Goal: Task Accomplishment & Management: Use online tool/utility

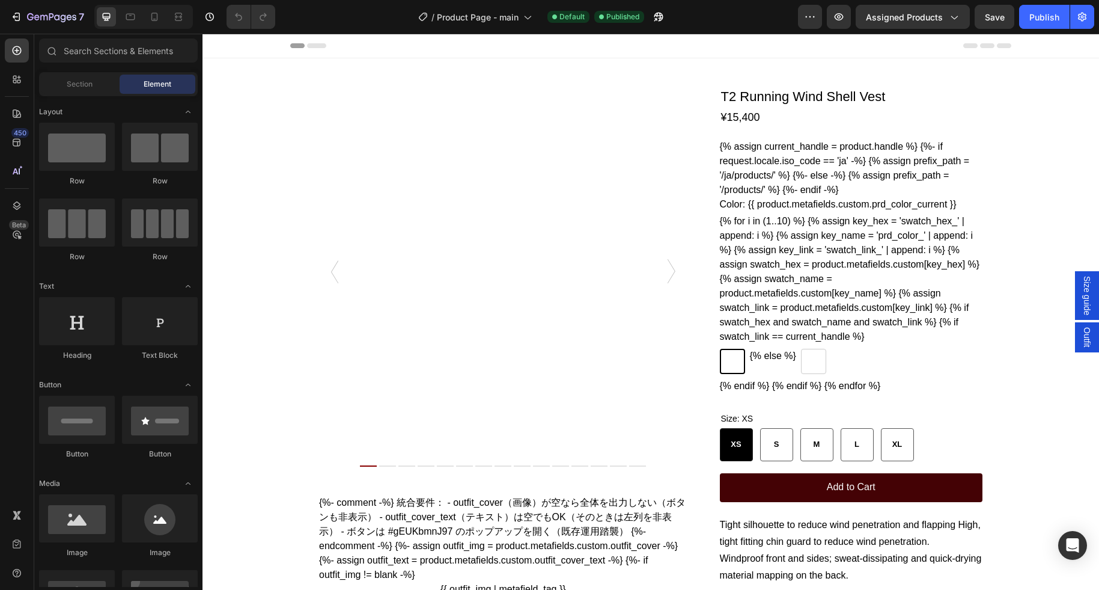
radio input "false"
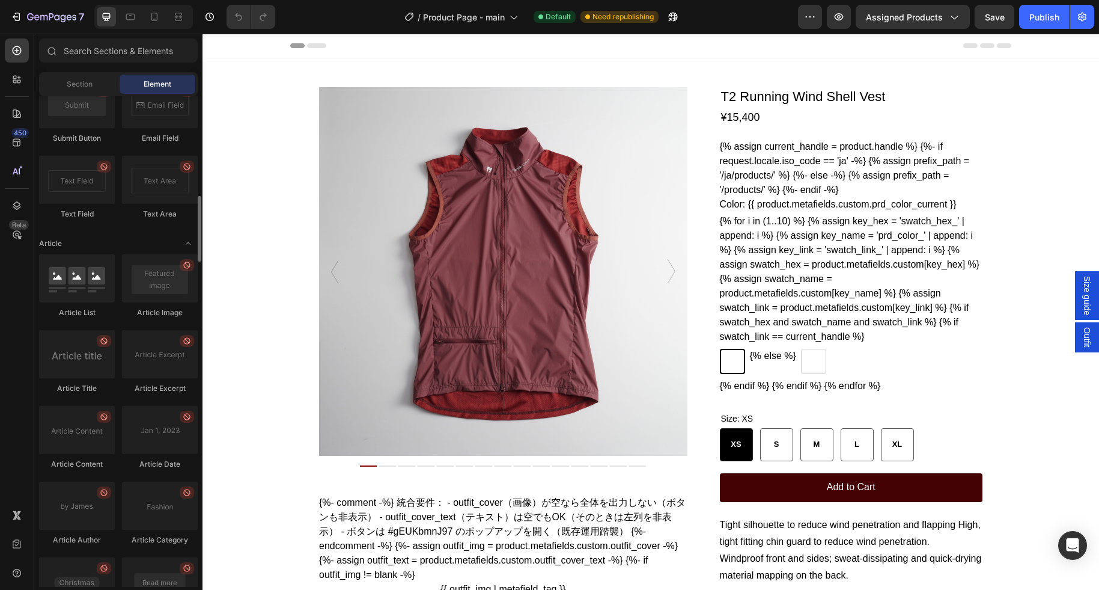
scroll to position [3152, 0]
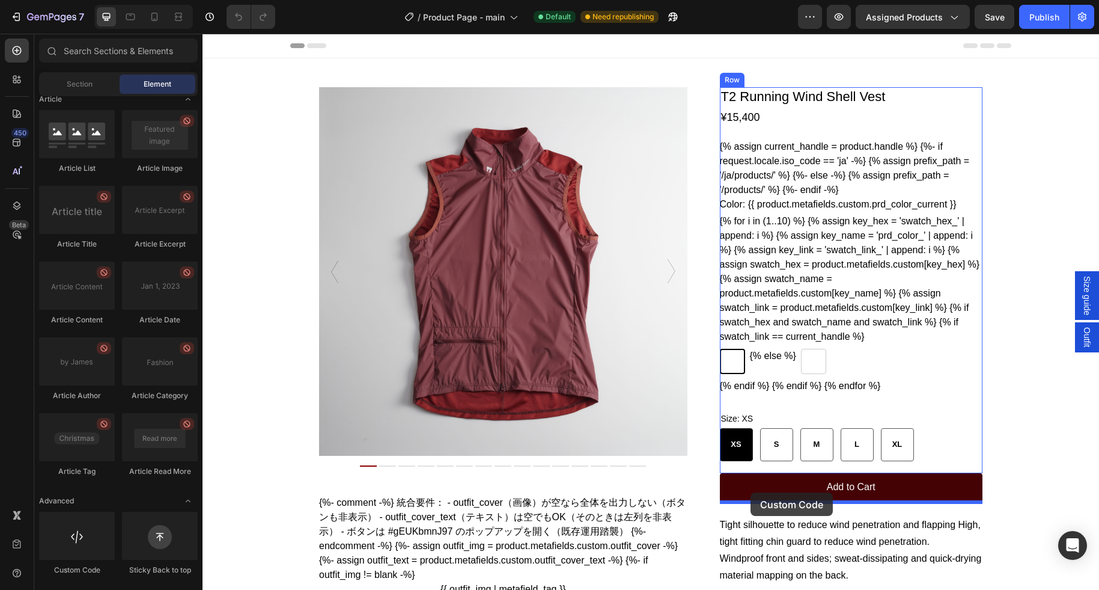
drag, startPoint x: 269, startPoint y: 563, endPoint x: 751, endPoint y: 492, distance: 486.6
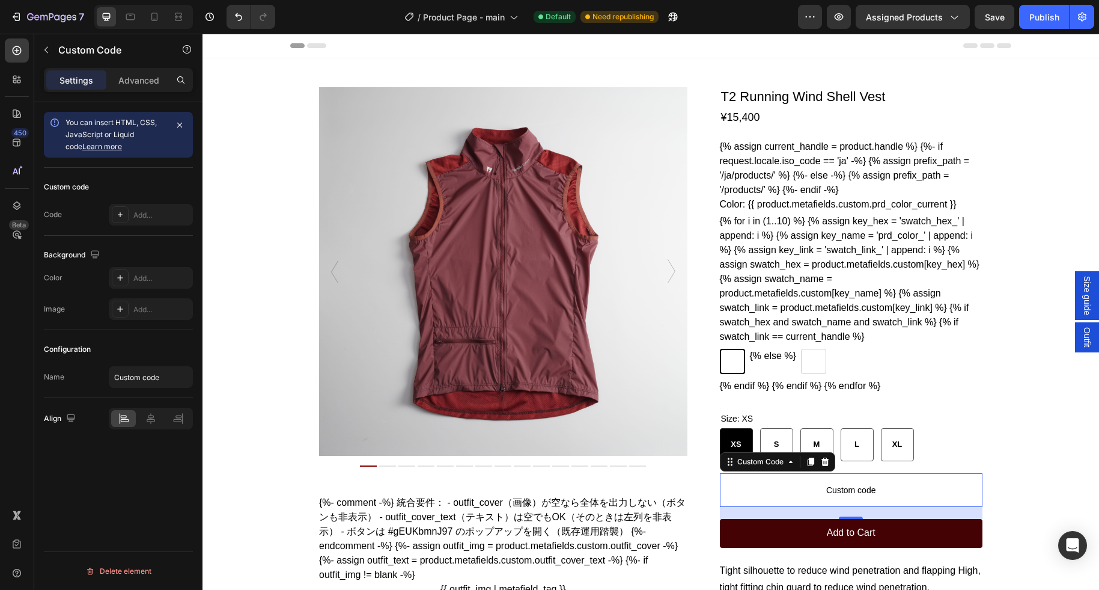
click at [798, 497] on span "Custom code" at bounding box center [851, 490] width 263 height 14
click at [797, 497] on span "Custom code" at bounding box center [851, 490] width 263 height 14
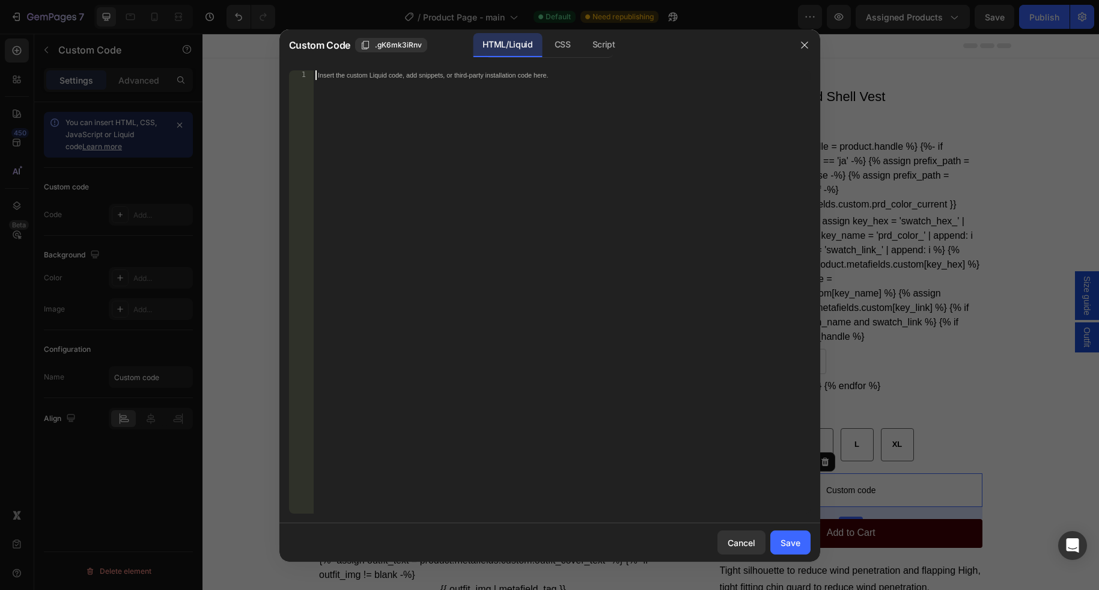
click at [539, 182] on div "Insert the custom Liquid code, add snippets, or third-party installation code h…" at bounding box center [562, 301] width 498 height 462
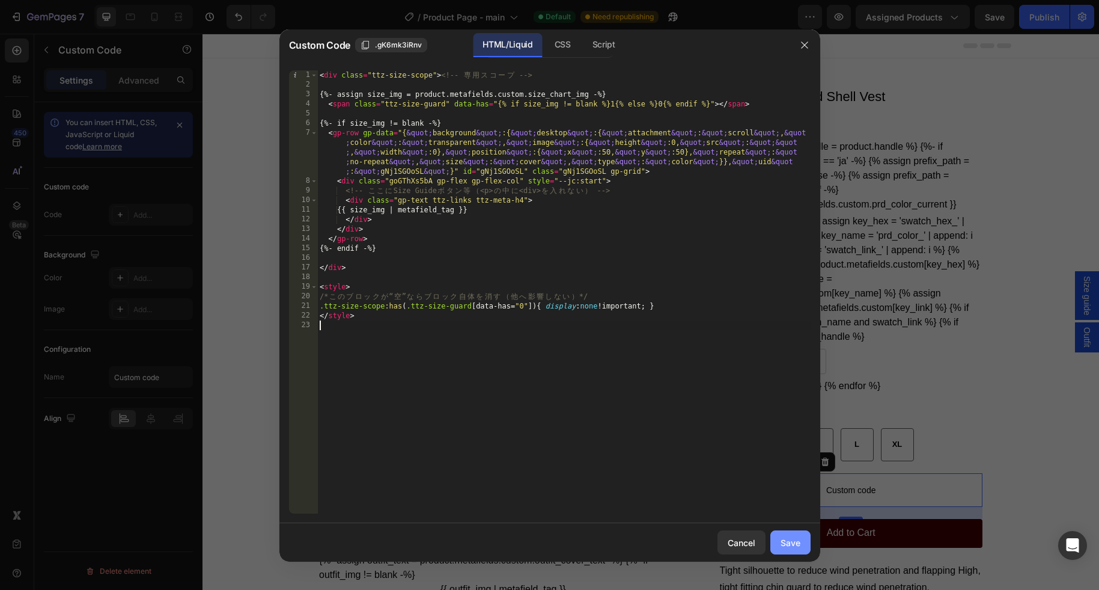
click at [793, 540] on div "Save" at bounding box center [791, 542] width 20 height 13
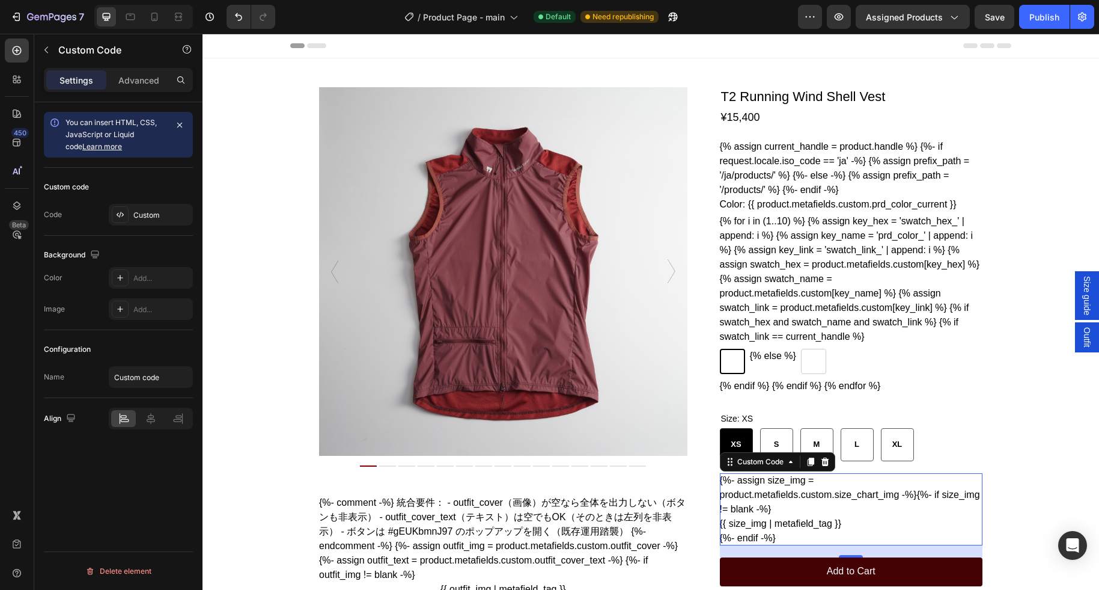
click at [812, 512] on div "{%- assign size_img = product.metafields.custom.size_chart_img -%} {%- if size_…" at bounding box center [851, 509] width 263 height 72
click at [812, 511] on div "{%- assign size_img = product.metafields.custom.size_chart_img -%} {%- if size_…" at bounding box center [851, 509] width 263 height 72
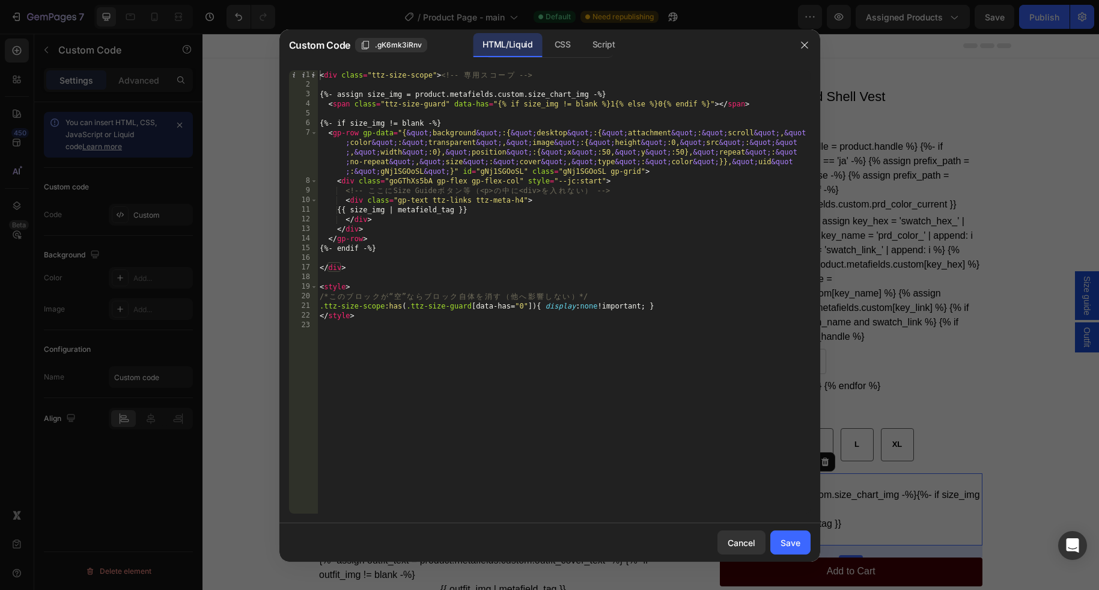
click at [543, 362] on div "< div class = "ttz-size-scope" > <!-- 専 用 ス コ ー プ --> {%- assign size_img = pro…" at bounding box center [564, 301] width 494 height 462
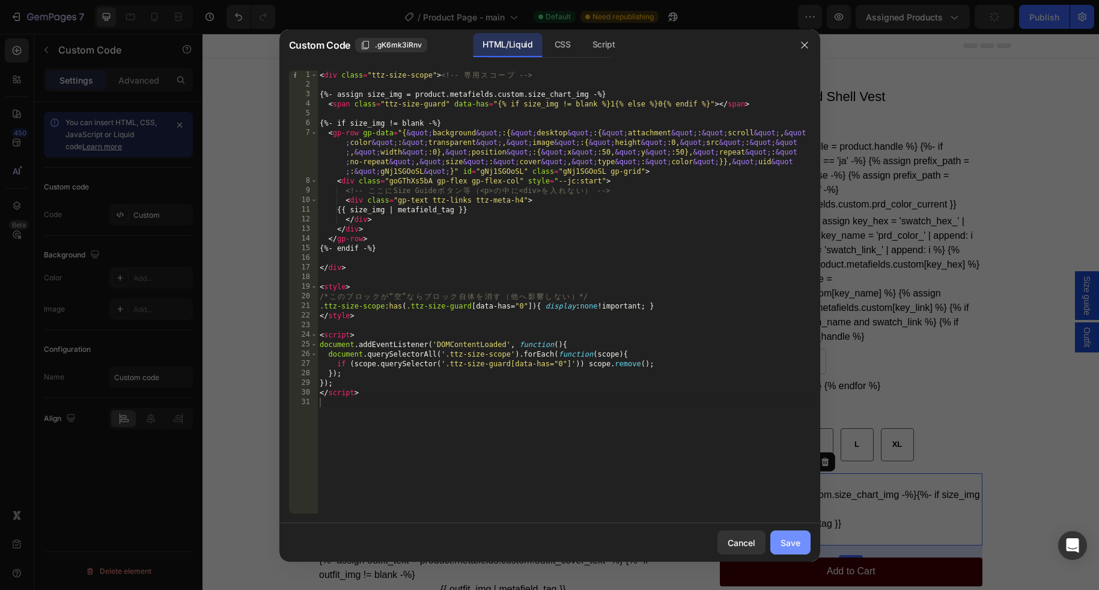
click at [792, 540] on div "Save" at bounding box center [791, 542] width 20 height 13
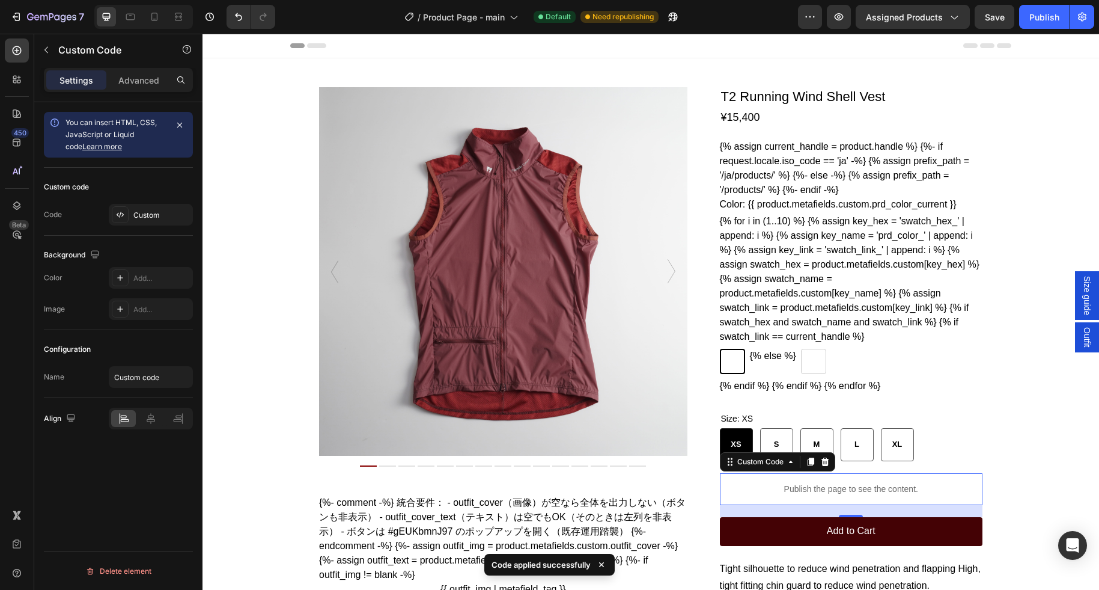
click at [785, 495] on p "Publish the page to see the content." at bounding box center [851, 489] width 263 height 13
click at [1056, 17] on div "Publish" at bounding box center [1045, 17] width 30 height 13
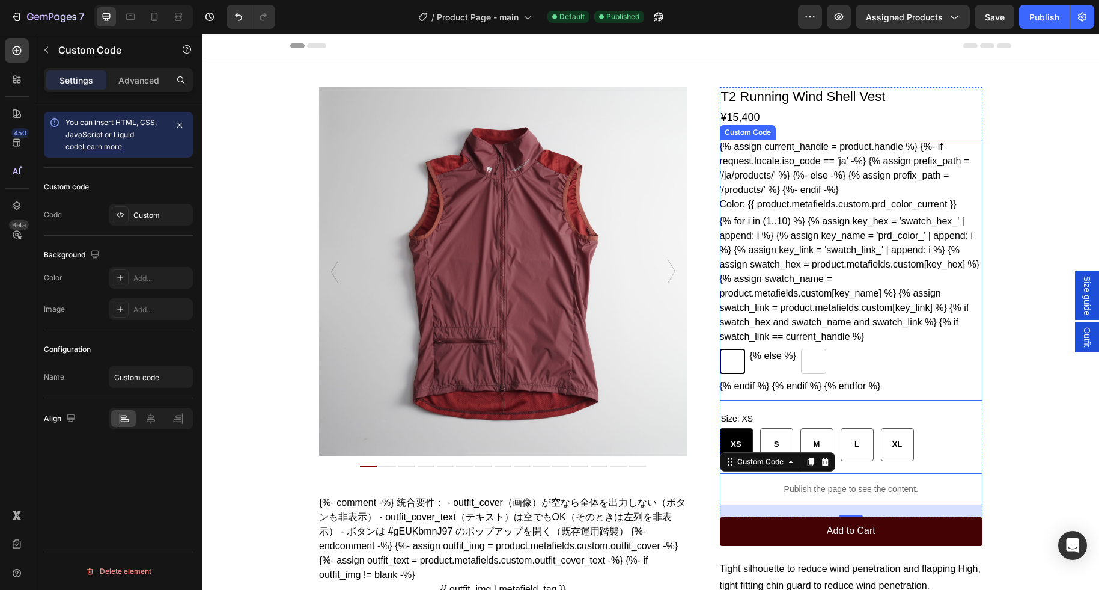
scroll to position [4, 0]
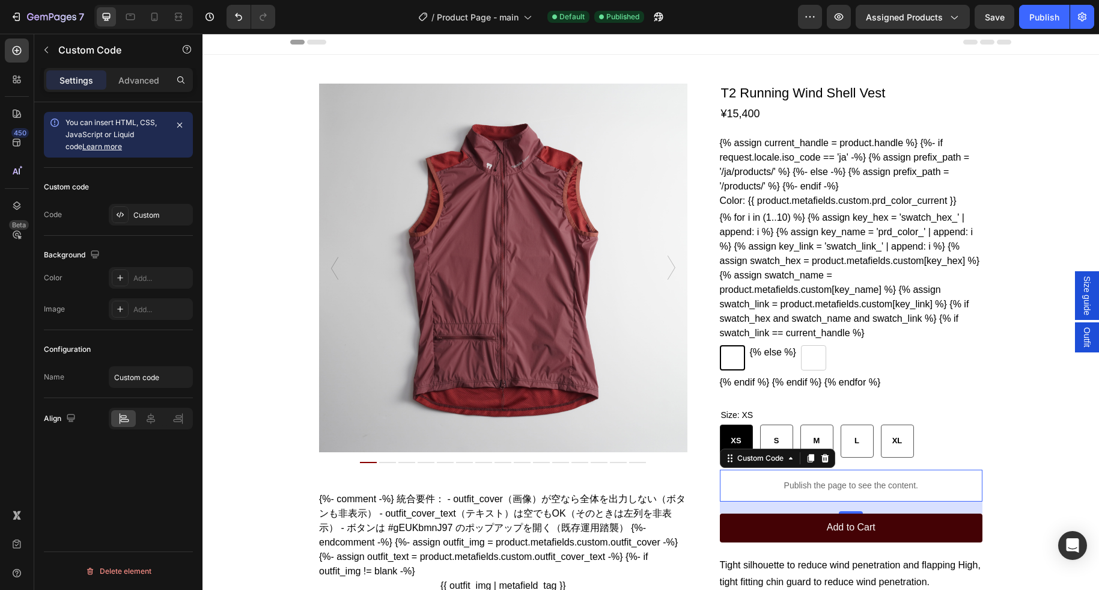
click at [799, 492] on p "Publish the page to see the content." at bounding box center [851, 485] width 263 height 13
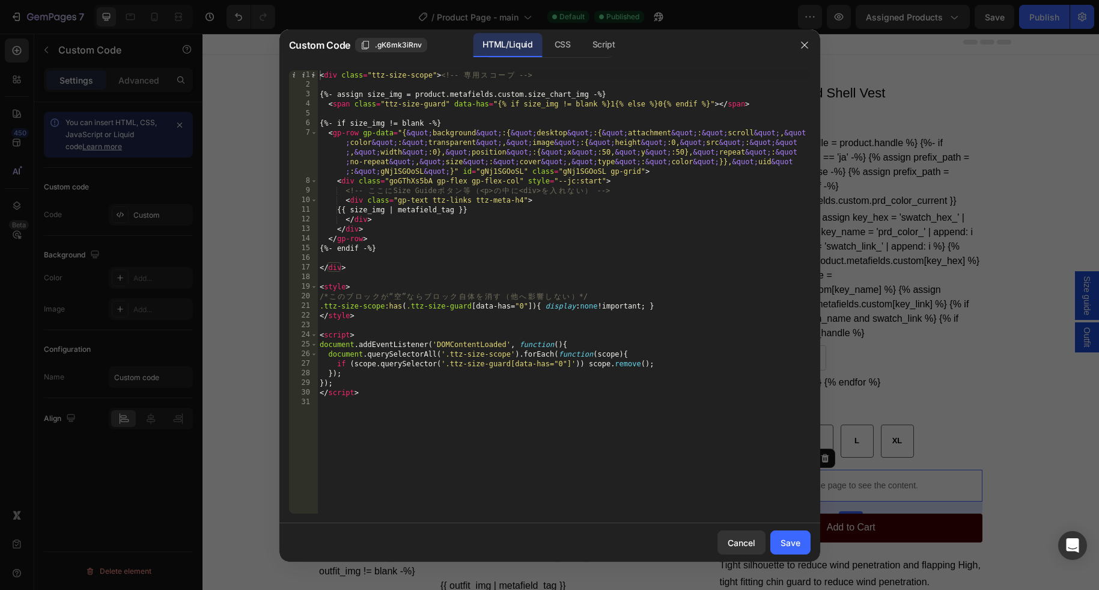
click at [656, 269] on div "< div class = "ttz-size-scope" > <!-- 専 用 ス コ ー プ --> {%- assign size_img = pro…" at bounding box center [564, 301] width 494 height 462
type textarea "</script>"
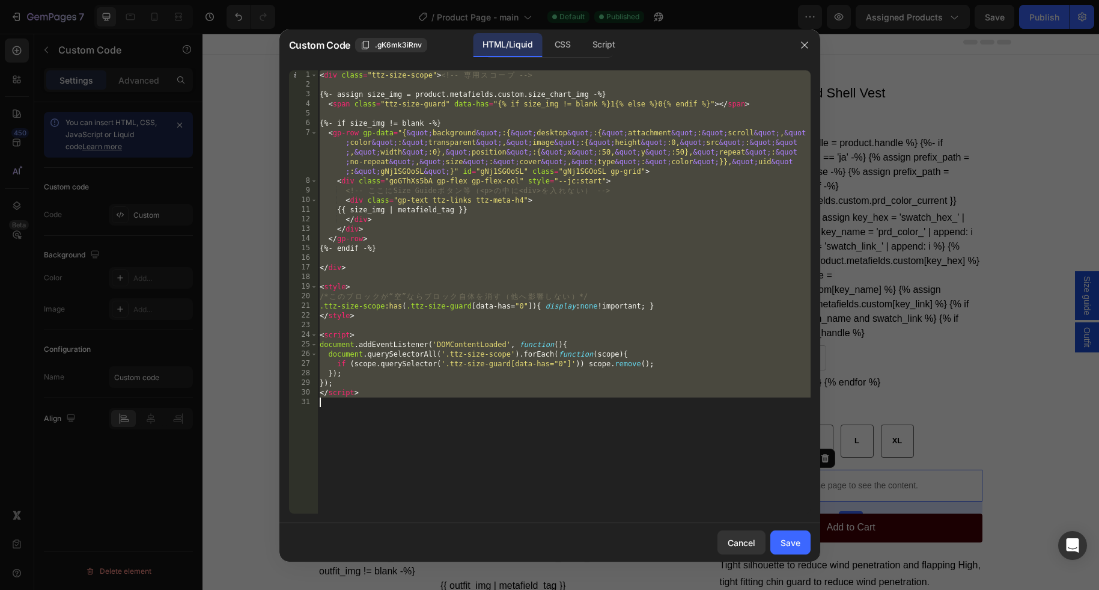
paste textarea
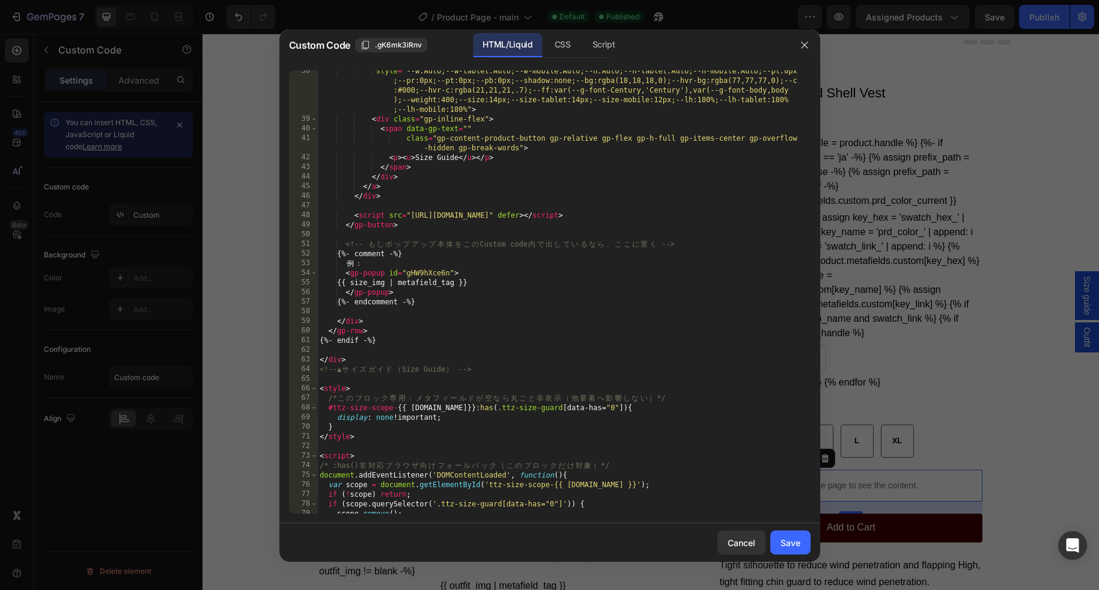
scroll to position [538, 0]
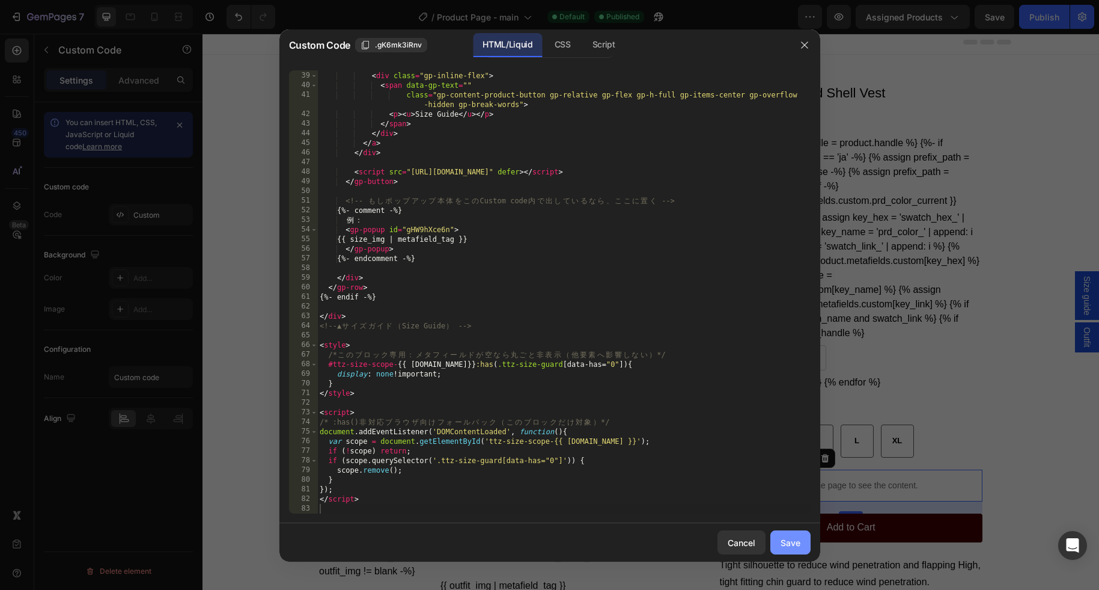
click at [800, 545] on button "Save" at bounding box center [791, 542] width 40 height 24
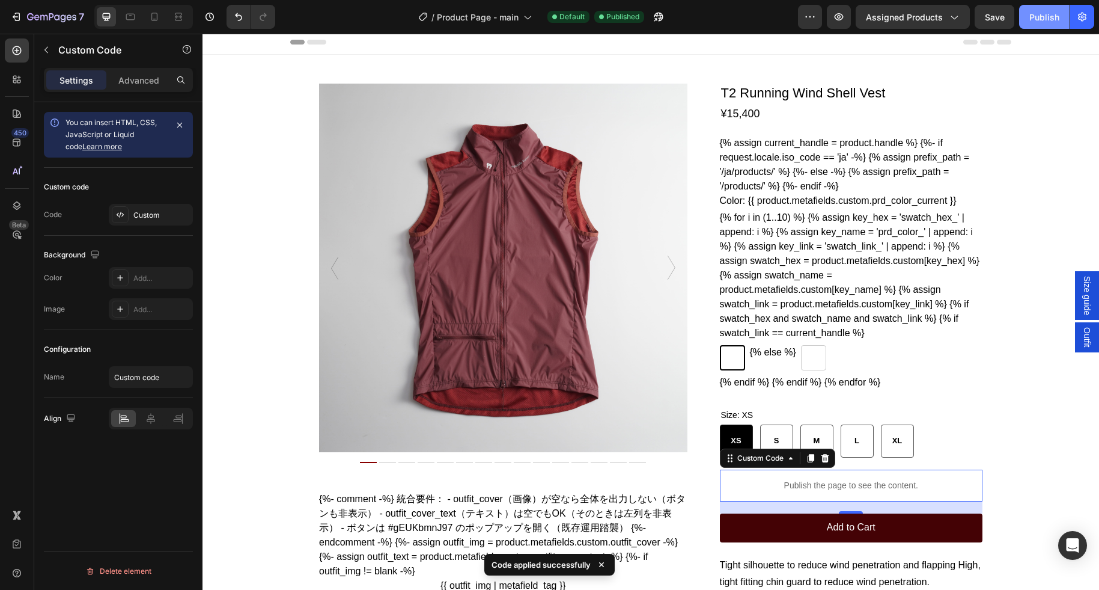
click at [1046, 17] on div "Publish" at bounding box center [1045, 17] width 30 height 13
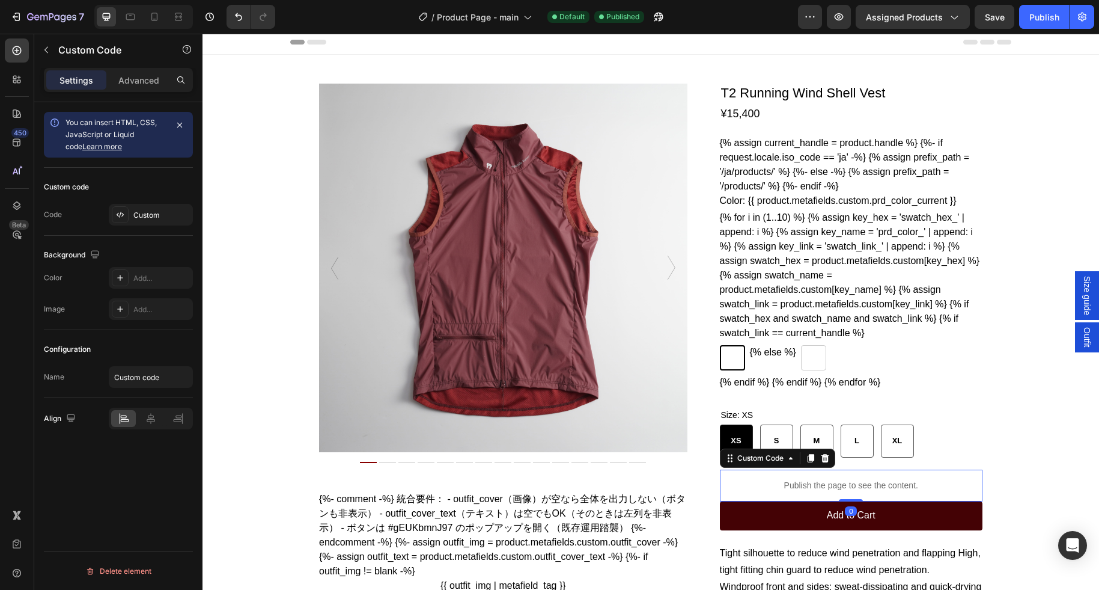
drag, startPoint x: 852, startPoint y: 540, endPoint x: 851, endPoint y: 525, distance: 15.0
click at [851, 501] on div "Publish the page to see the content. Custom Code 0" at bounding box center [851, 485] width 263 height 32
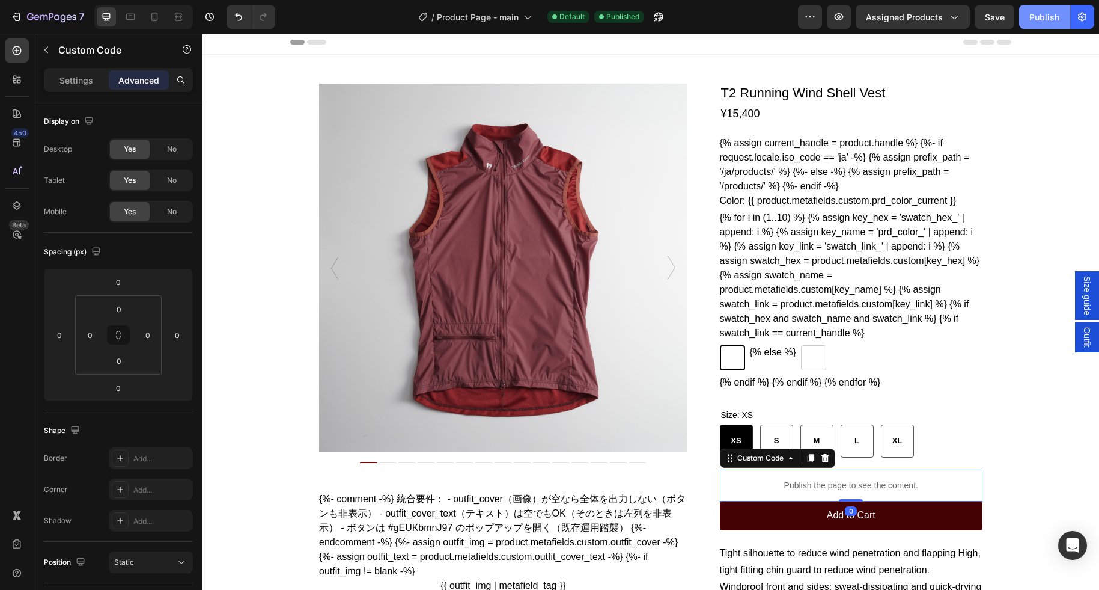
click at [1039, 20] on div "Publish" at bounding box center [1045, 17] width 30 height 13
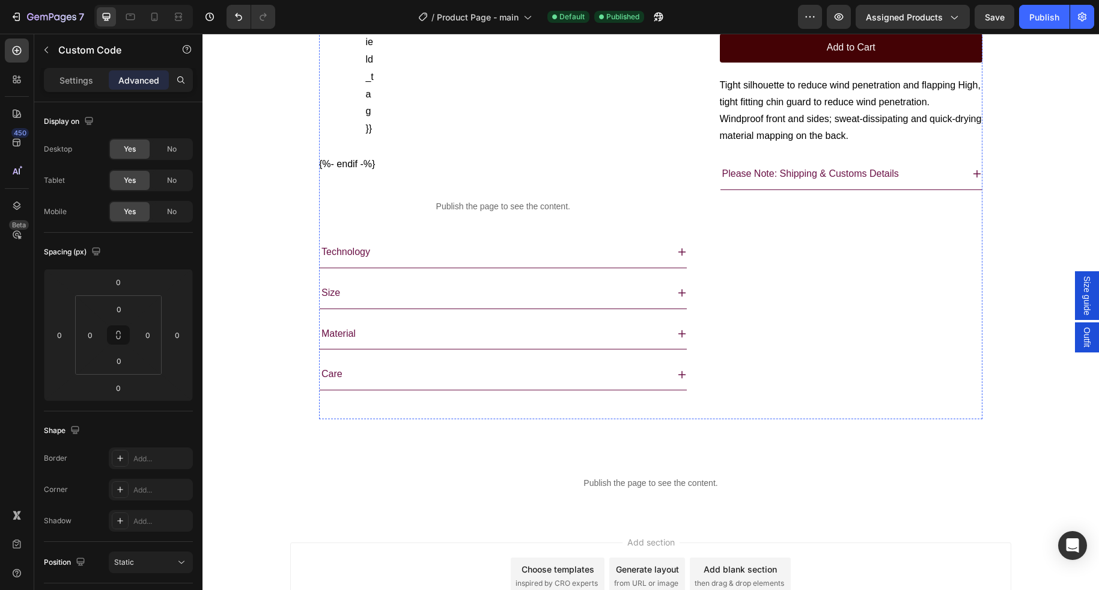
scroll to position [774, 0]
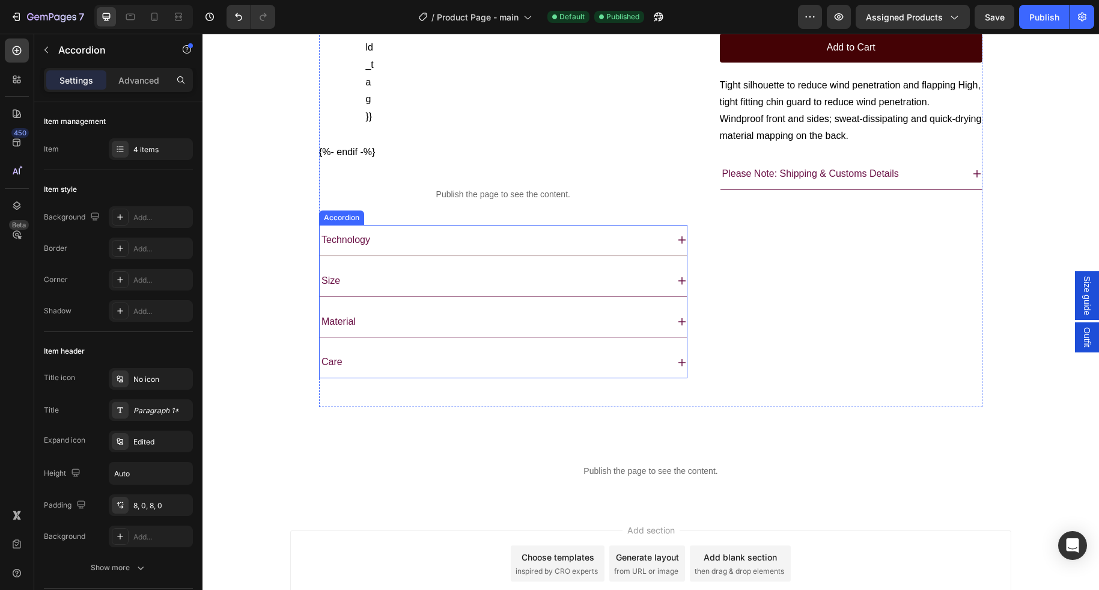
click at [471, 251] on div "Technology" at bounding box center [494, 240] width 348 height 21
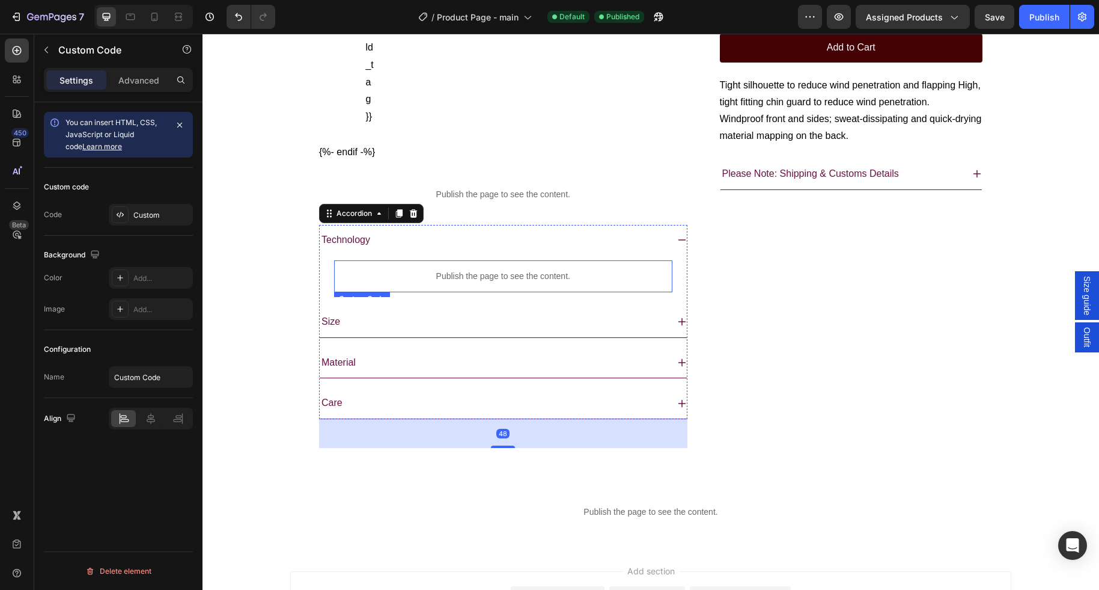
click at [491, 283] on p "Publish the page to see the content." at bounding box center [503, 276] width 338 height 13
click at [477, 332] on div "Size" at bounding box center [494, 321] width 348 height 21
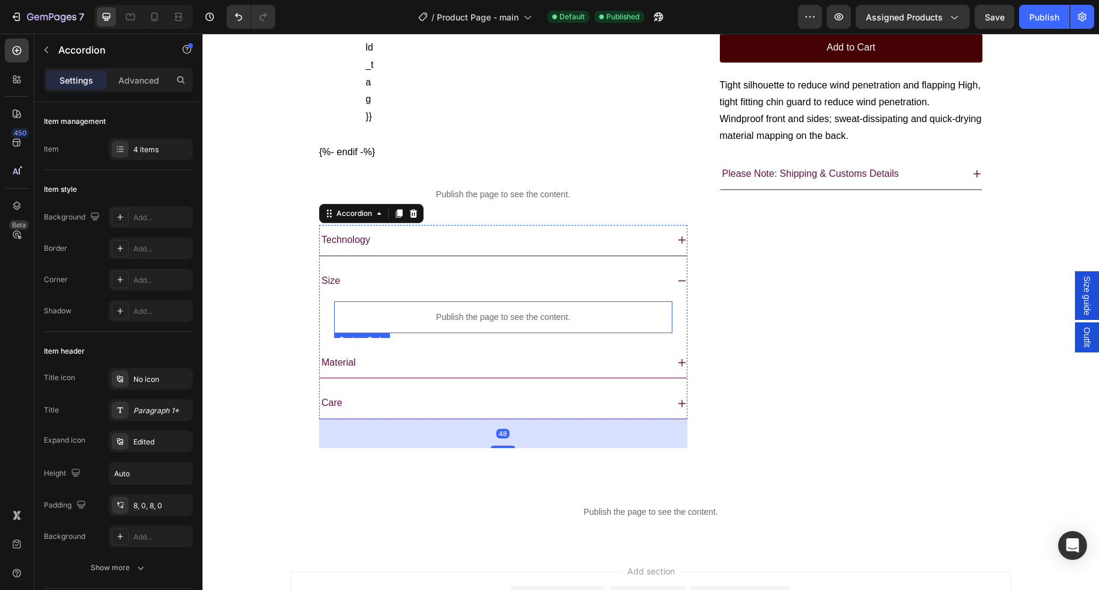
click at [476, 323] on p "Publish the page to see the content." at bounding box center [503, 317] width 338 height 13
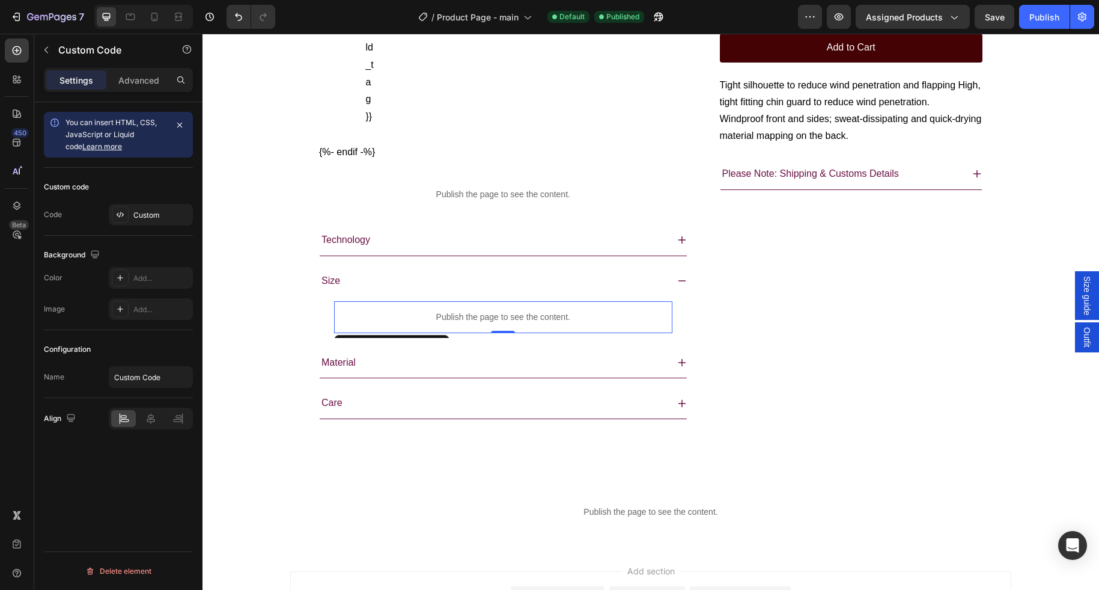
click at [476, 323] on p "Publish the page to see the content." at bounding box center [503, 317] width 338 height 13
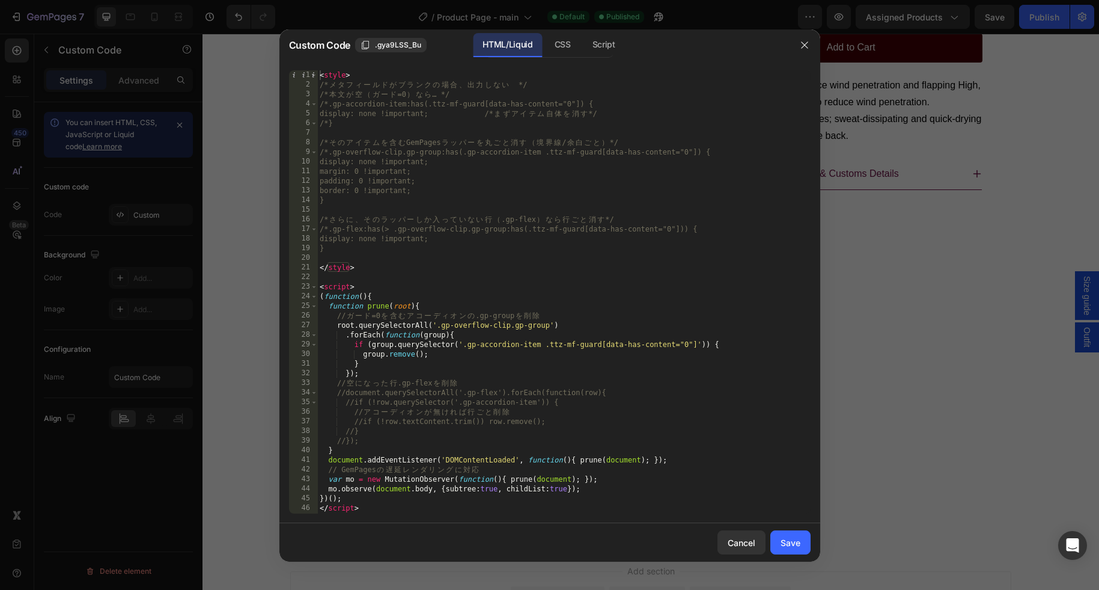
type textarea "(function(){"
click at [605, 296] on div "< style > /* メ タ フ ィ ー ル ド が ブ ラ ン ク の 場 合 、 出 力 し な い 　 */ /* 本 文 が 空 （ ガ ー ド …" at bounding box center [564, 306] width 494 height 472
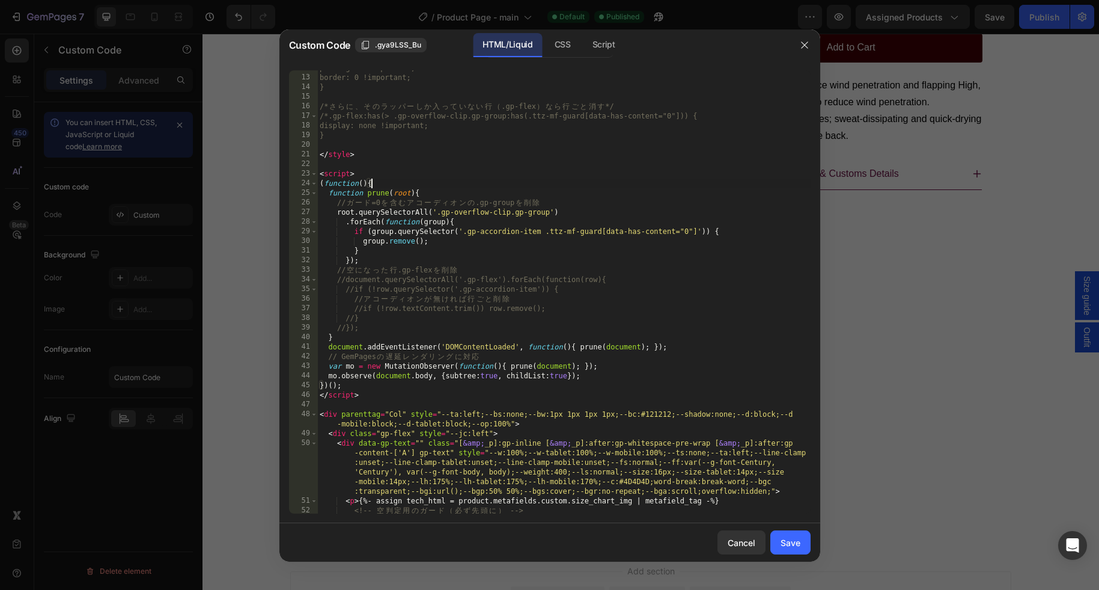
scroll to position [211, 0]
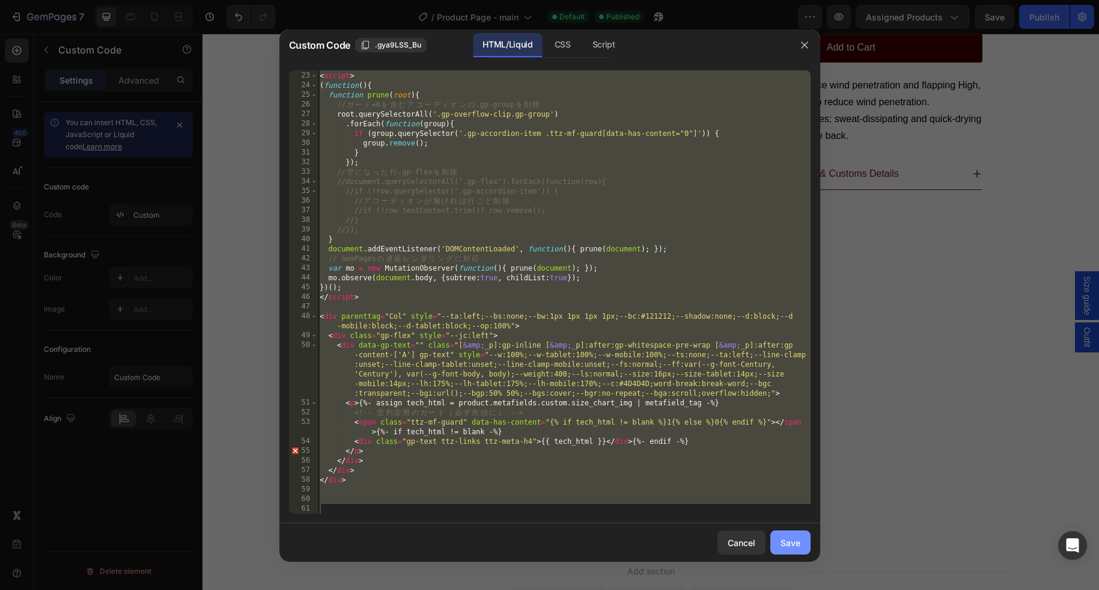
click at [798, 537] on div "Save" at bounding box center [791, 542] width 20 height 13
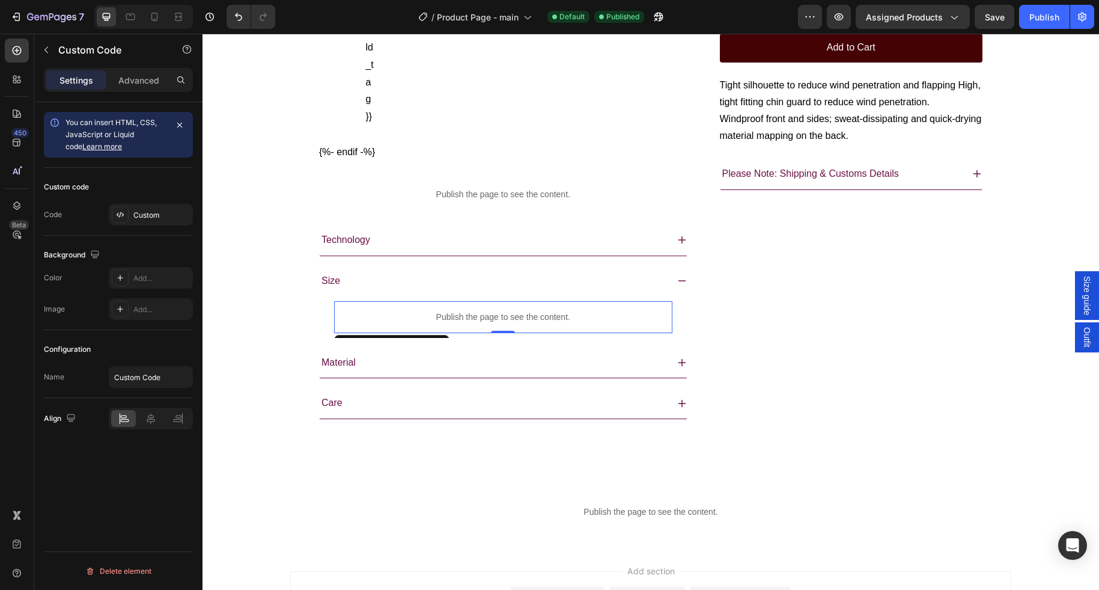
click at [469, 323] on p "Publish the page to see the content." at bounding box center [503, 317] width 338 height 13
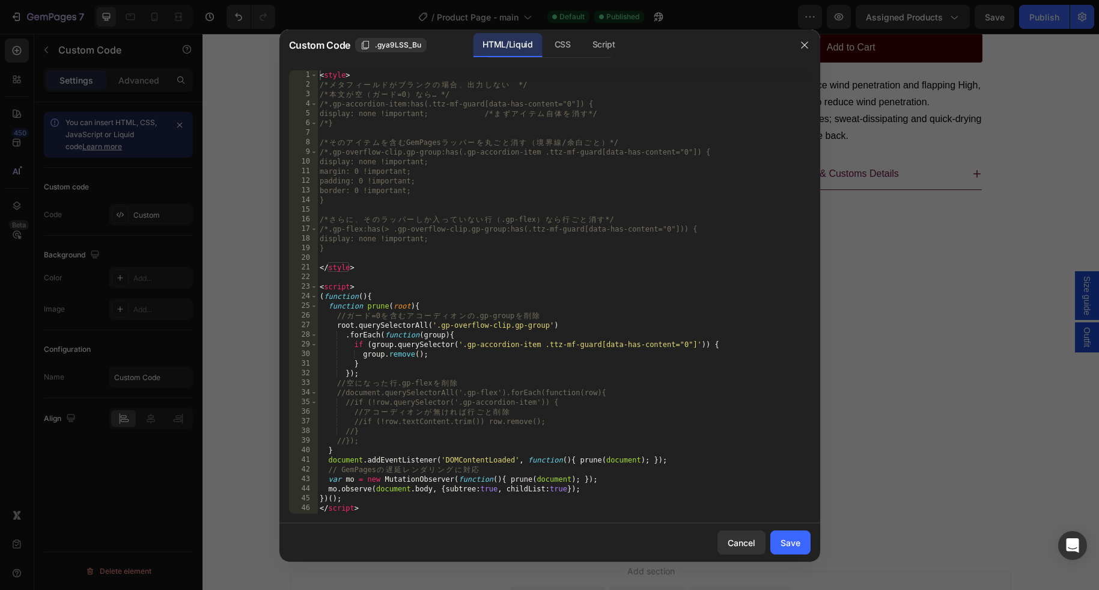
type textarea "root.querySelectorAll('.gp-overflow-clip.gp-group')"
click at [564, 323] on div "< style > /* メ タ フ ィ ー ル ド が ブ ラ ン ク の 場 合 、 出 力 し な い 　 */ /* 本 文 が 空 （ ガ ー ド …" at bounding box center [564, 306] width 494 height 472
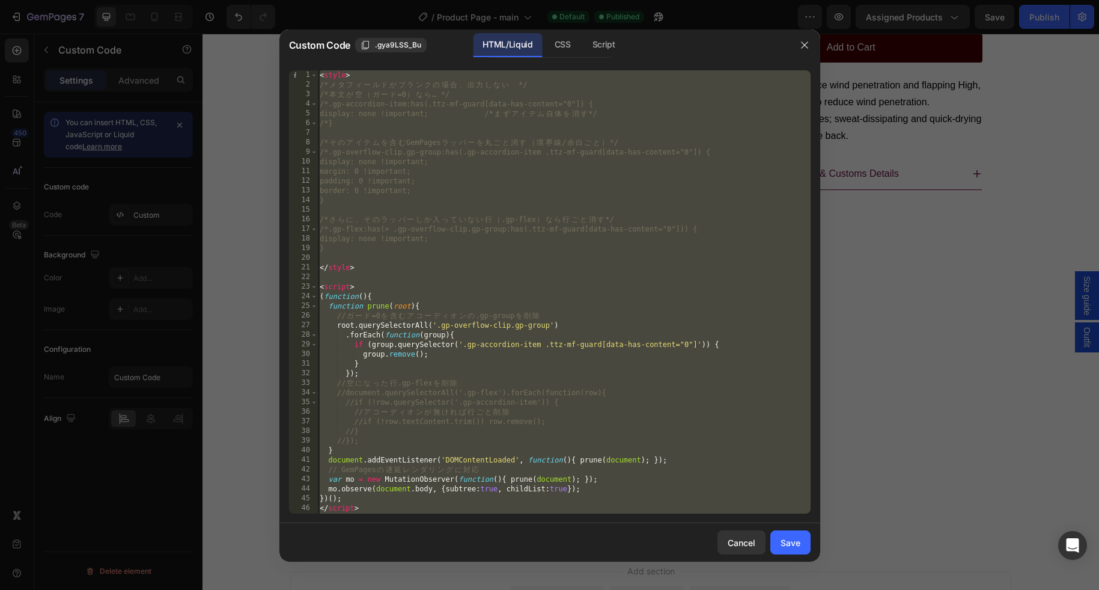
paste textarea
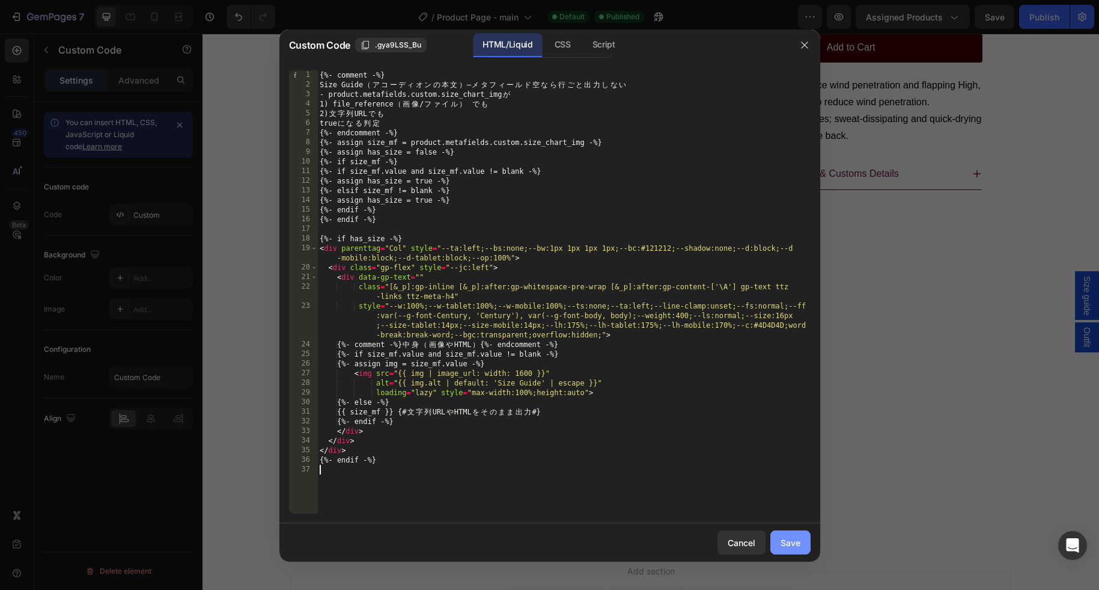
click at [791, 541] on div "Save" at bounding box center [791, 542] width 20 height 13
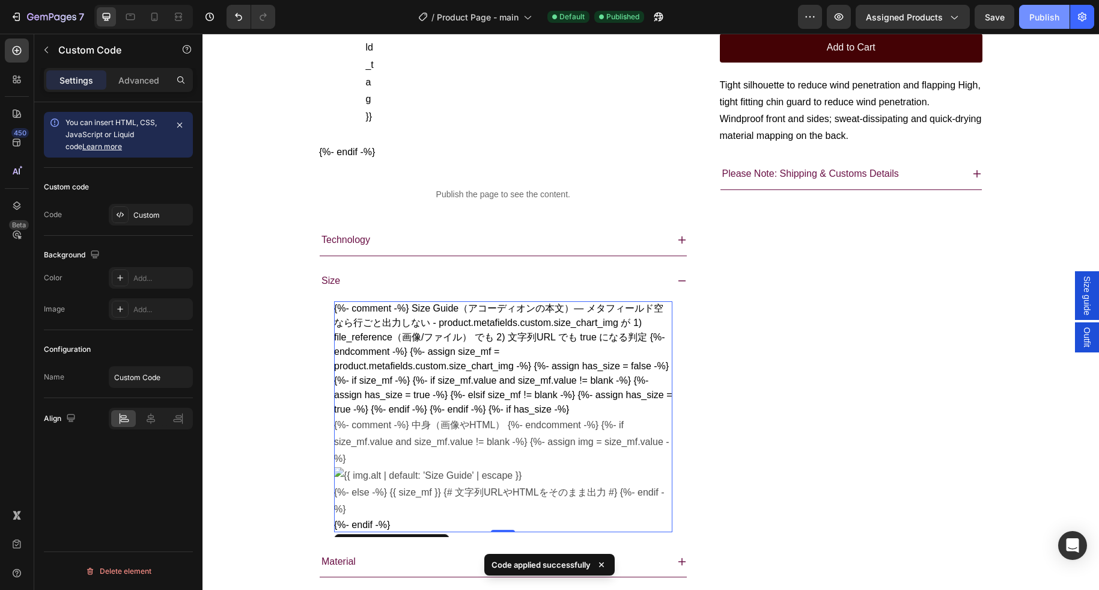
click at [1039, 14] on div "Publish" at bounding box center [1045, 17] width 30 height 13
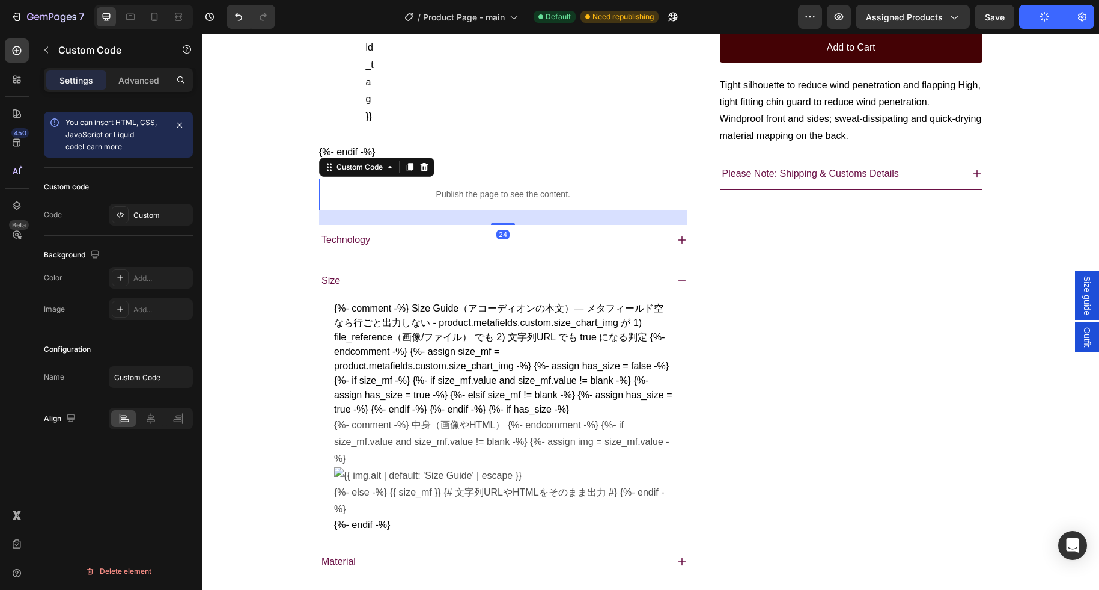
click at [483, 201] on p "Publish the page to see the content." at bounding box center [503, 194] width 368 height 13
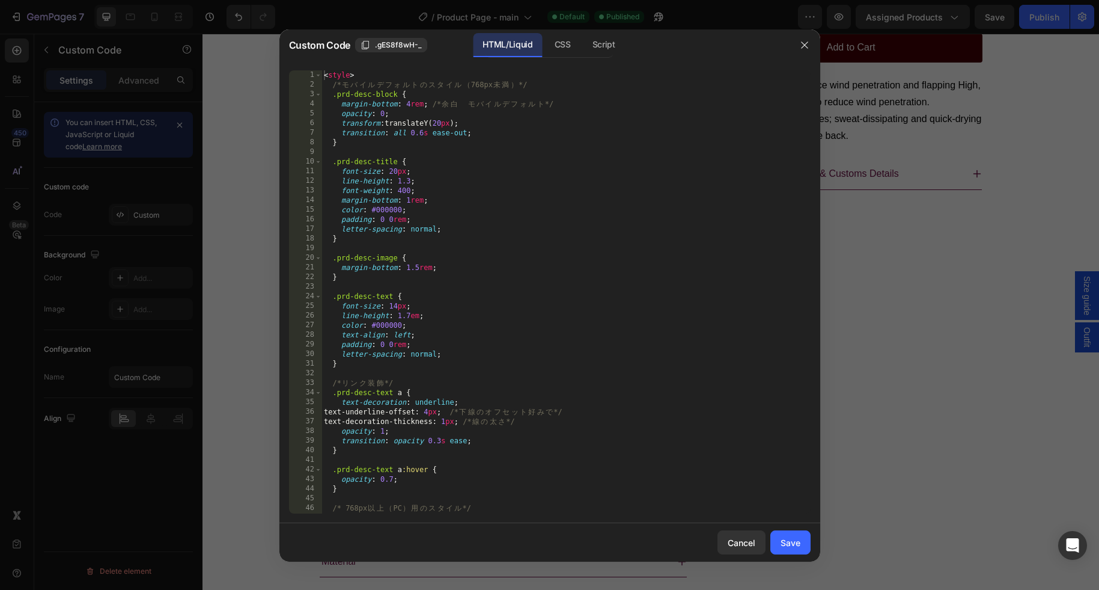
click at [486, 234] on div "< style > /* モ バ イ ル デ フ ォ ル ト の ス タ イ ル （ 768px 未 満 ） */ .prd-desc-block { mar…" at bounding box center [566, 301] width 489 height 462
type textarea "{% endfor %}"
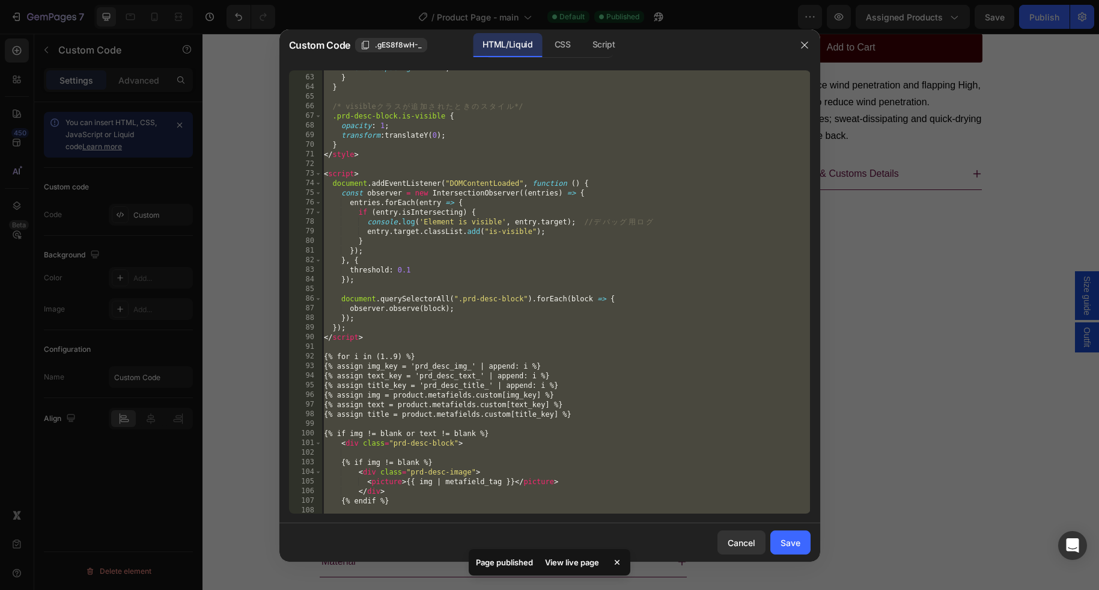
scroll to position [798, 0]
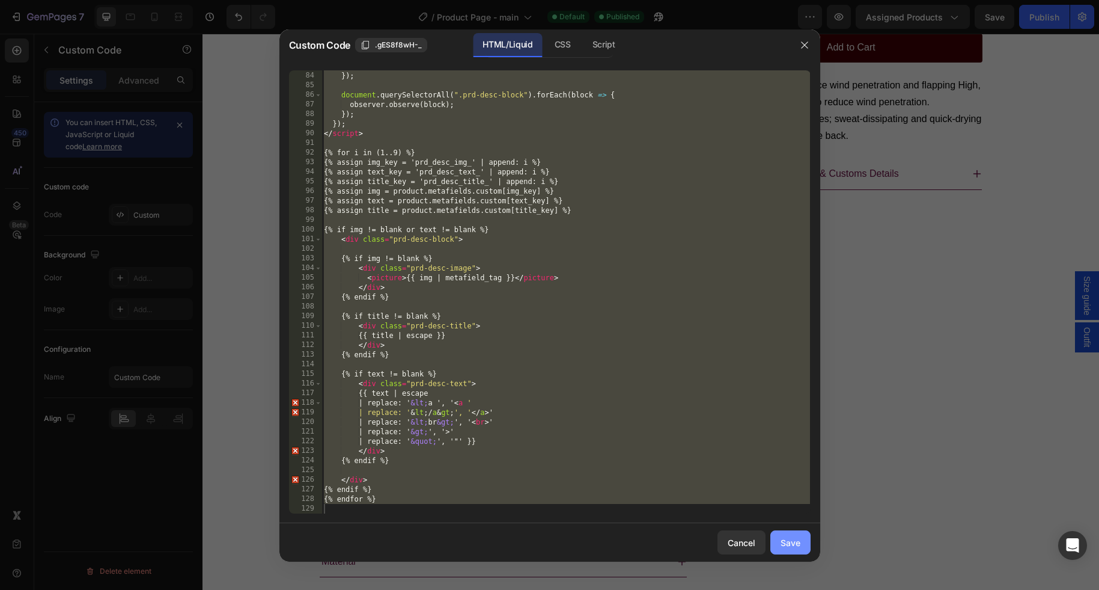
click at [787, 552] on button "Save" at bounding box center [791, 542] width 40 height 24
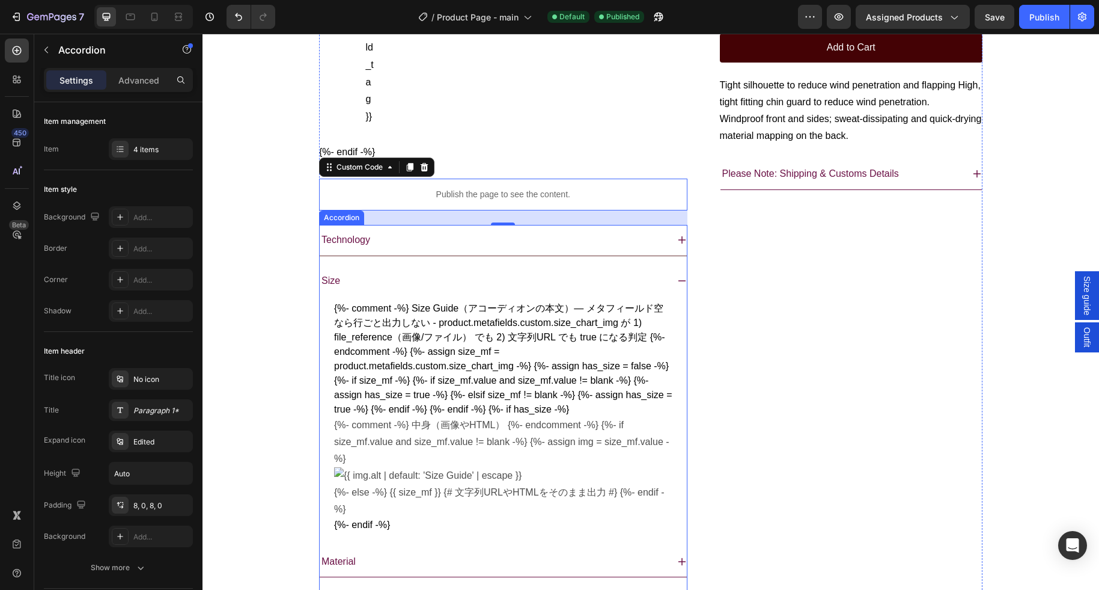
click at [519, 251] on div "Technology" at bounding box center [494, 240] width 348 height 21
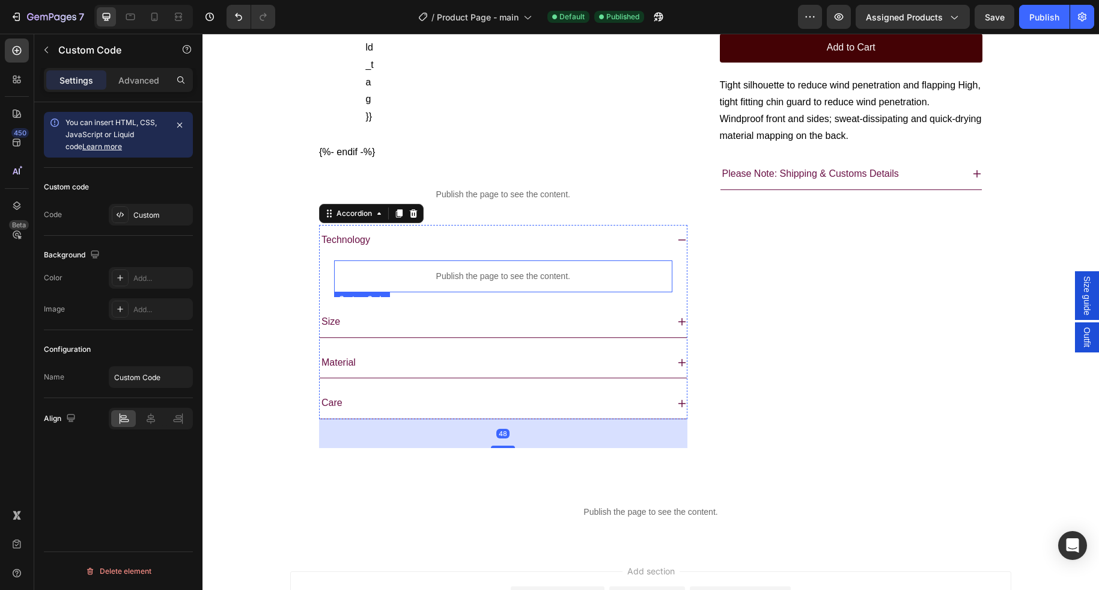
click at [497, 292] on div "Publish the page to see the content." at bounding box center [503, 276] width 338 height 32
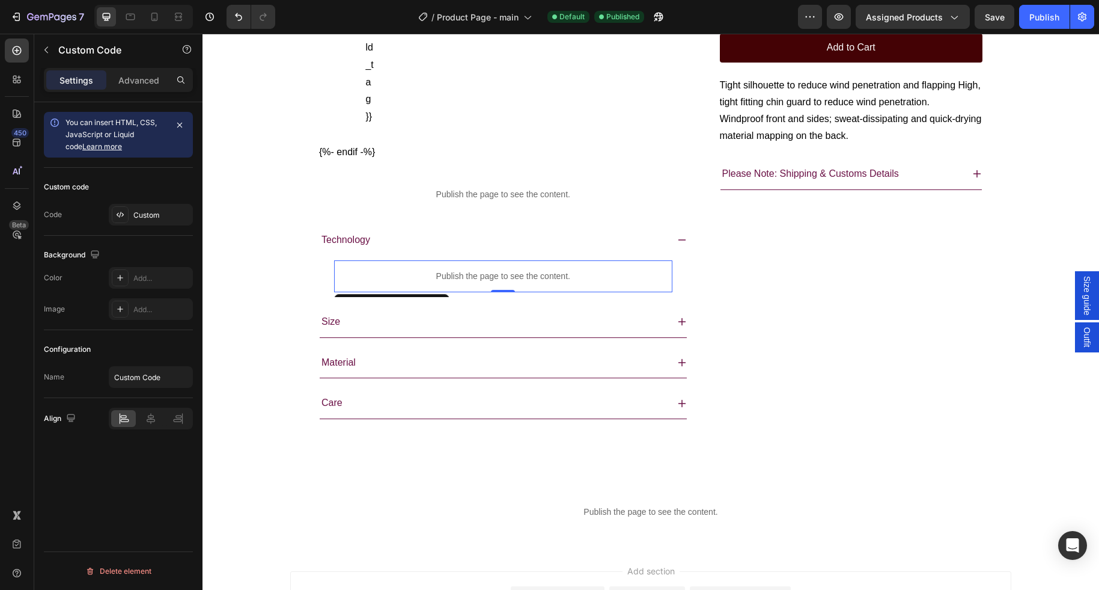
click at [497, 292] on div "Publish the page to see the content." at bounding box center [503, 276] width 338 height 32
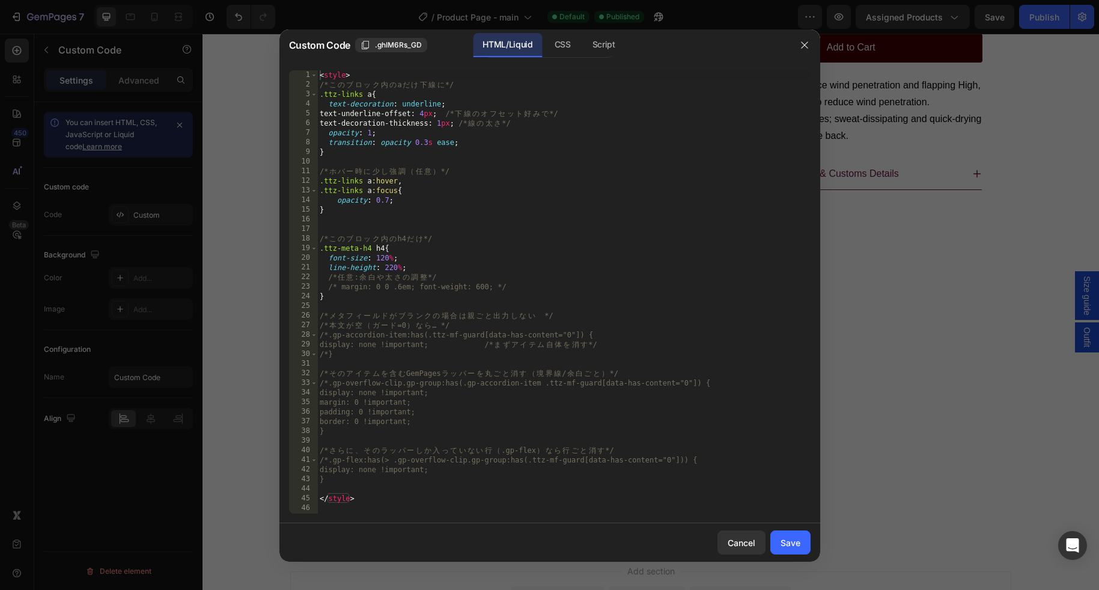
type textarea "/*メタフィールドがブランクの場合は親ごと出力しない　*/"
click at [579, 316] on div "< style > /* こ の ブ ロ ッ ク 内 の a だ け 下 線 に */ .ttz-links a { text-decoration : un…" at bounding box center [564, 301] width 494 height 462
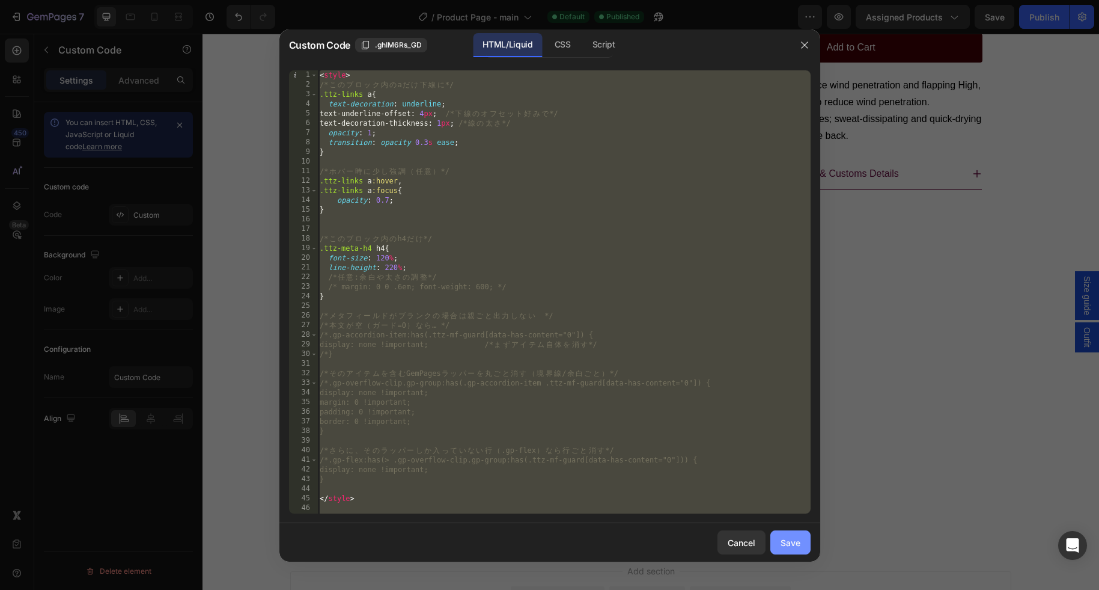
click at [783, 543] on div "Save" at bounding box center [791, 542] width 20 height 13
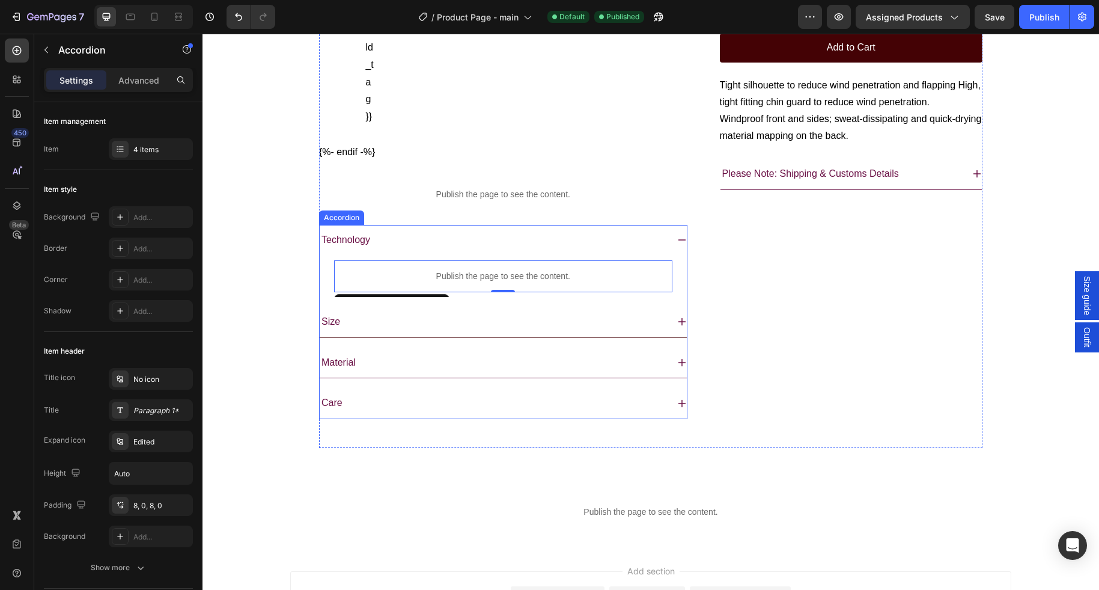
click at [479, 332] on div "Size" at bounding box center [494, 321] width 348 height 21
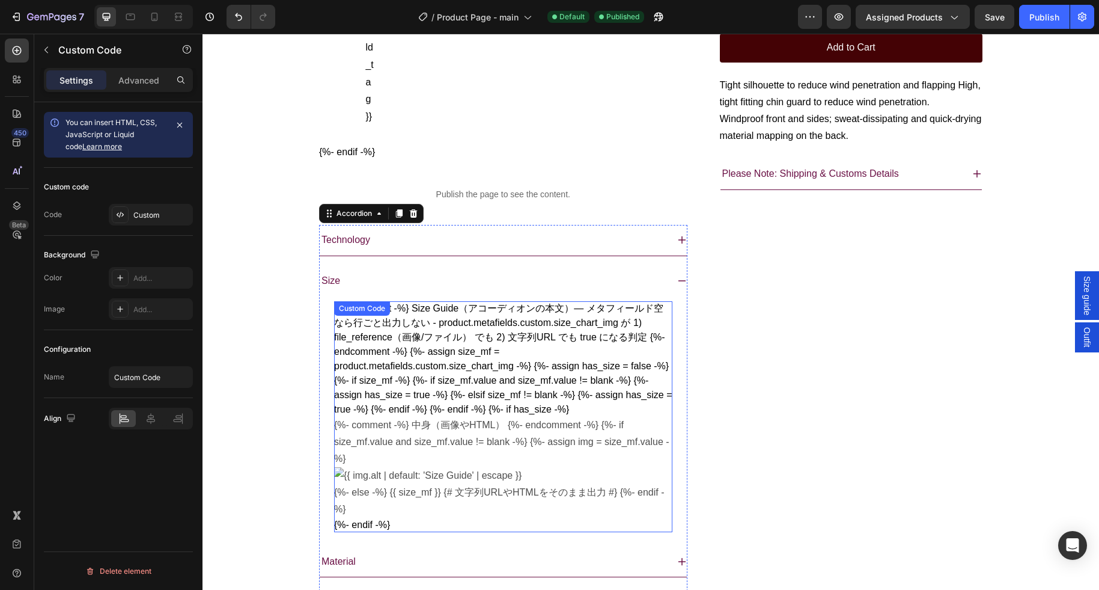
click at [462, 367] on div "{%- comment -%} Size Guide（アコーディオンの本文）— メタフィールド空なら行ごと出力しない - product.metafields…" at bounding box center [503, 416] width 338 height 231
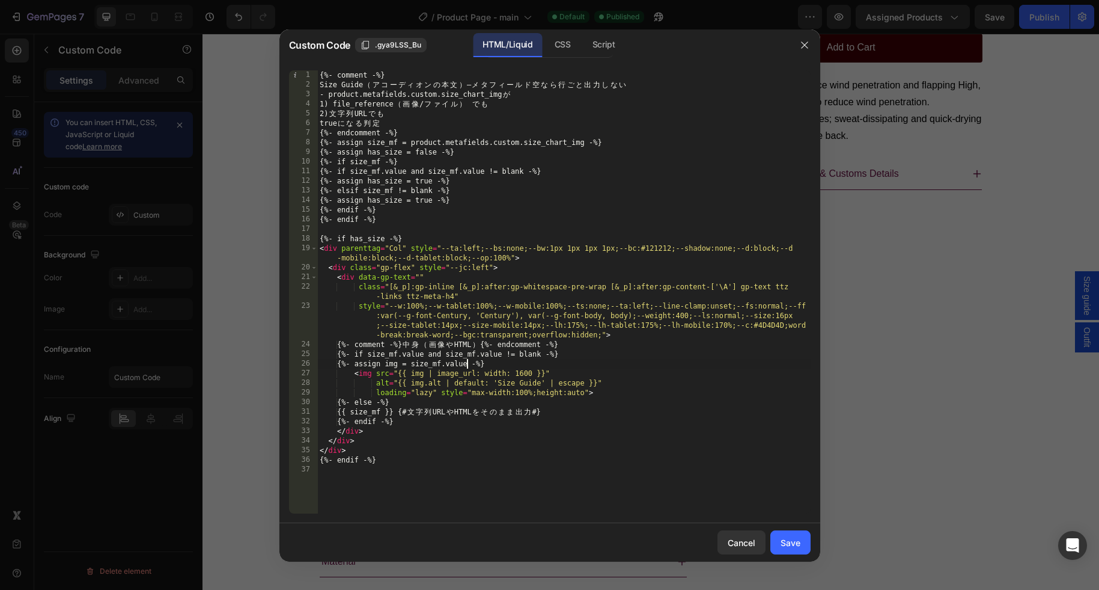
click at [466, 361] on div "{%- comment -%} Size Guide （ ア コ ー デ ィ オ ン の 本 文 ） — メ タ フ ィ ー ル ド 空 な ら 行 ご と …" at bounding box center [564, 301] width 494 height 462
type textarea "{%- endif -%}"
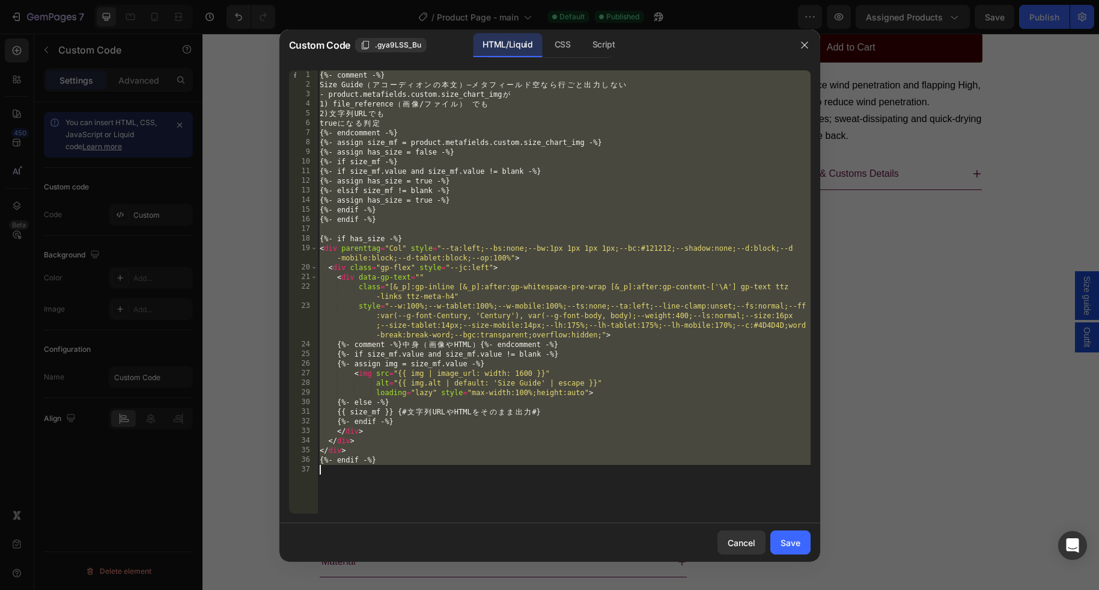
paste textarea
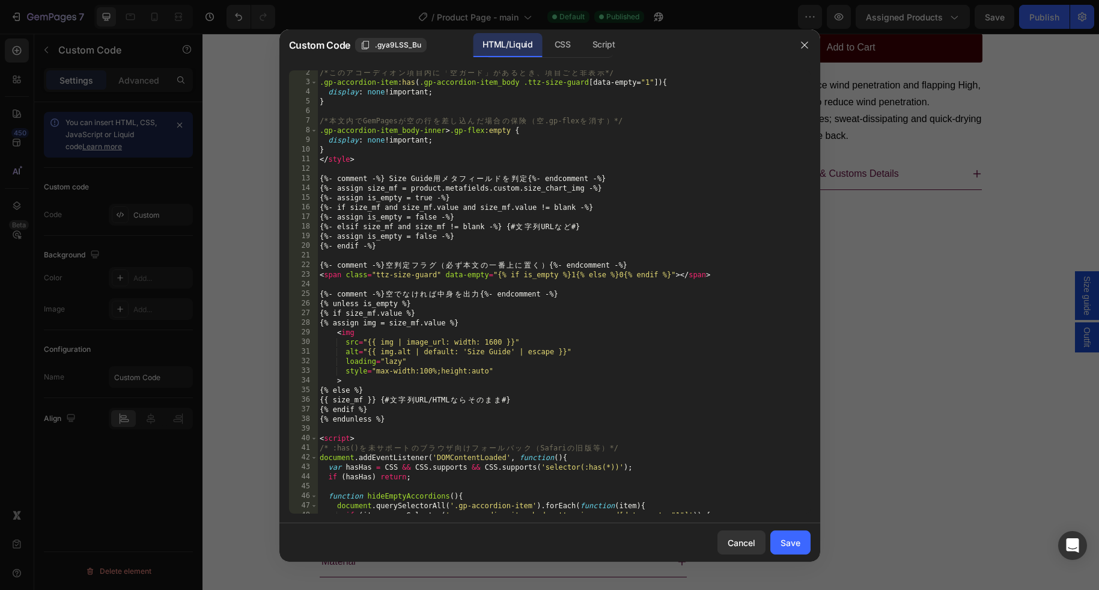
scroll to position [105, 0]
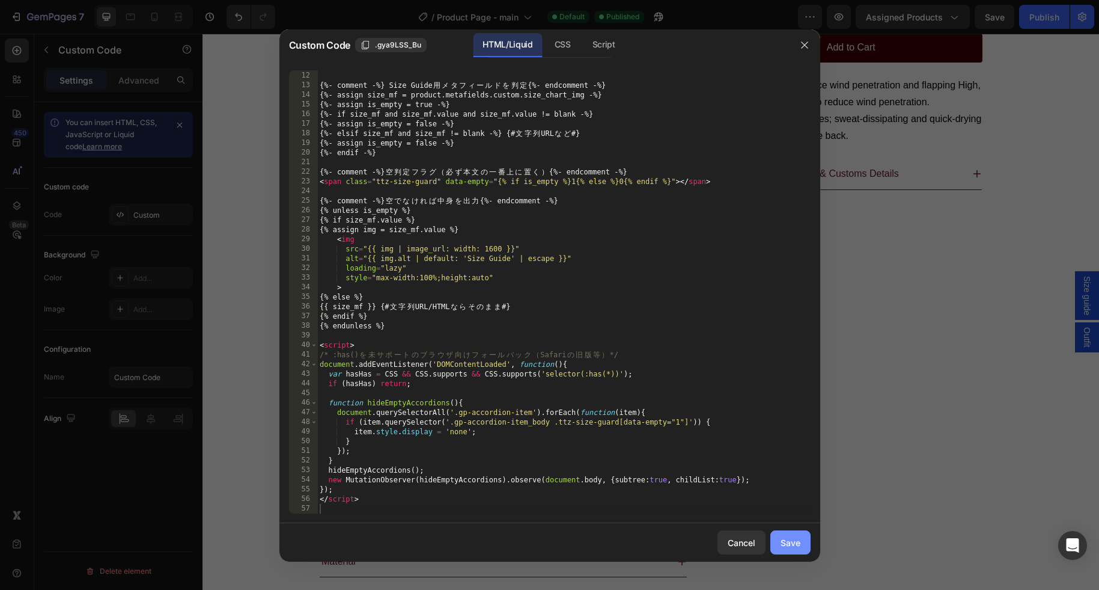
click at [781, 537] on div "Save" at bounding box center [791, 542] width 20 height 13
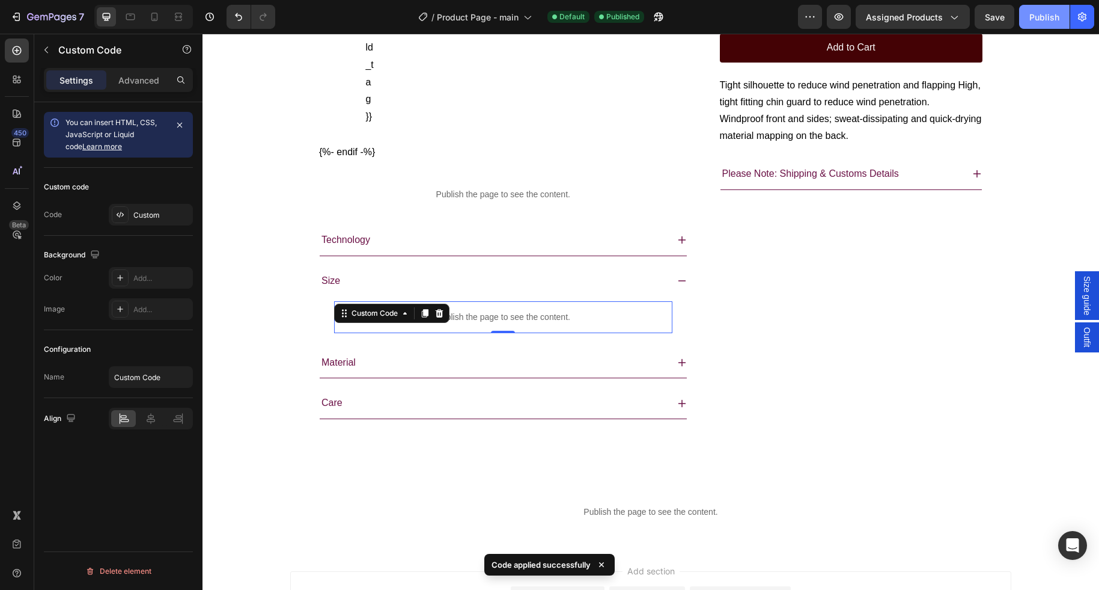
click at [1047, 15] on div "Publish" at bounding box center [1045, 17] width 30 height 13
click at [497, 333] on div "Publish the page to see the content." at bounding box center [503, 317] width 338 height 32
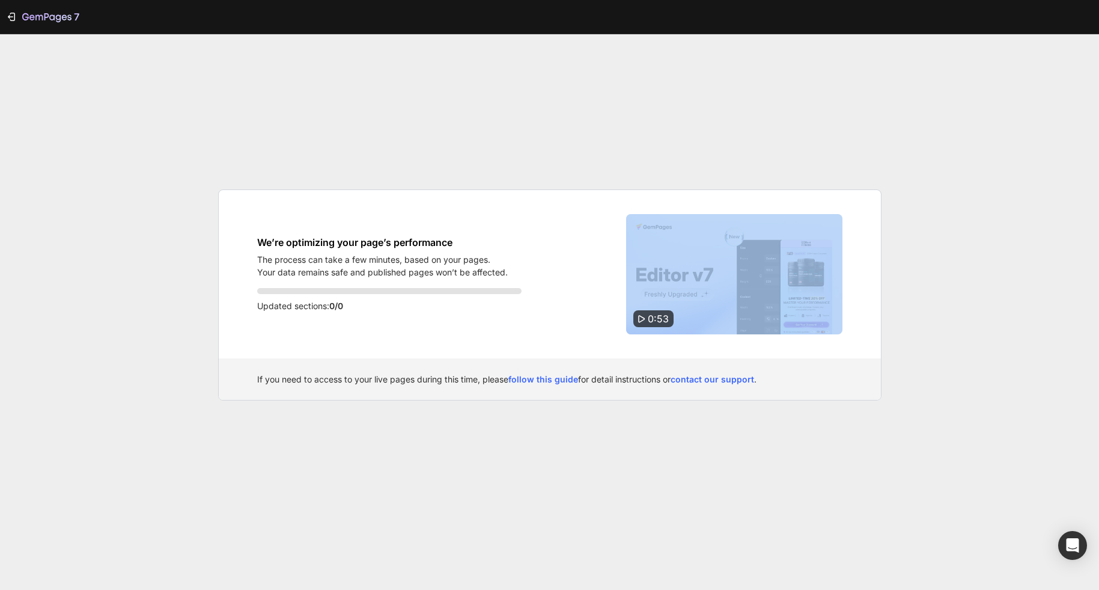
click at [497, 342] on div "We’re optimizing your page’s performance The process can take a few minutes, ba…" at bounding box center [550, 274] width 662 height 168
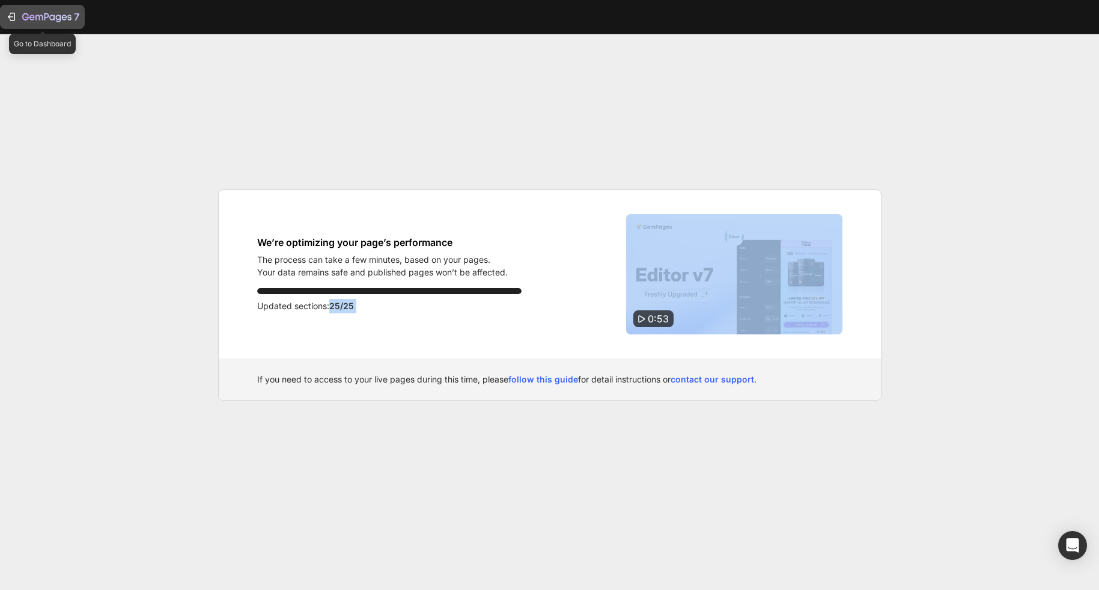
click at [16, 22] on icon "button" at bounding box center [11, 17] width 12 height 12
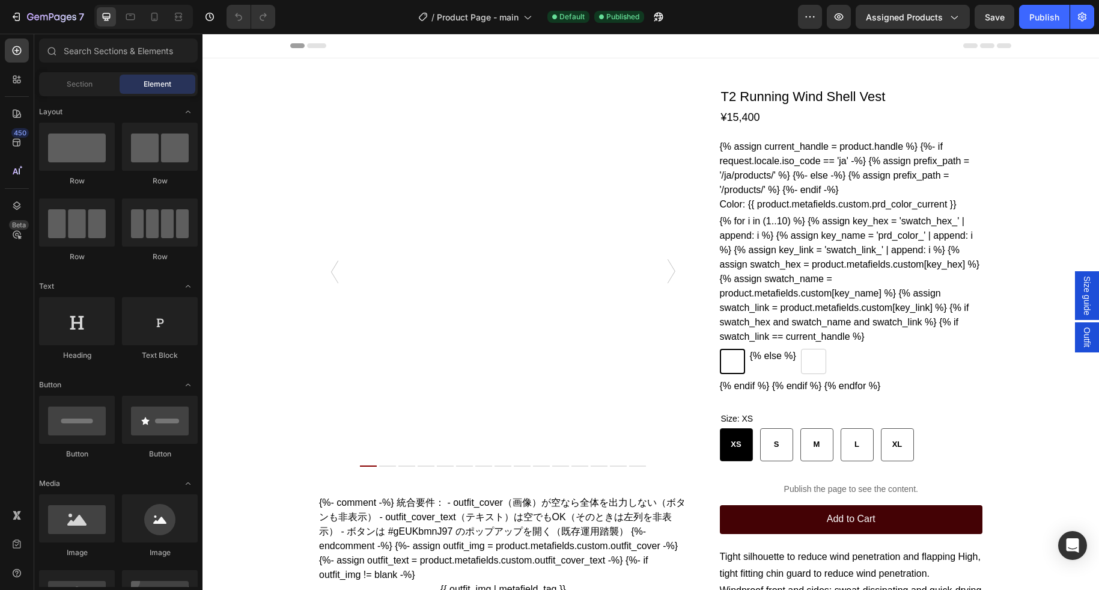
radio input "false"
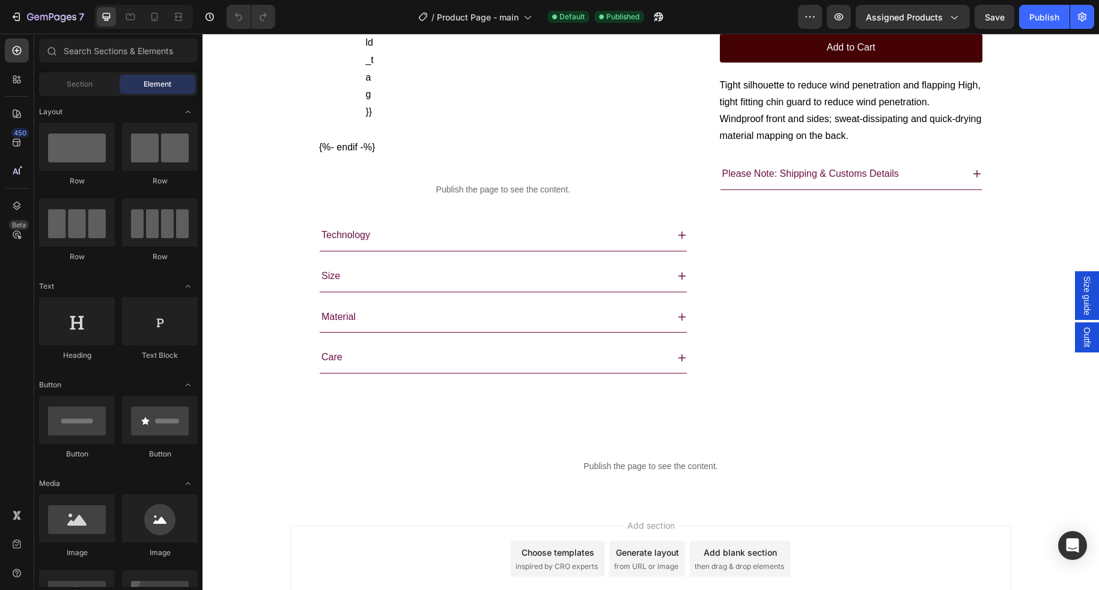
scroll to position [785, 0]
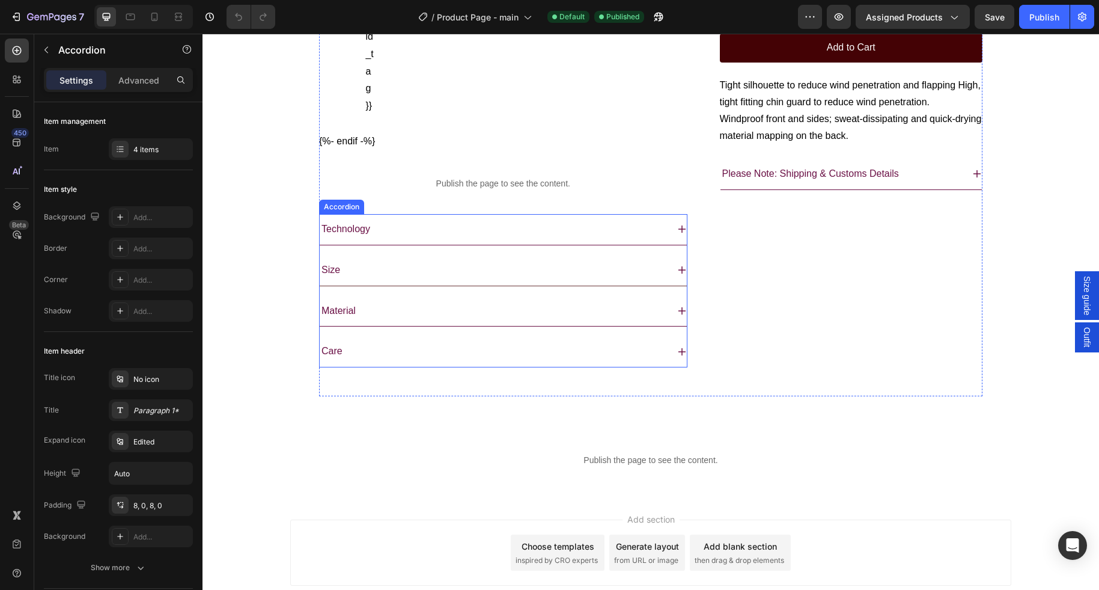
click at [381, 281] on div "Size" at bounding box center [494, 270] width 348 height 21
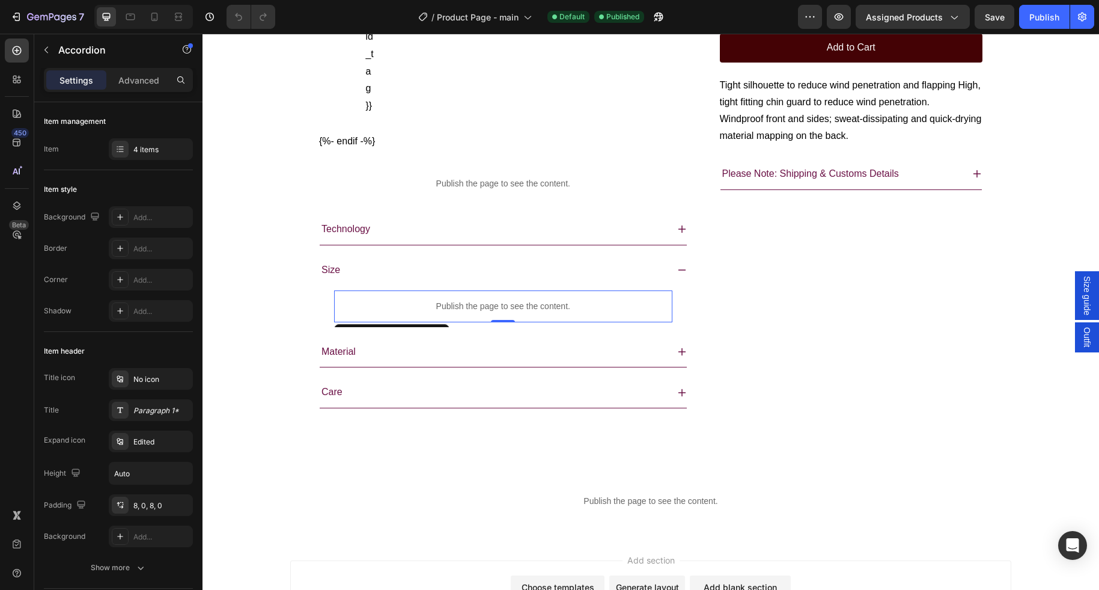
click at [458, 313] on p "Publish the page to see the content." at bounding box center [503, 306] width 338 height 13
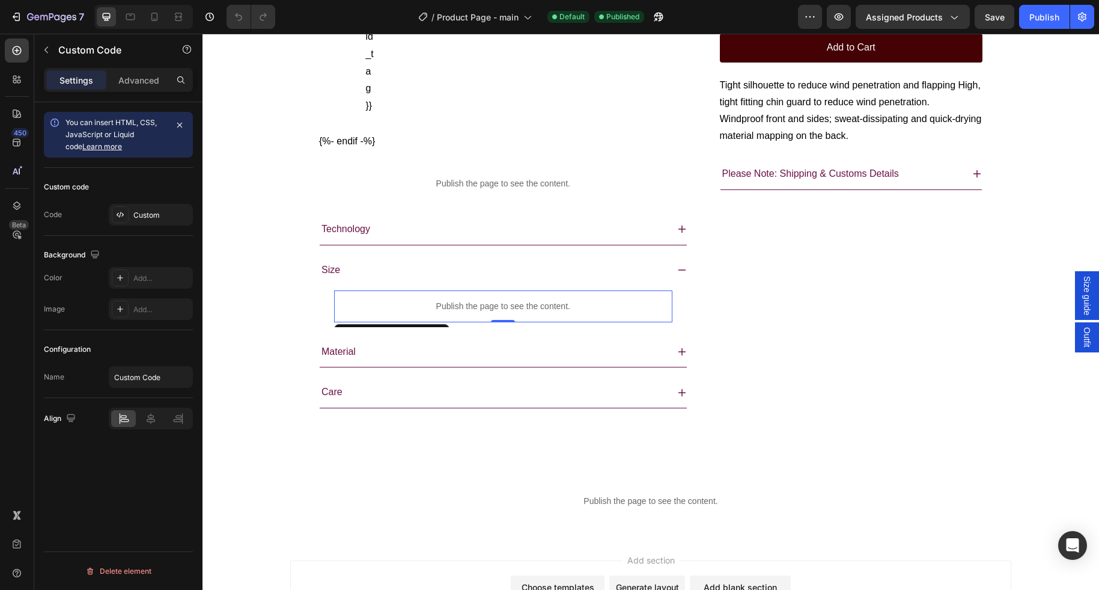
click at [458, 313] on p "Publish the page to see the content." at bounding box center [503, 306] width 338 height 13
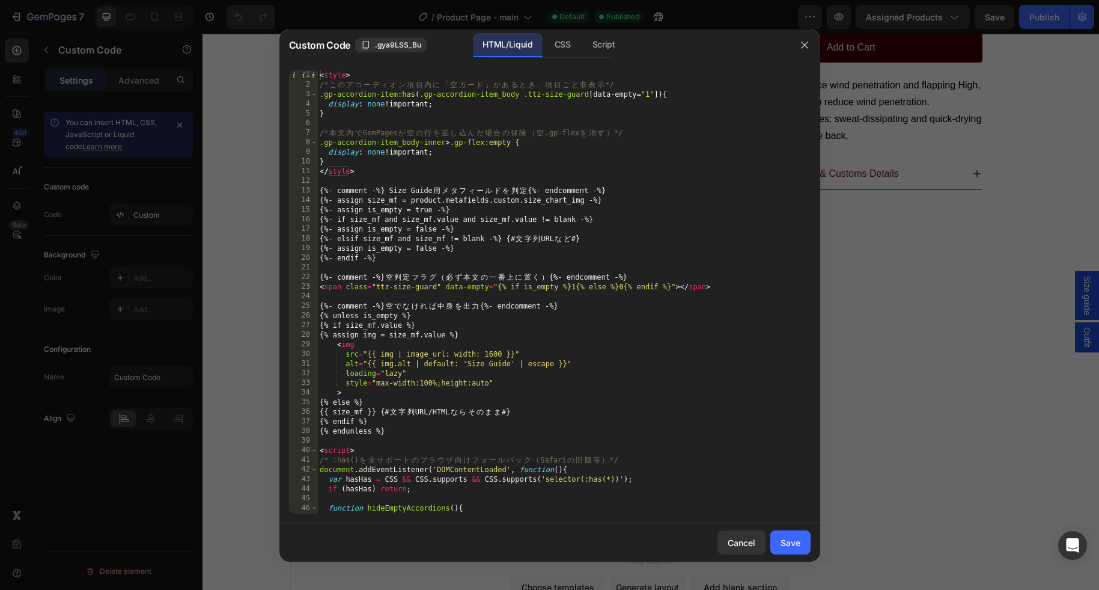
click at [444, 211] on div "< style > /* こ の ア コ ー デ ィ オ ン 項 目 内 に 「 空 ガ ー ド 」 が あ る と き 、 項 目 ご と 非 表 示 */…" at bounding box center [564, 301] width 494 height 462
type textarea "</script>"
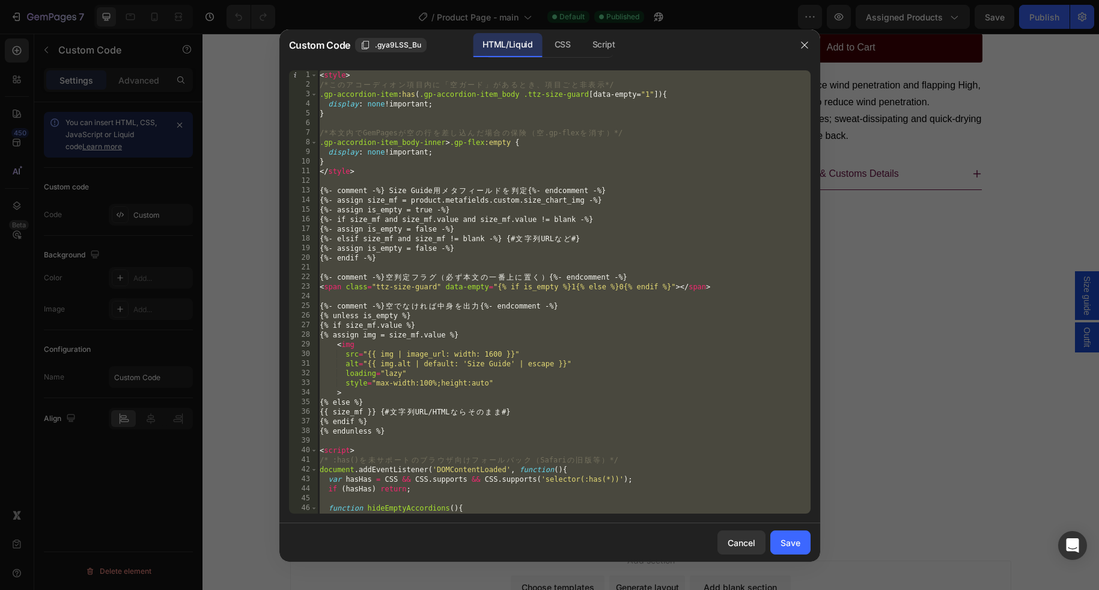
paste textarea
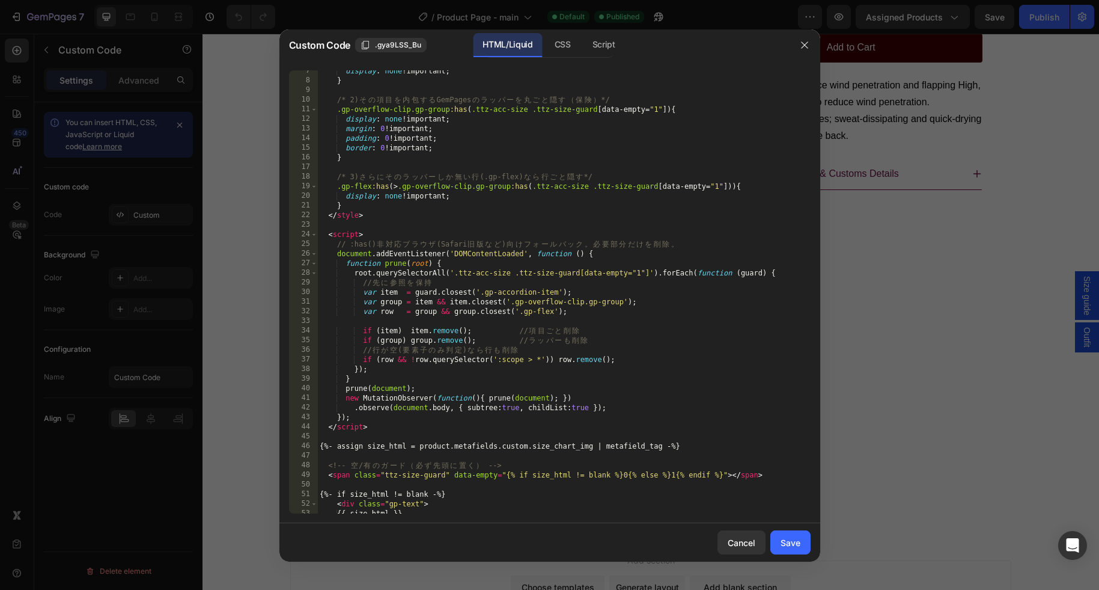
scroll to position [105, 0]
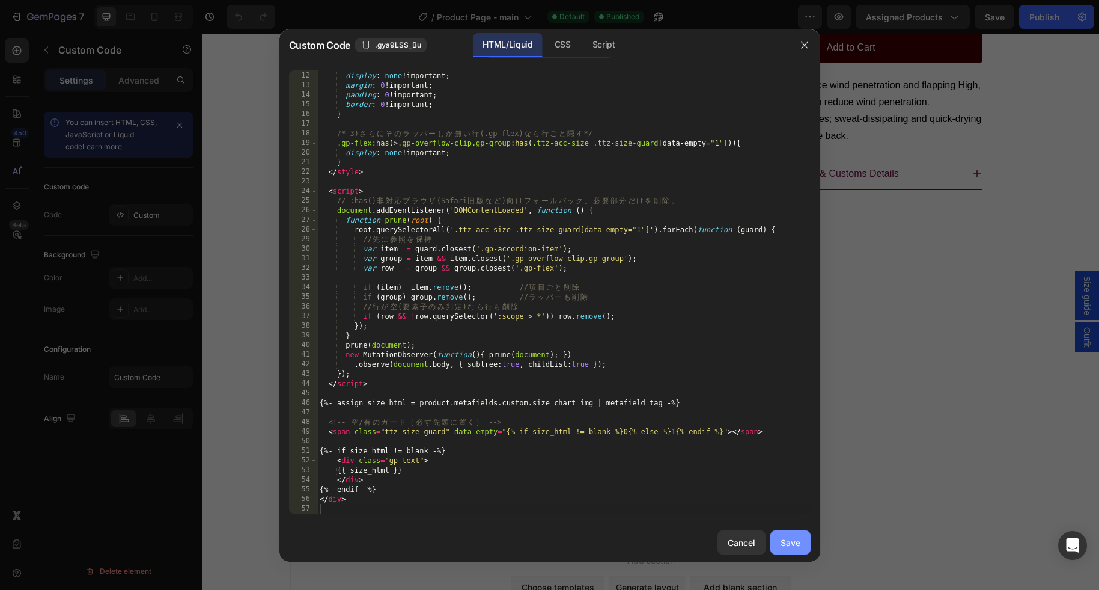
click at [797, 538] on div "Save" at bounding box center [791, 542] width 20 height 13
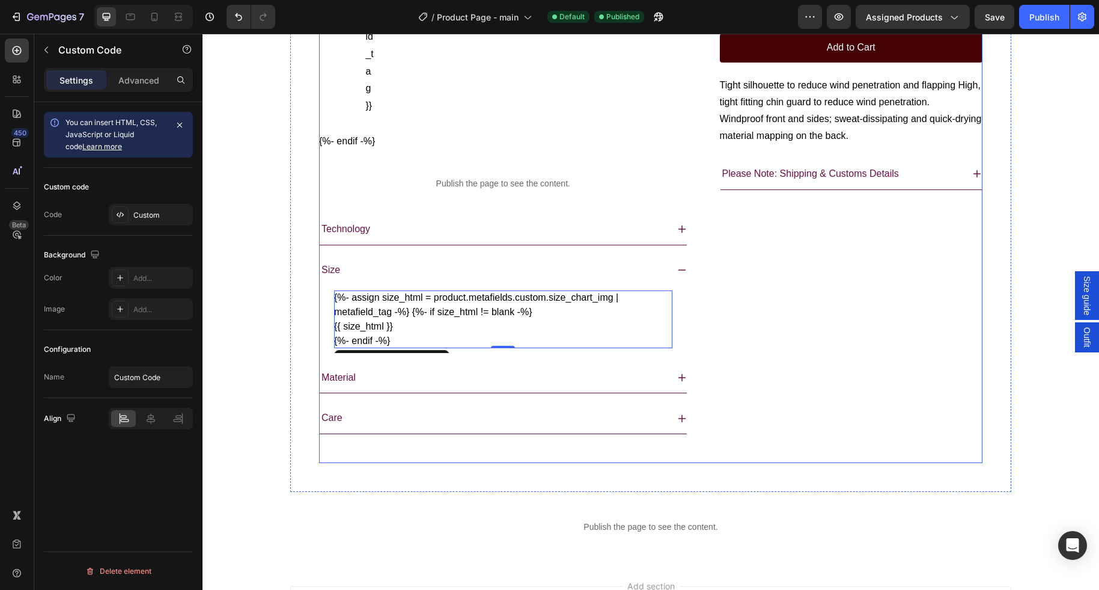
scroll to position [784, 0]
click at [1039, 18] on div "Publish" at bounding box center [1045, 17] width 30 height 13
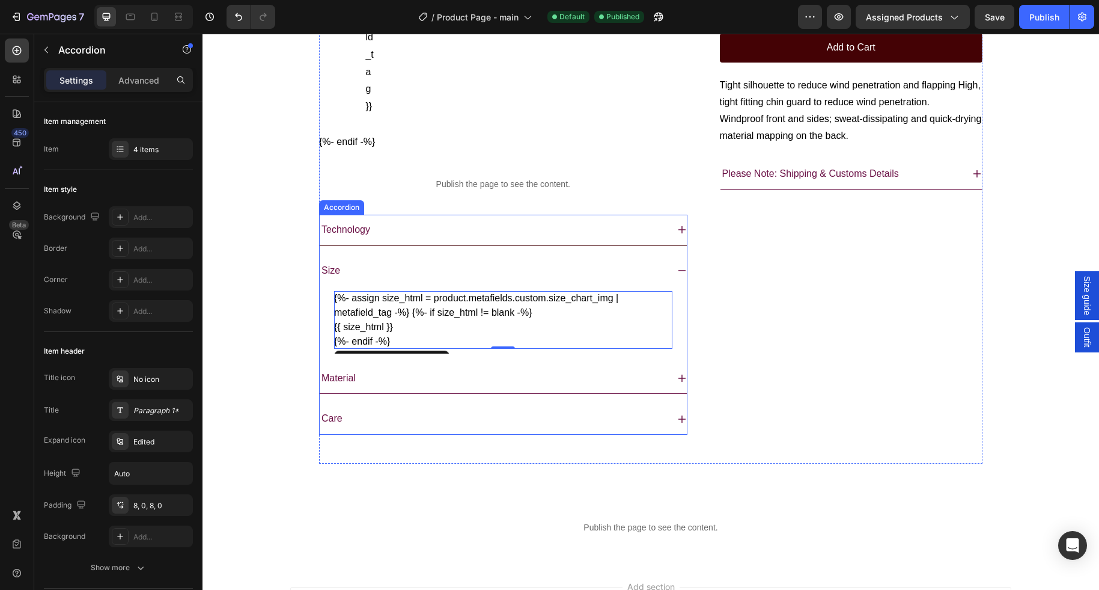
click at [423, 240] on div "Technology" at bounding box center [494, 229] width 348 height 21
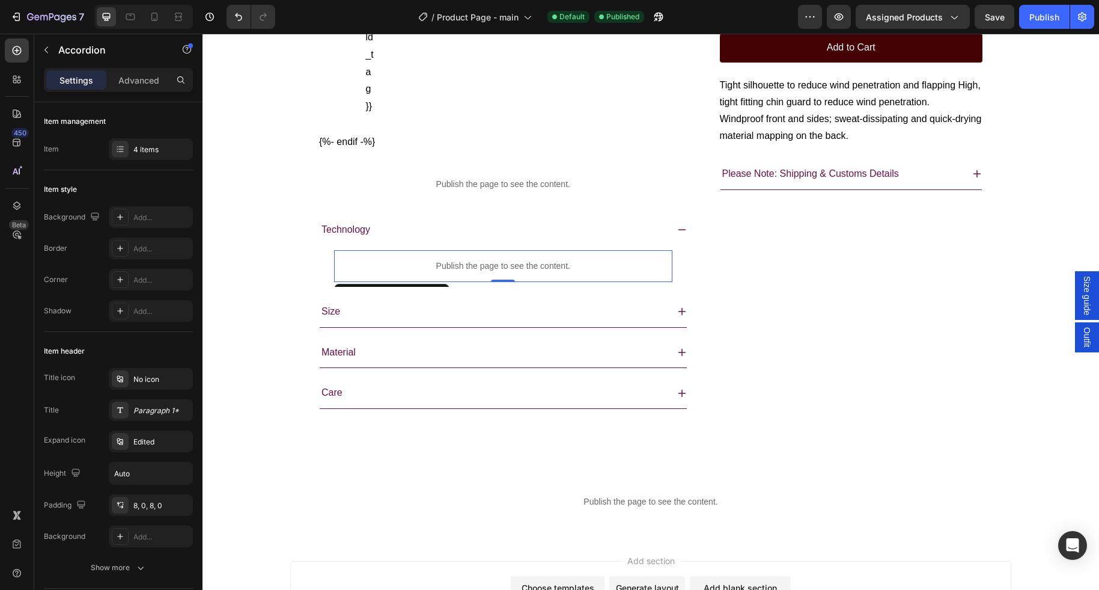
click at [451, 272] on p "Publish the page to see the content." at bounding box center [503, 266] width 338 height 13
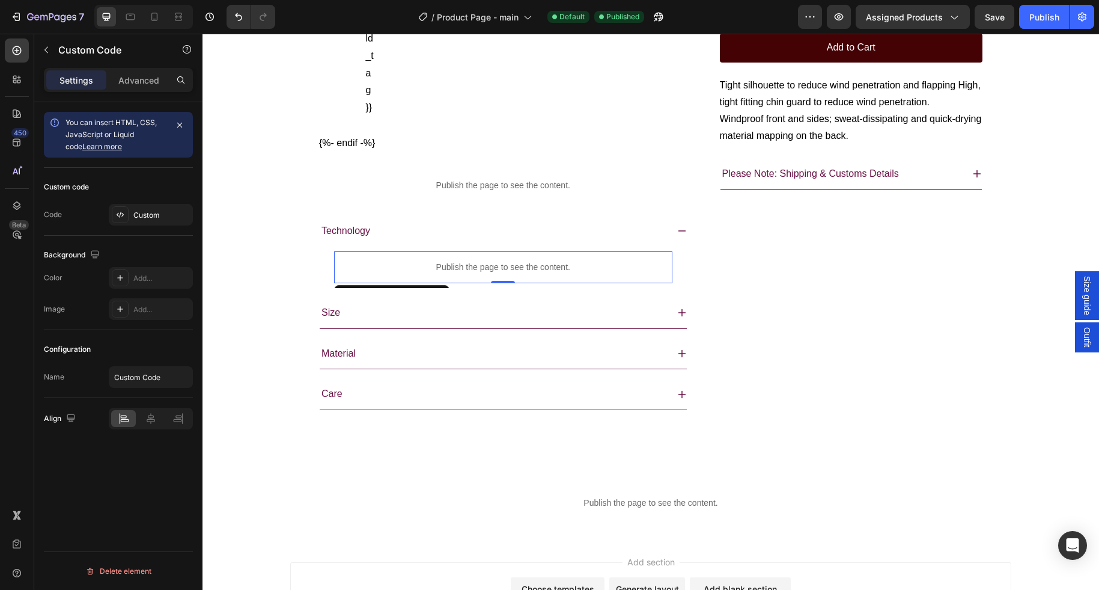
click at [451, 274] on p "Publish the page to see the content." at bounding box center [503, 267] width 338 height 13
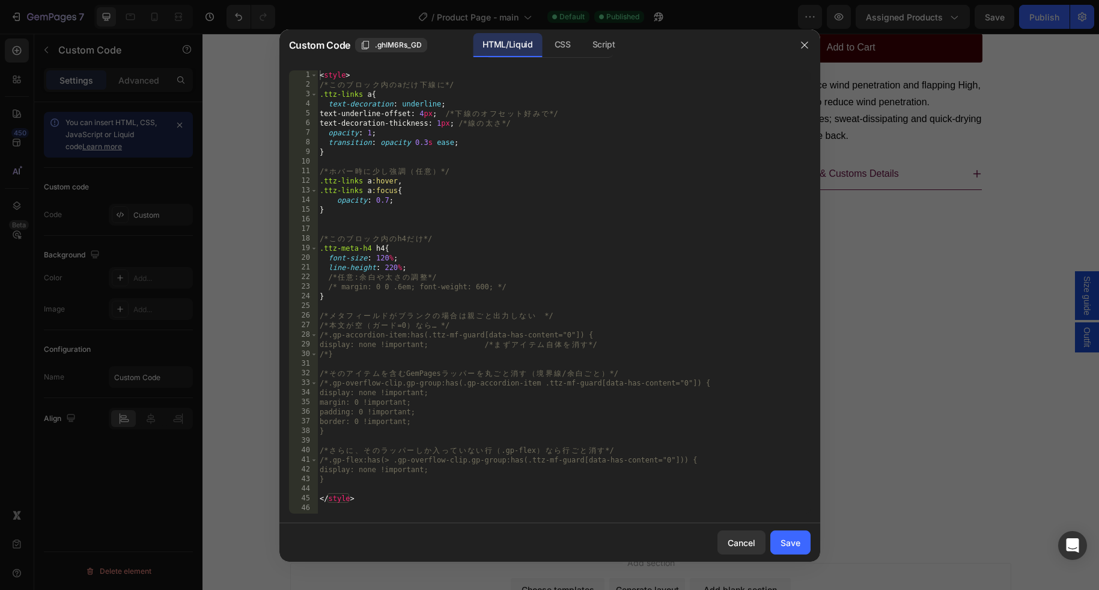
type textarea "/* 本文が空（ガード=0）なら… */"
click at [525, 328] on div "< style > /* こ の ブ ロ ッ ク 内 の a だ け 下 線 に */ .ttz-links a { text-decoration : un…" at bounding box center [564, 301] width 494 height 462
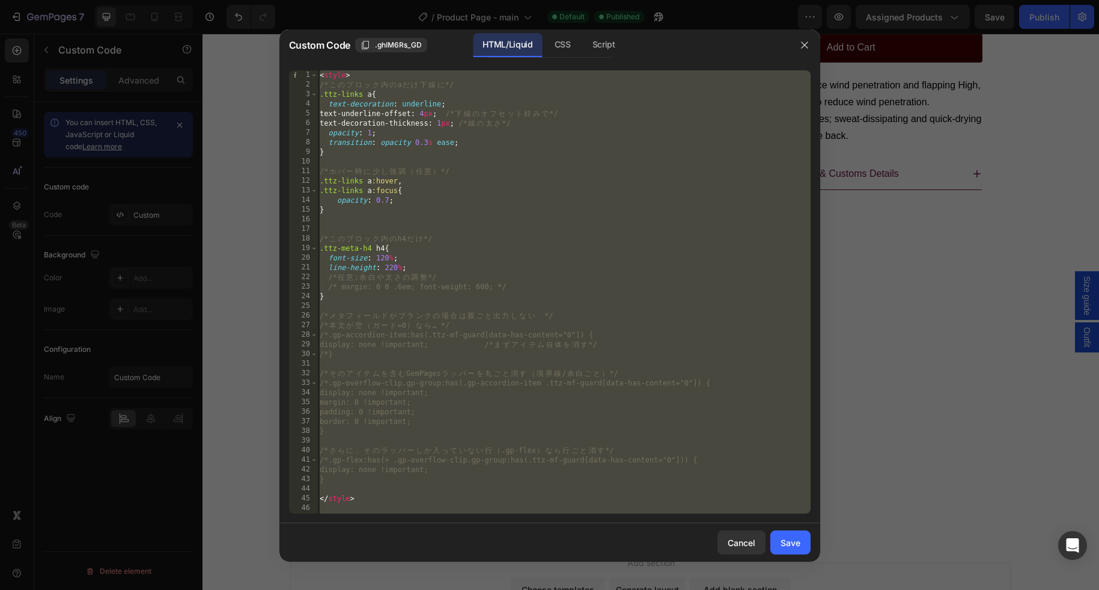
click at [989, 236] on div at bounding box center [549, 295] width 1099 height 590
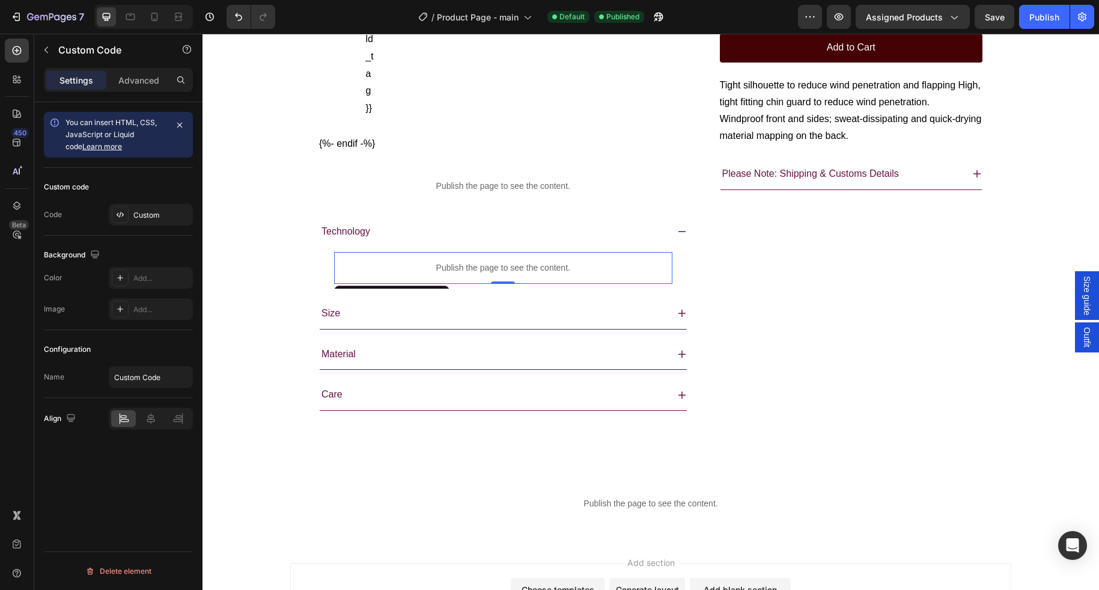
click at [511, 284] on div "Publish the page to see the content." at bounding box center [503, 268] width 338 height 32
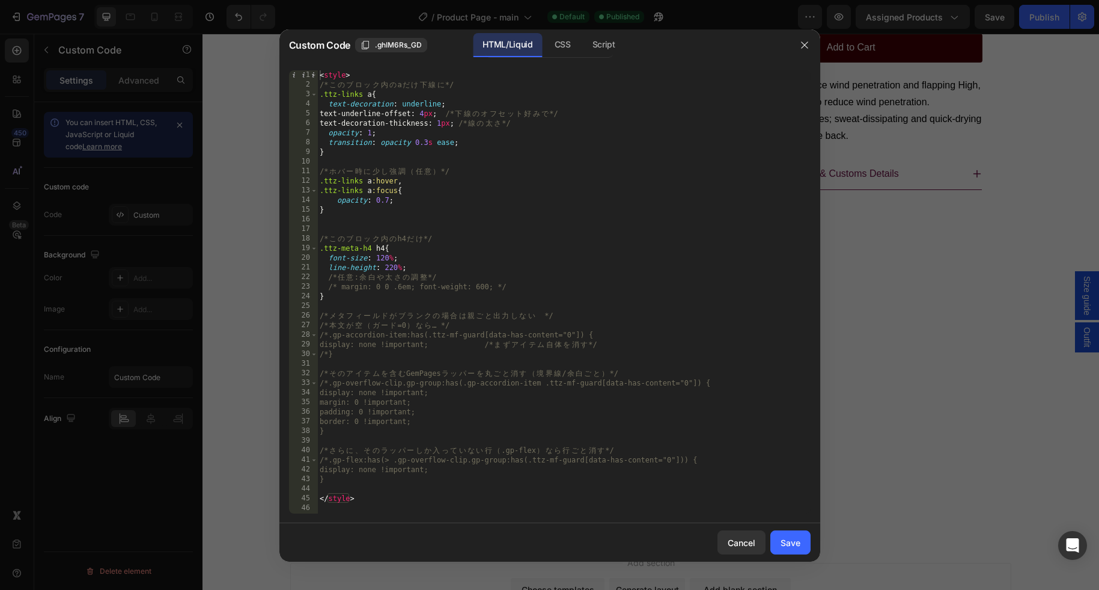
type textarea "/*メタフィールドがブランクの場合は親ごと出力しない　*/"
click at [508, 319] on div "< style > /* こ の ブ ロ ッ ク 内 の a だ け 下 線 に */ .ttz-links a { text-decoration : un…" at bounding box center [564, 301] width 494 height 462
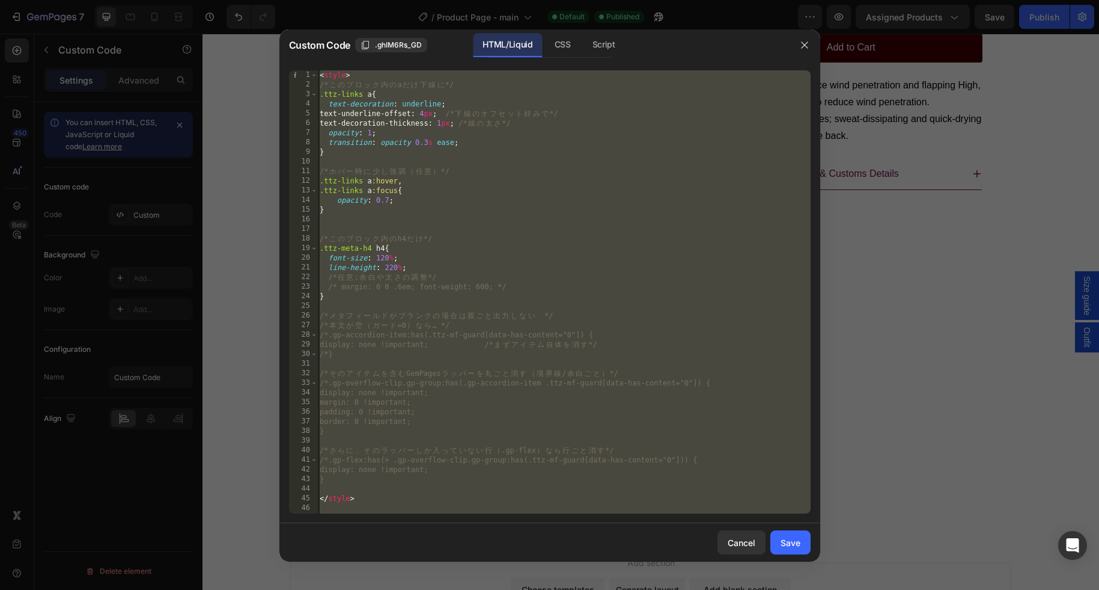
paste textarea
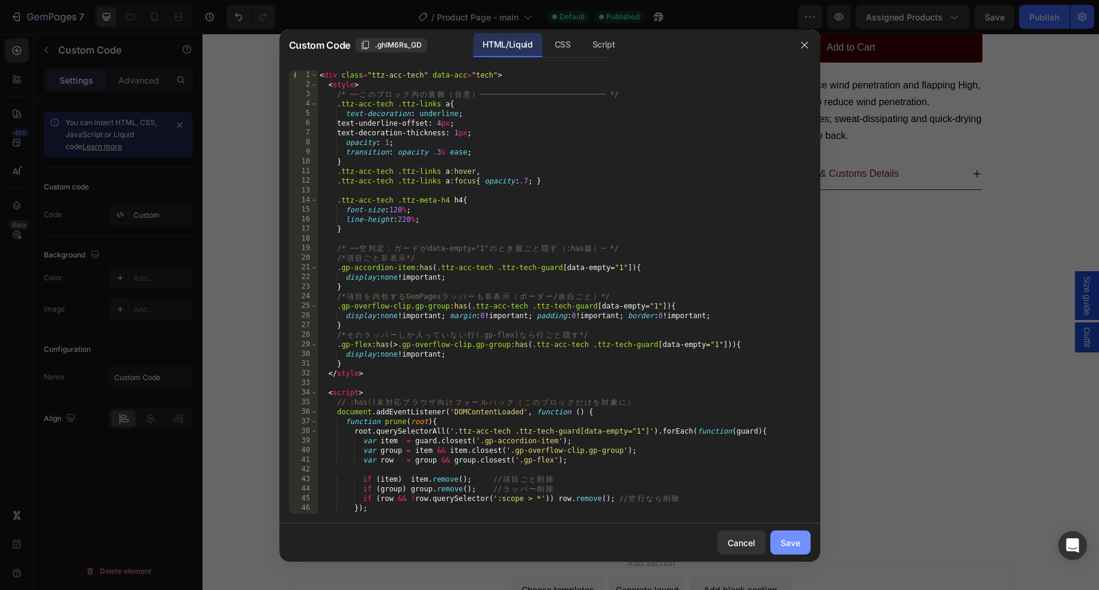
click at [798, 540] on div "Save" at bounding box center [791, 542] width 20 height 13
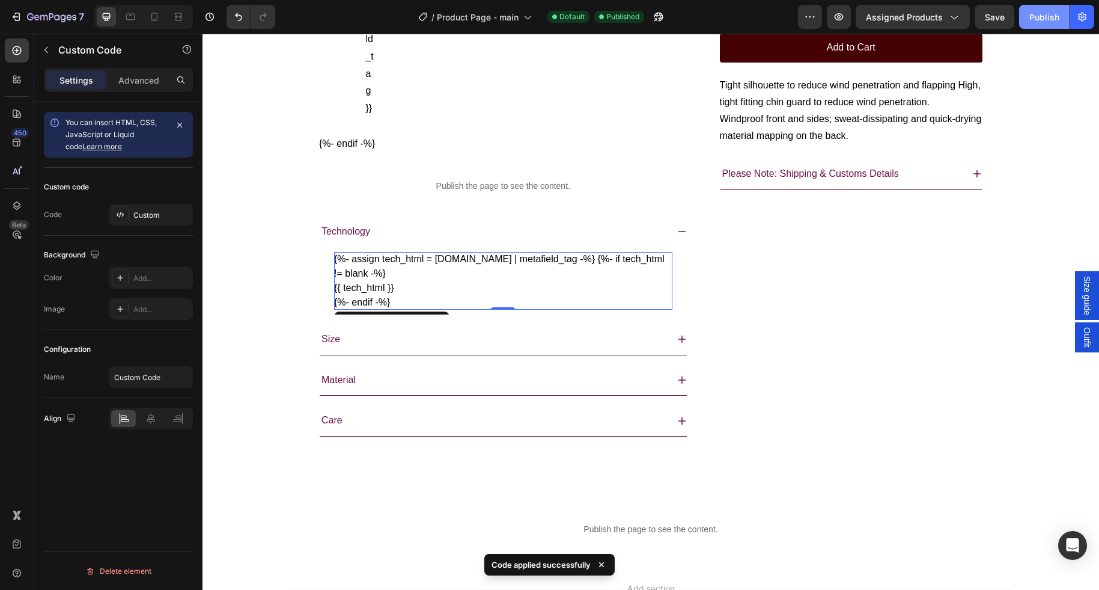
click at [1035, 19] on div "Publish" at bounding box center [1045, 17] width 30 height 13
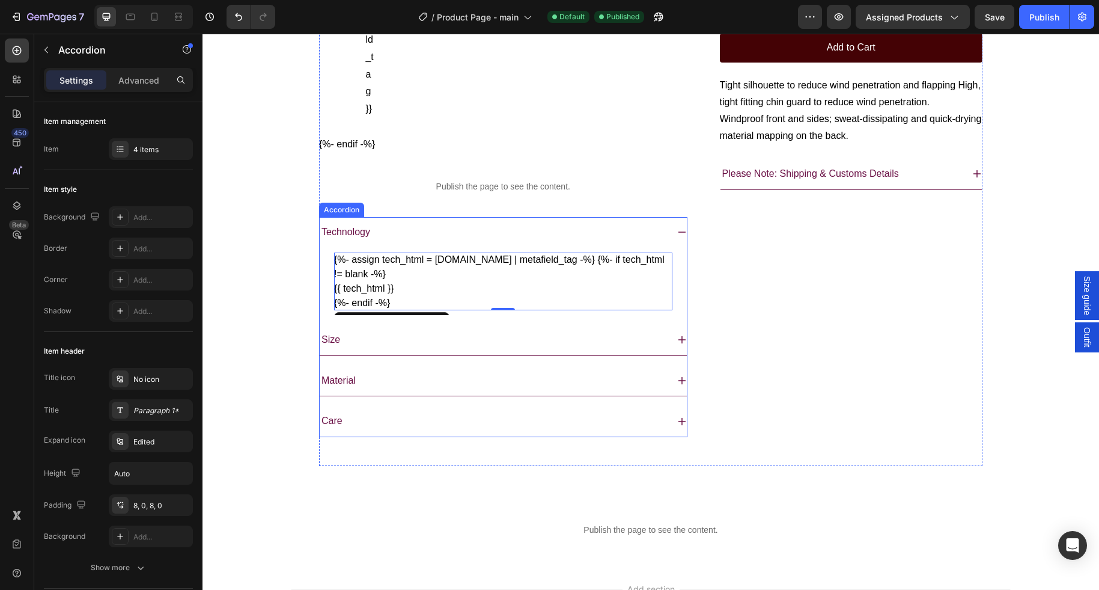
click at [683, 237] on icon at bounding box center [682, 232] width 10 height 10
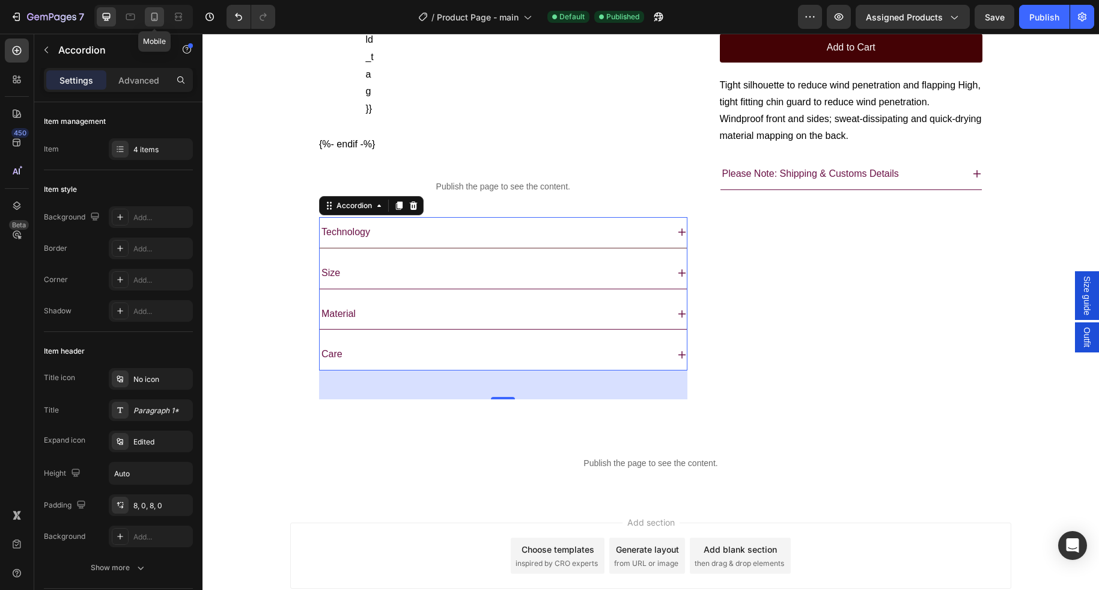
click at [161, 18] on div at bounding box center [154, 16] width 19 height 19
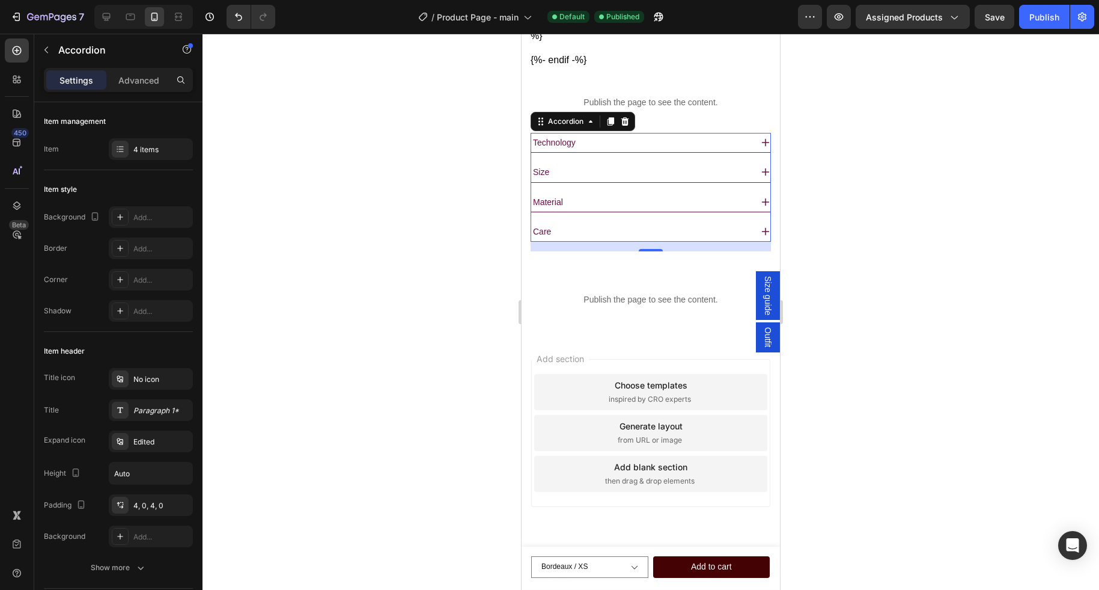
scroll to position [1119, 0]
click at [569, 143] on p "Technology" at bounding box center [554, 142] width 43 height 11
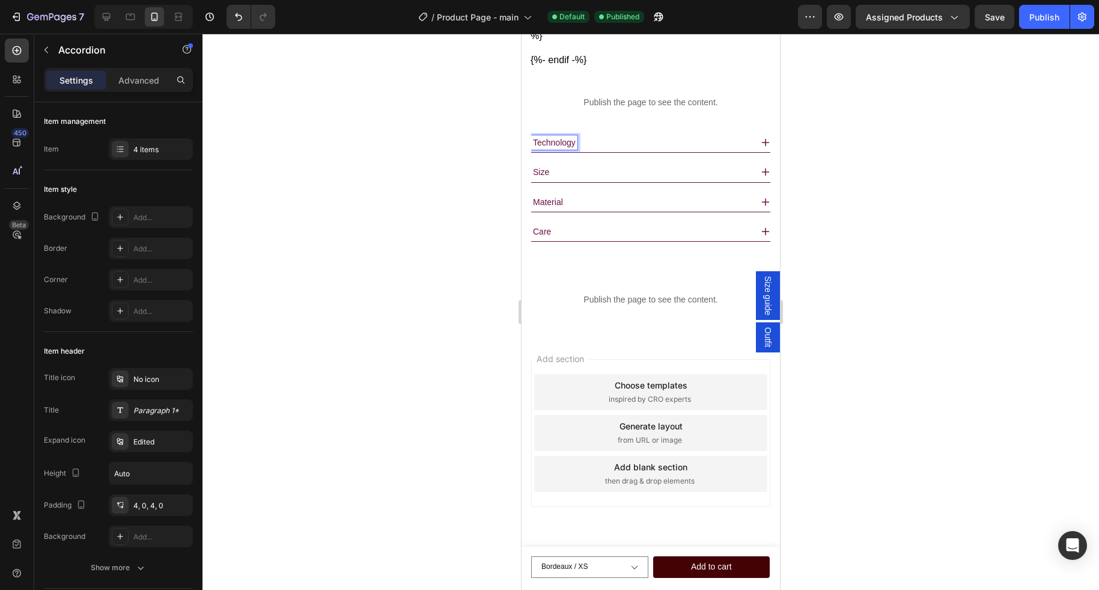
click at [762, 141] on icon at bounding box center [766, 143] width 10 height 10
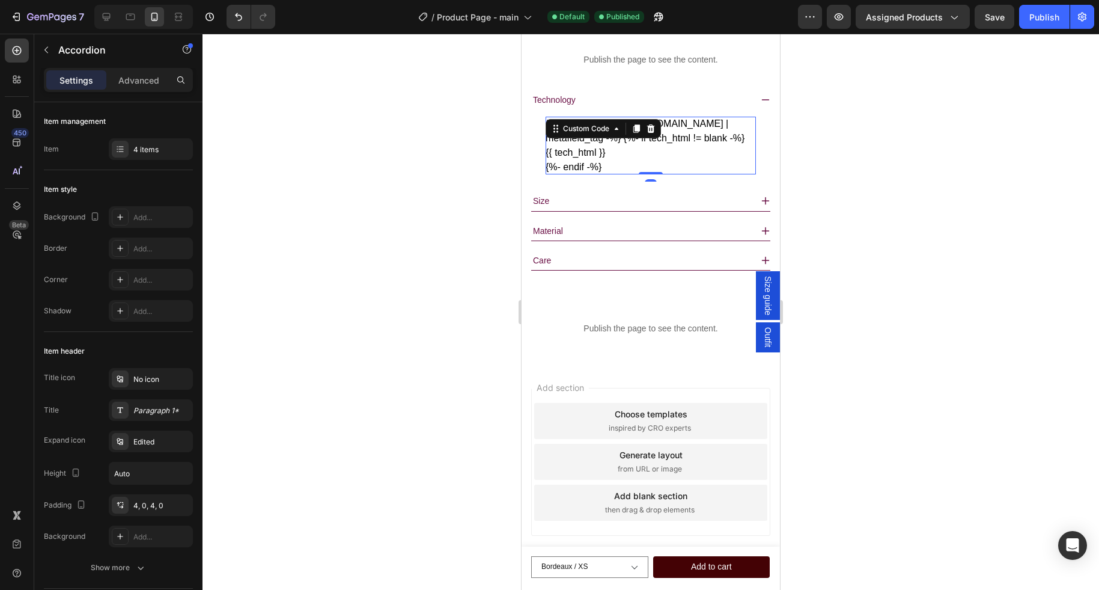
click at [628, 174] on div "{%- assign tech_html = [DOMAIN_NAME] | metafield_tag -%} {%- if tech_html != bl…" at bounding box center [651, 146] width 210 height 58
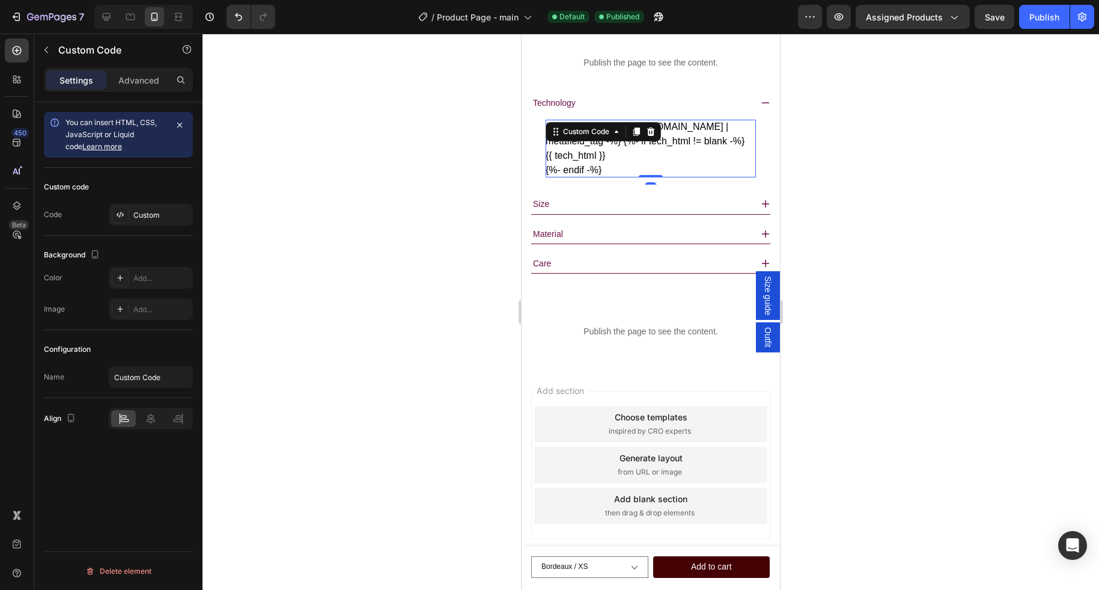
click at [628, 141] on div "Custom Code" at bounding box center [603, 131] width 115 height 19
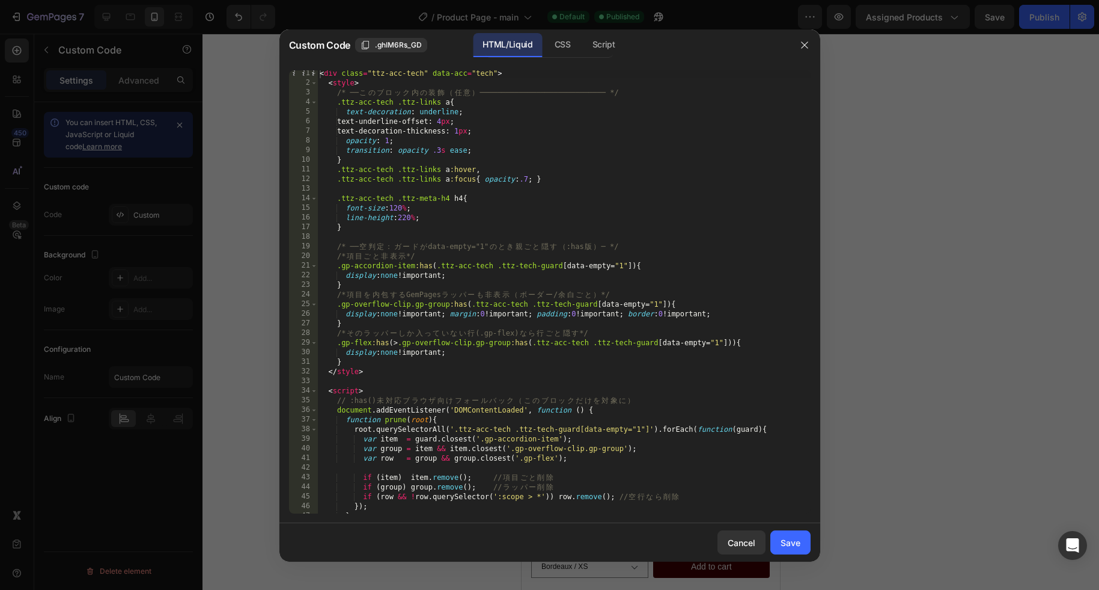
scroll to position [182, 0]
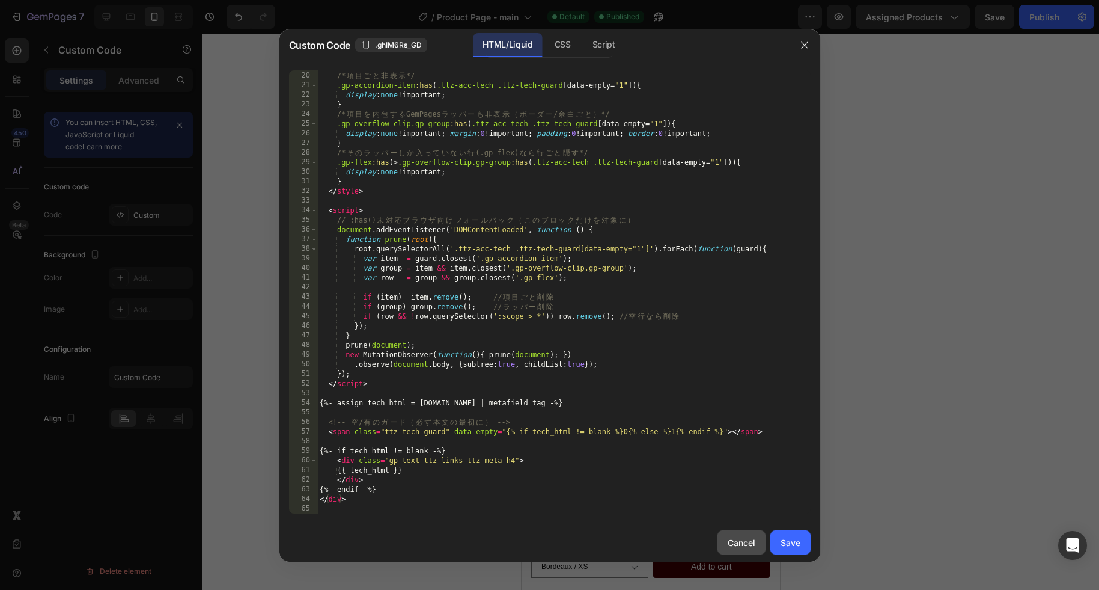
click at [740, 536] on button "Cancel" at bounding box center [742, 542] width 48 height 24
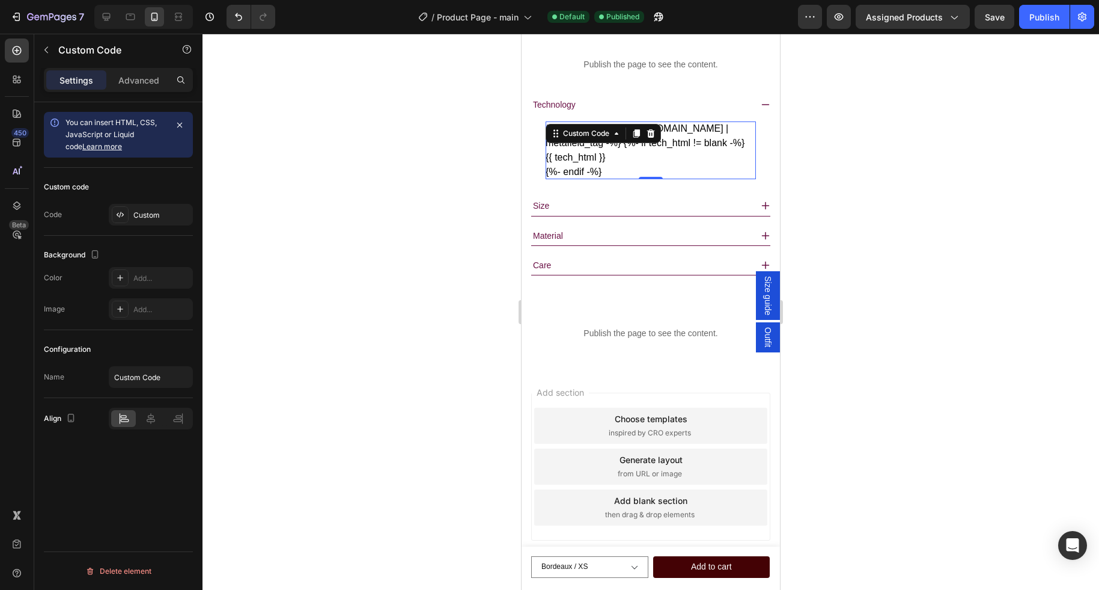
click at [891, 412] on div at bounding box center [651, 312] width 897 height 556
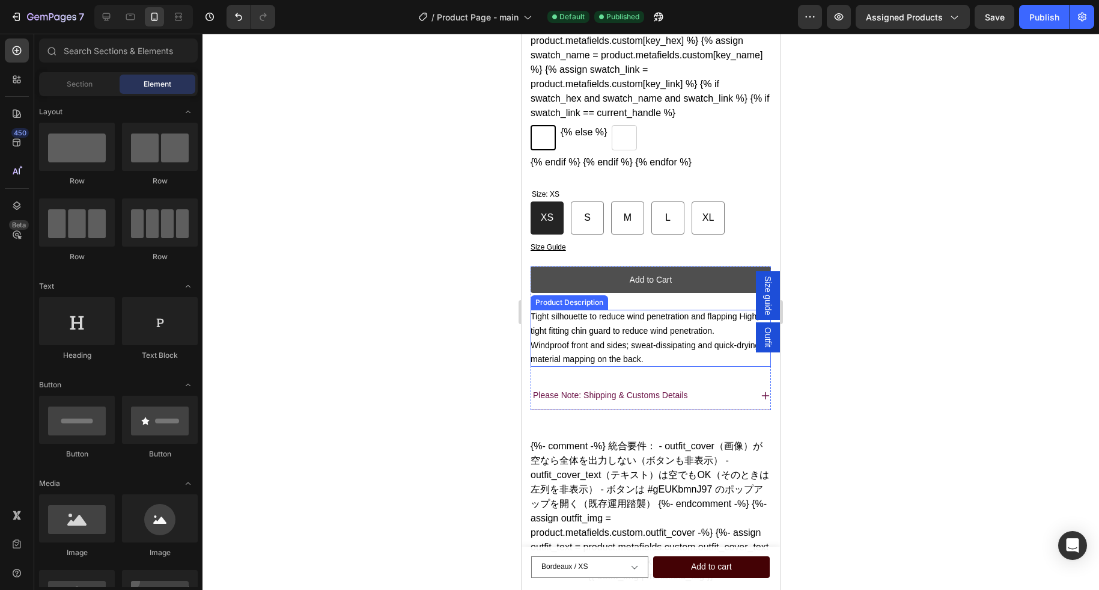
scroll to position [463, 0]
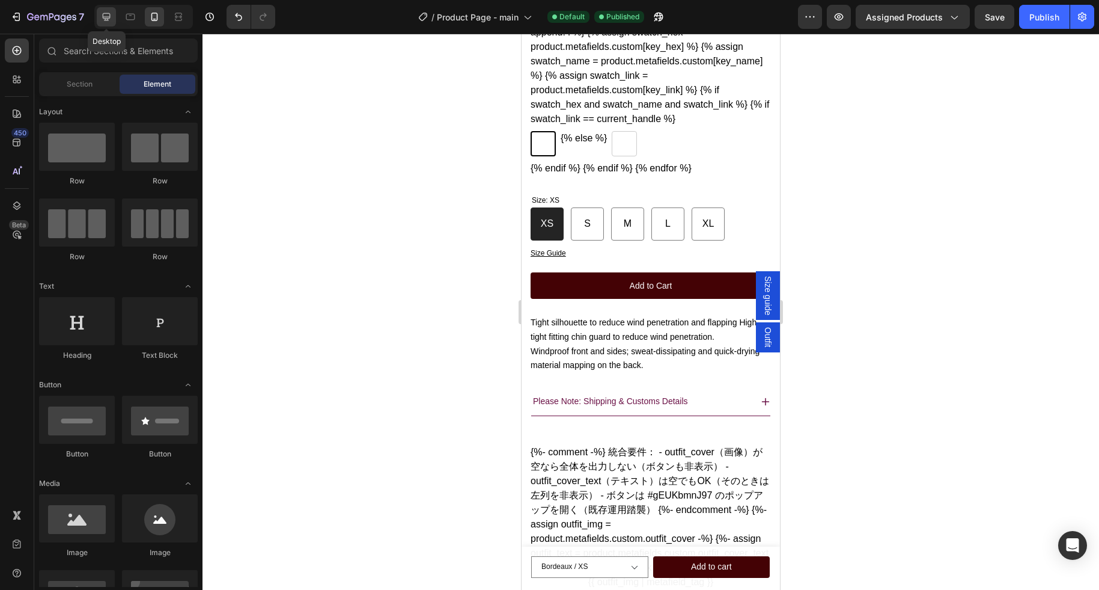
click at [108, 17] on icon at bounding box center [106, 17] width 12 height 12
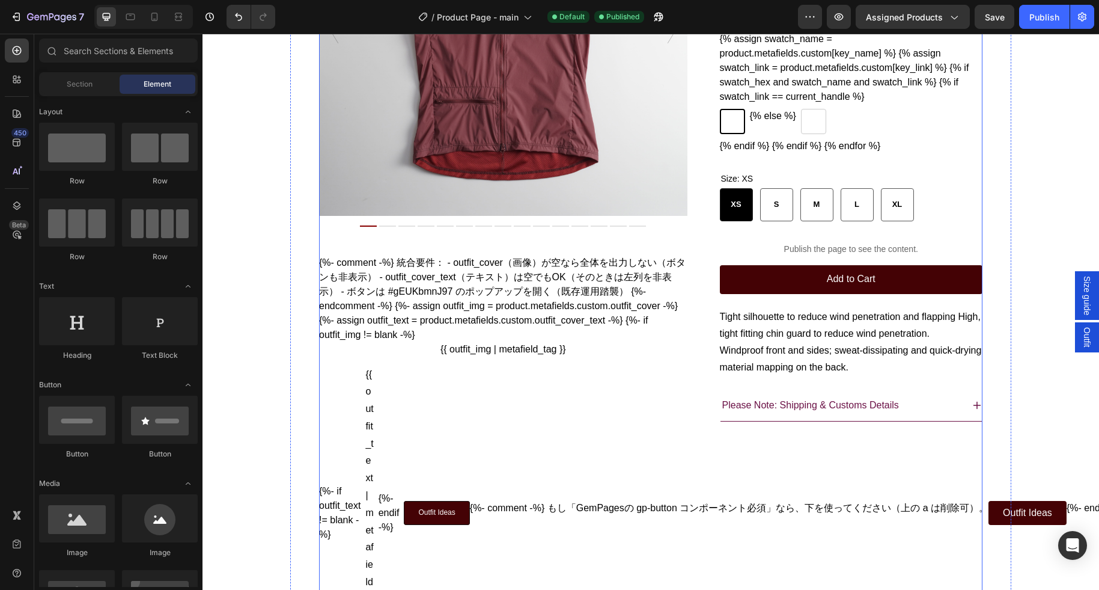
scroll to position [235, 0]
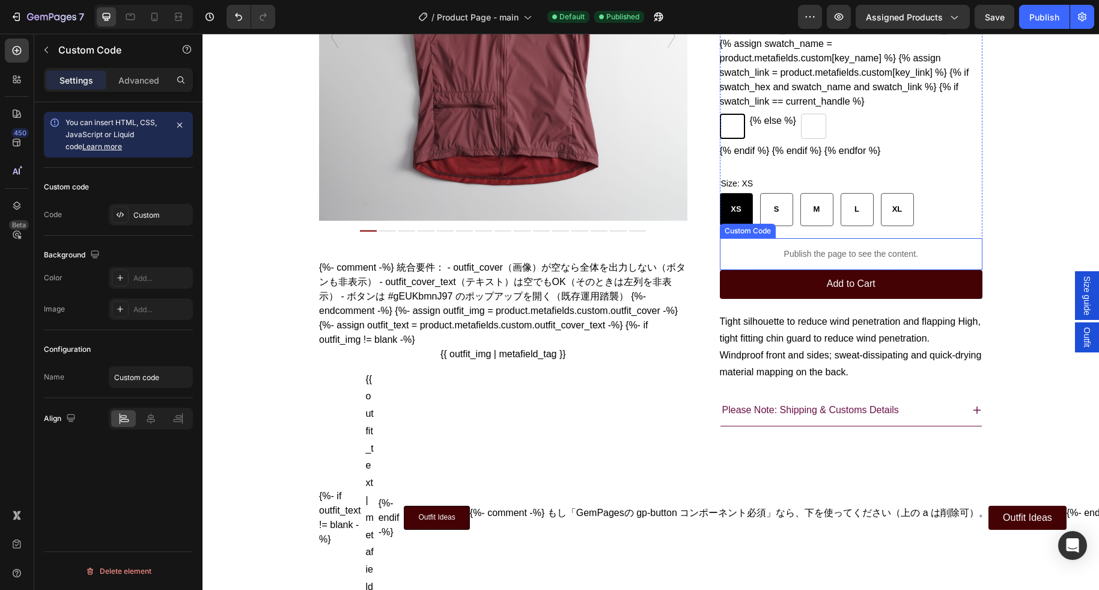
click at [827, 260] on p "Publish the page to see the content." at bounding box center [851, 254] width 263 height 13
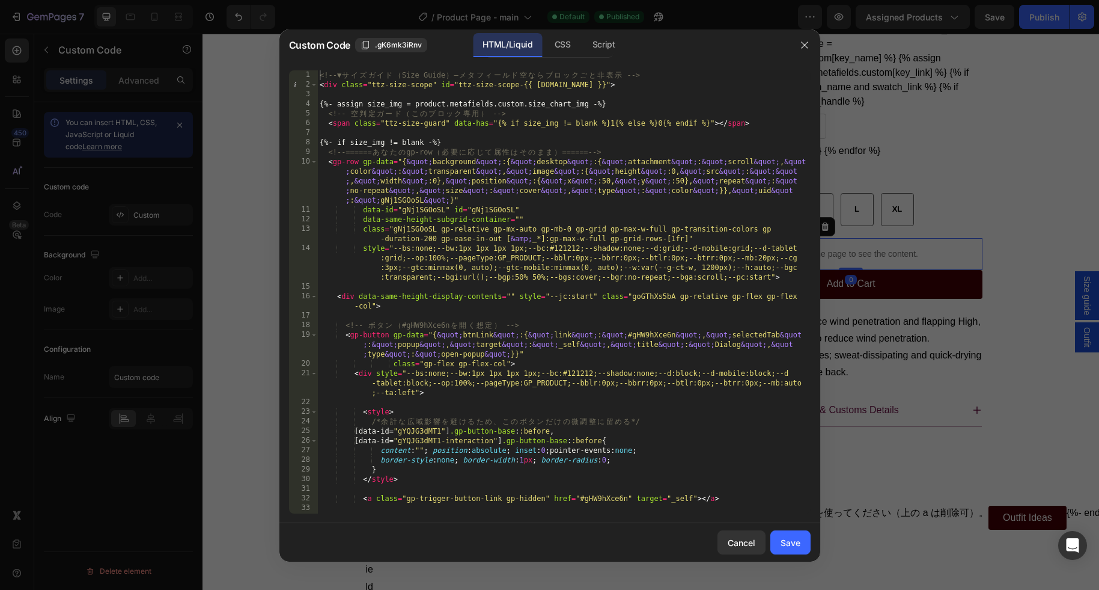
click at [659, 273] on div "<!-- ▼ サ イ ズ ガ イ ド （ Size Guide ） — メ タ フ ィ ー ル ド 空 な ら ブ ロ ッ ク ご と 非 表 示 --> <…" at bounding box center [564, 301] width 494 height 462
type textarea "</script>"
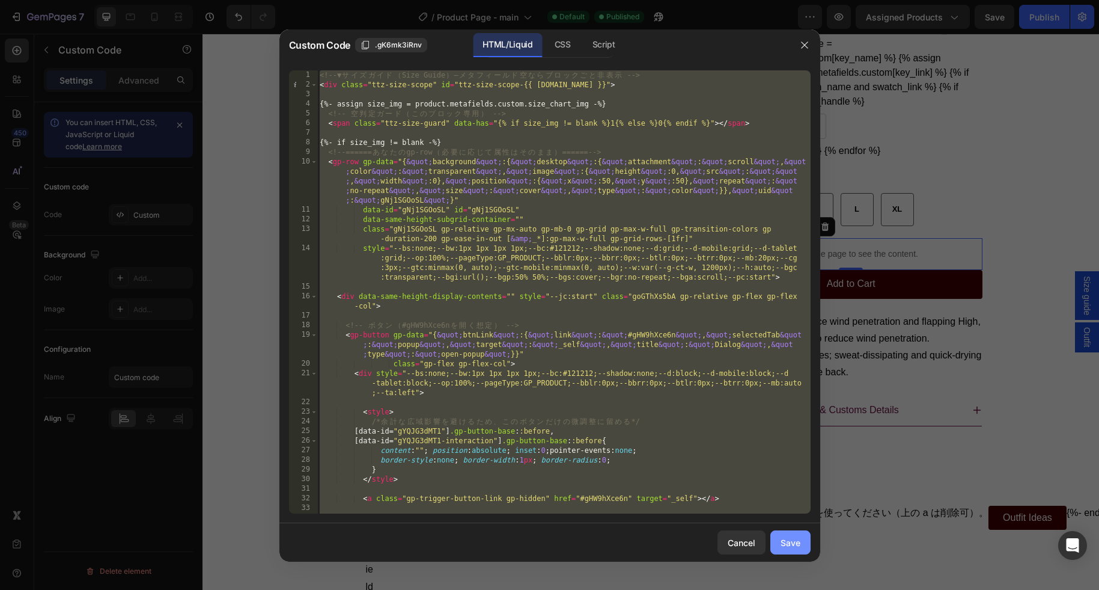
click at [793, 542] on div "Save" at bounding box center [791, 542] width 20 height 13
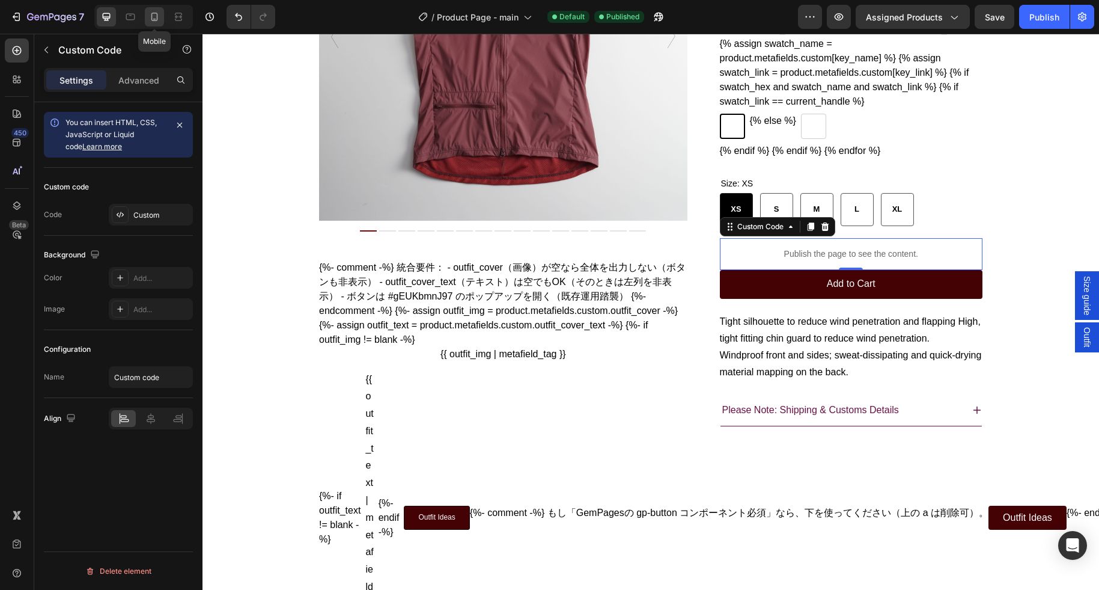
click at [155, 16] on icon at bounding box center [154, 17] width 12 height 12
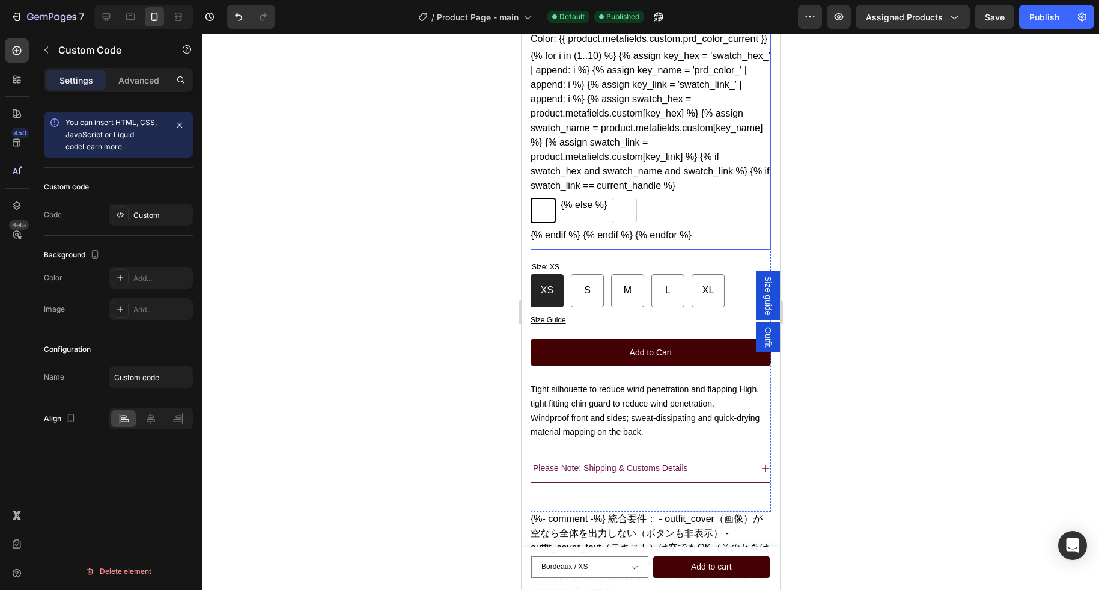
scroll to position [413, 0]
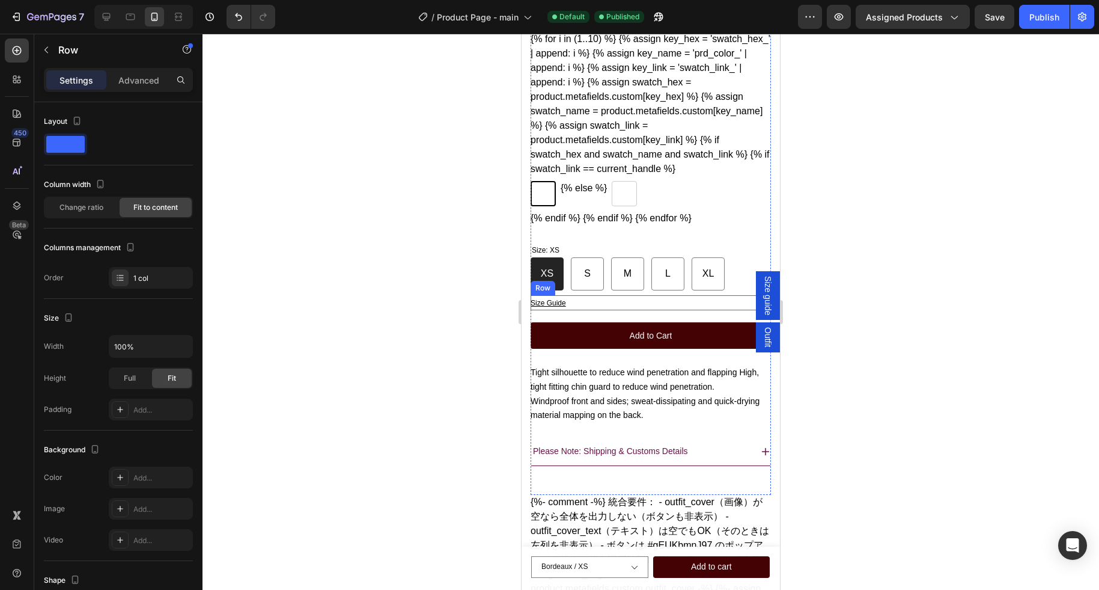
click at [604, 310] on div "Size Guide Button Row" at bounding box center [651, 302] width 240 height 15
click at [607, 288] on icon at bounding box center [605, 284] width 8 height 8
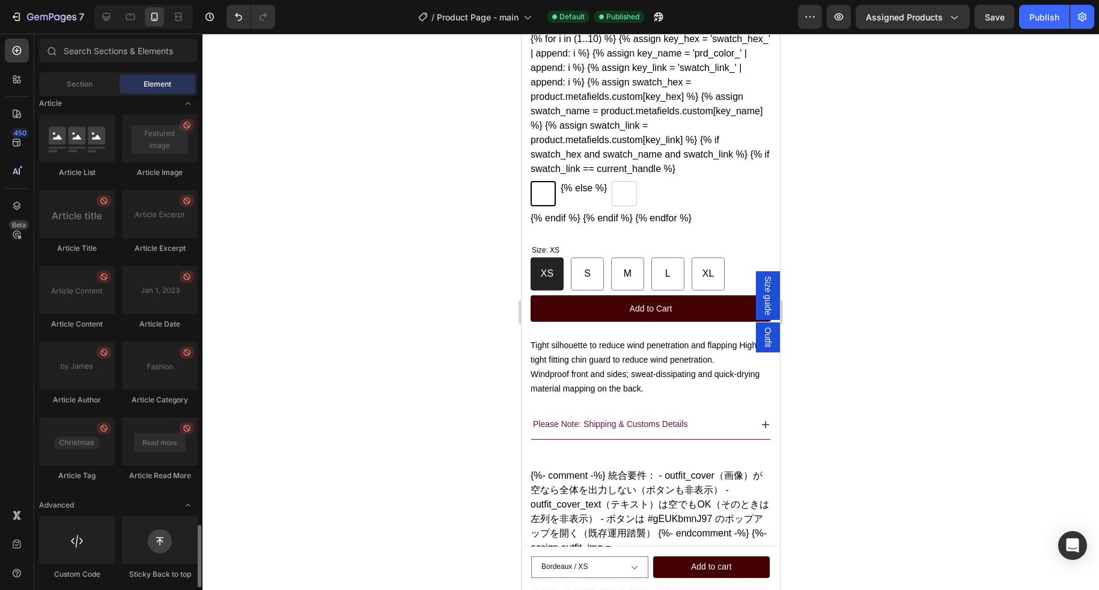
scroll to position [3152, 0]
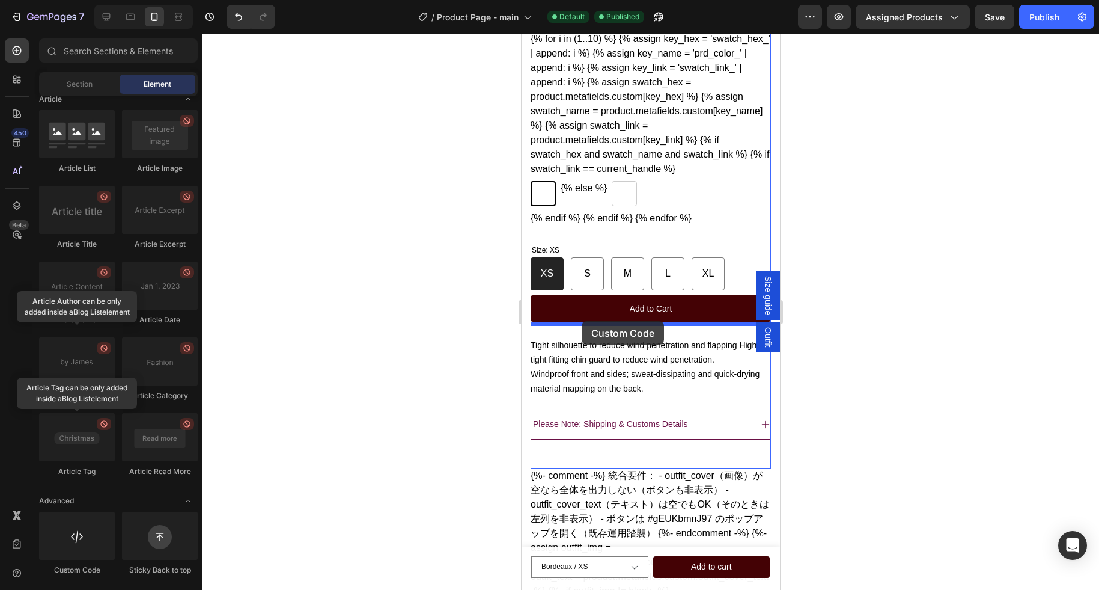
drag, startPoint x: 594, startPoint y: 585, endPoint x: 582, endPoint y: 321, distance: 264.2
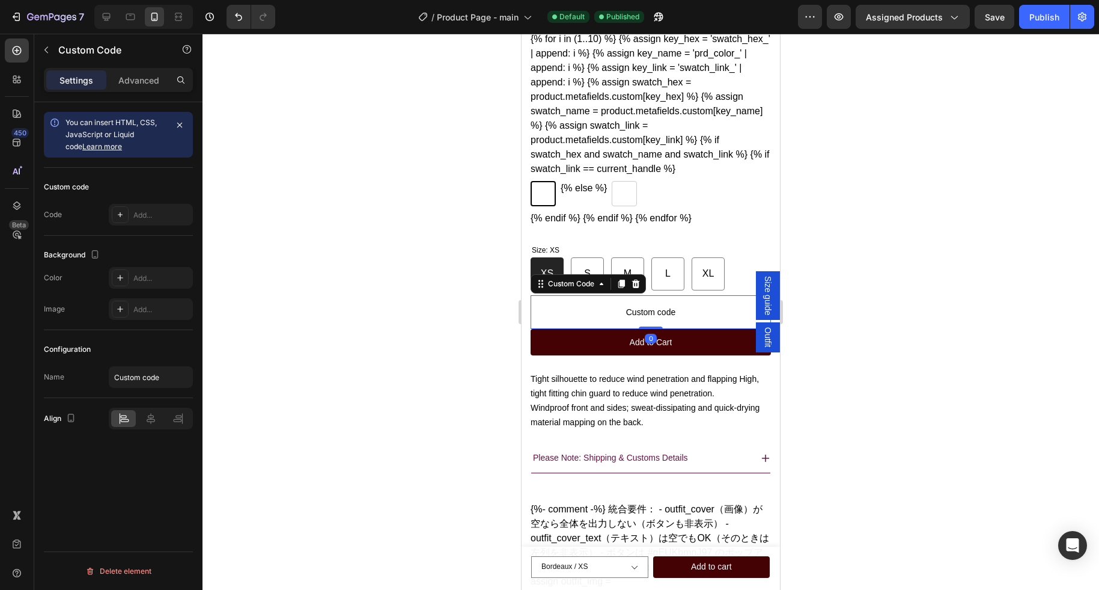
click at [613, 319] on span "Custom code" at bounding box center [651, 312] width 240 height 14
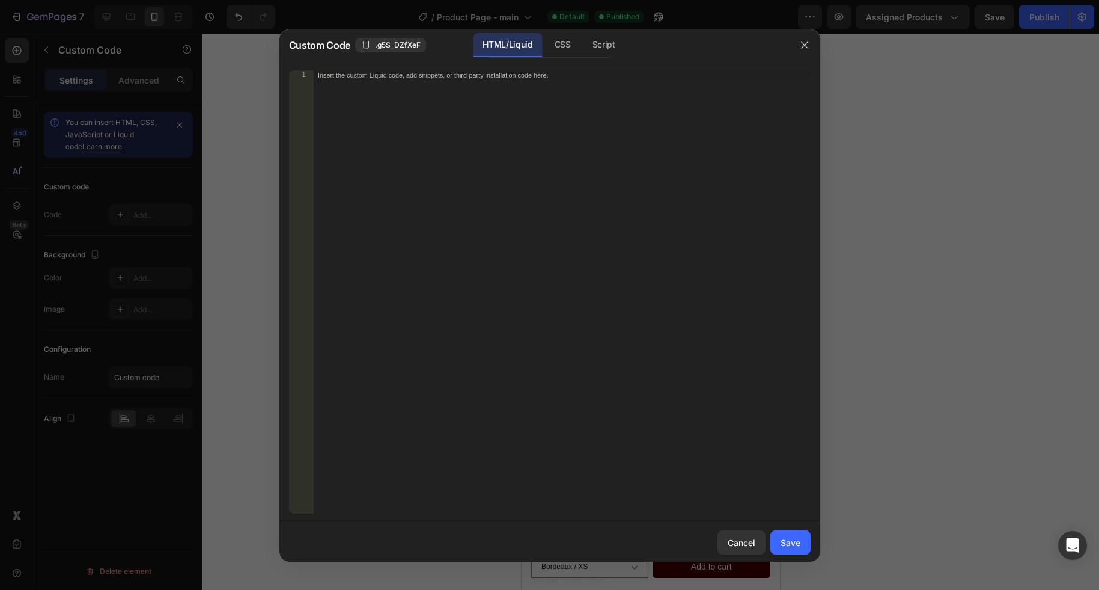
click at [513, 257] on div "Insert the custom Liquid code, add snippets, or third-party installation code h…" at bounding box center [562, 301] width 498 height 462
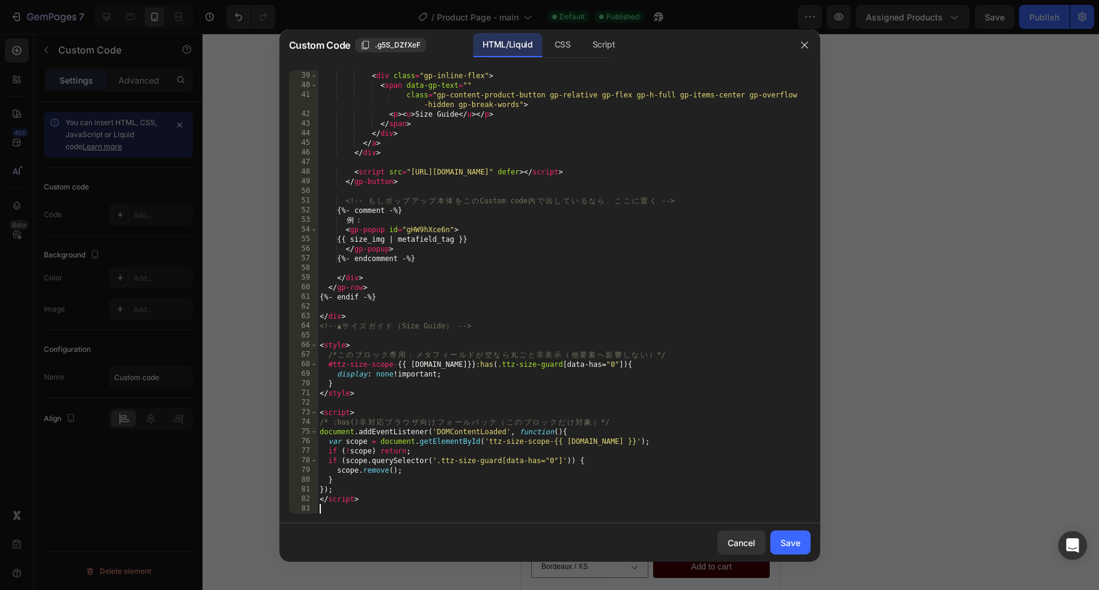
scroll to position [538, 0]
click at [796, 545] on div "Save" at bounding box center [791, 542] width 20 height 13
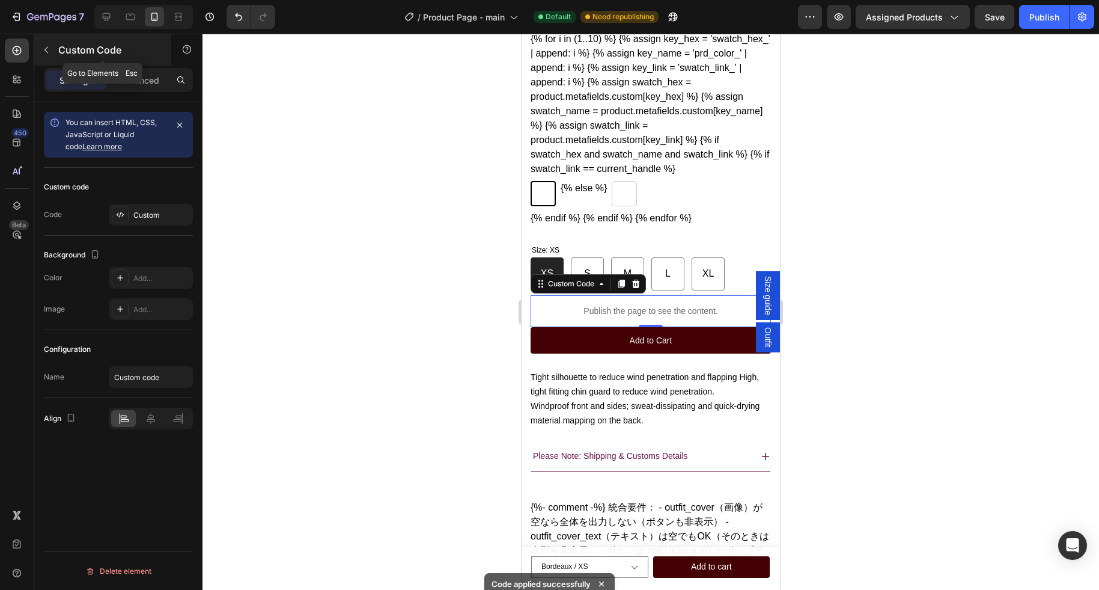
click at [47, 47] on icon "button" at bounding box center [46, 50] width 4 height 7
click at [598, 317] on p "Publish the page to see the content." at bounding box center [651, 311] width 240 height 13
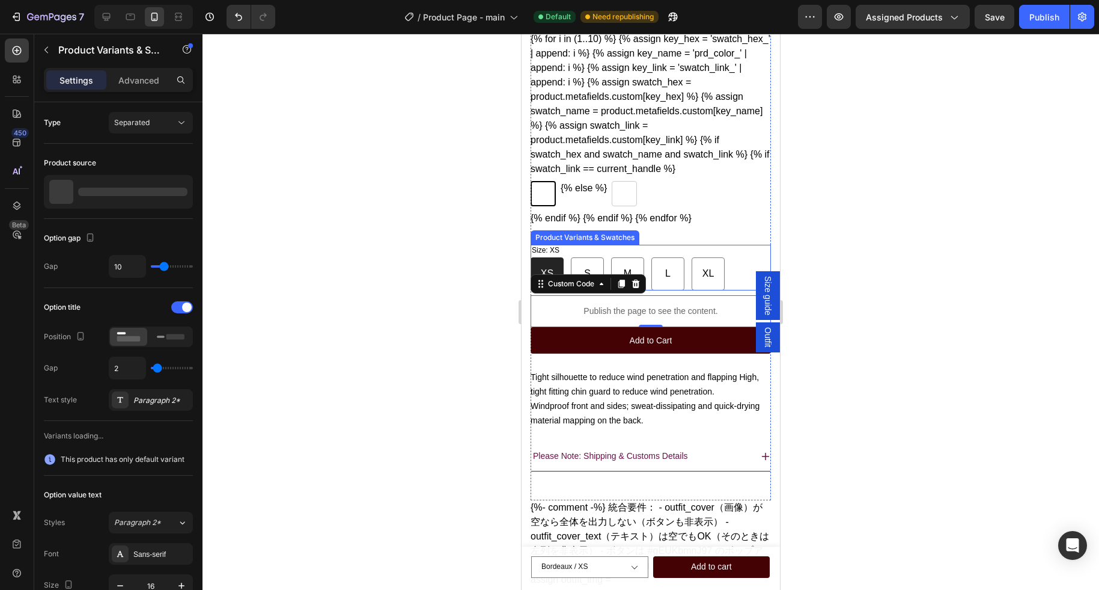
click at [604, 275] on div "Size: XS XS XS XS S S S M M M L L L XL XL XL" at bounding box center [651, 268] width 240 height 46
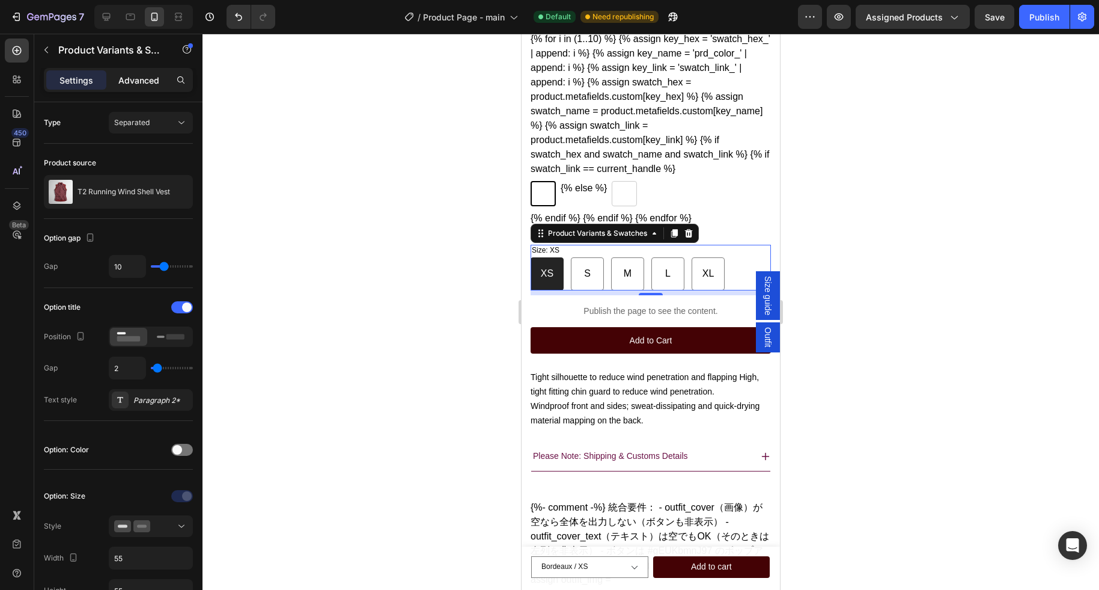
click at [131, 78] on p "Advanced" at bounding box center [138, 80] width 41 height 13
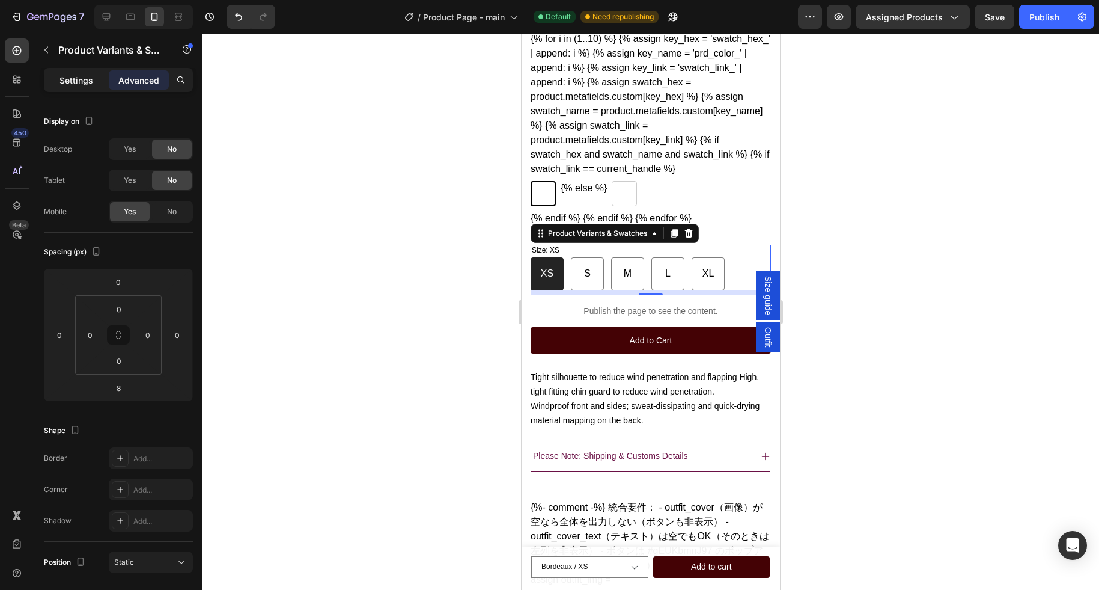
radio input "true"
click at [75, 76] on p "Settings" at bounding box center [77, 80] width 34 height 13
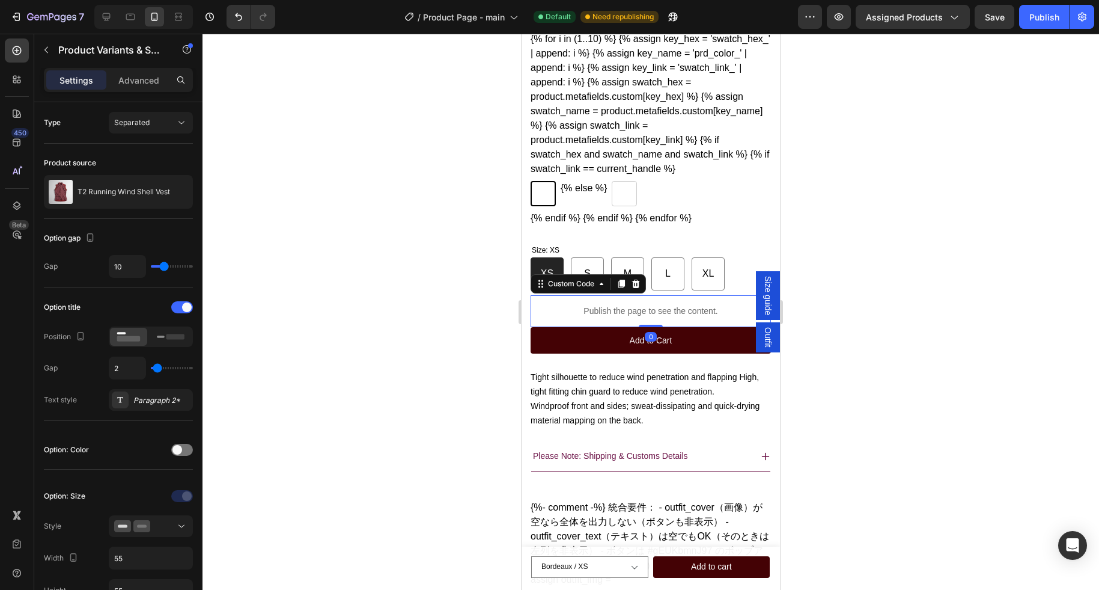
click at [604, 327] on div "Publish the page to see the content." at bounding box center [651, 311] width 240 height 32
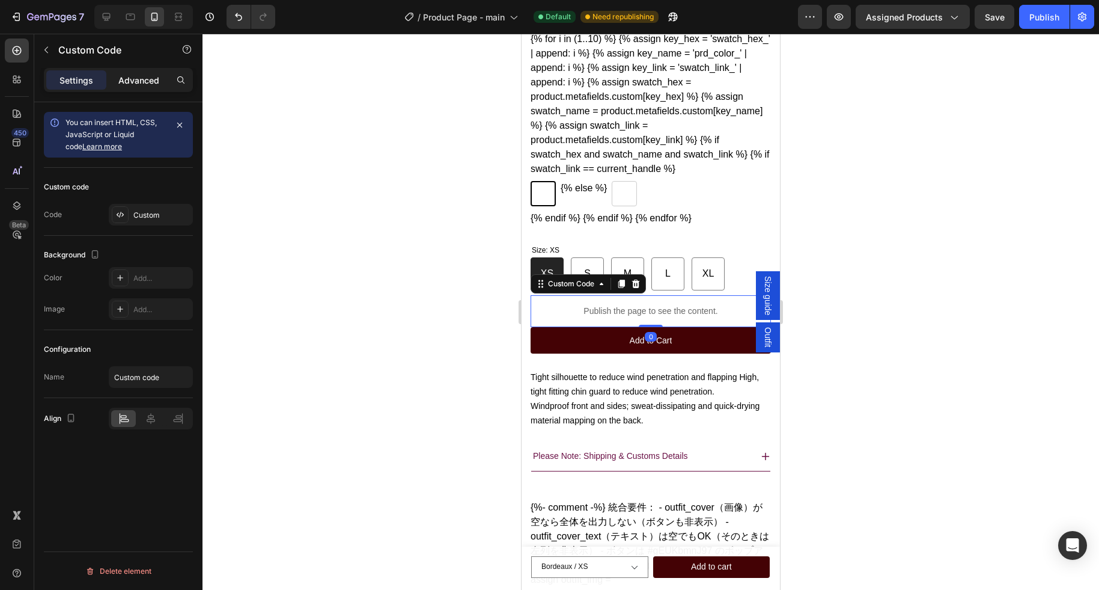
click at [142, 80] on p "Advanced" at bounding box center [138, 80] width 41 height 13
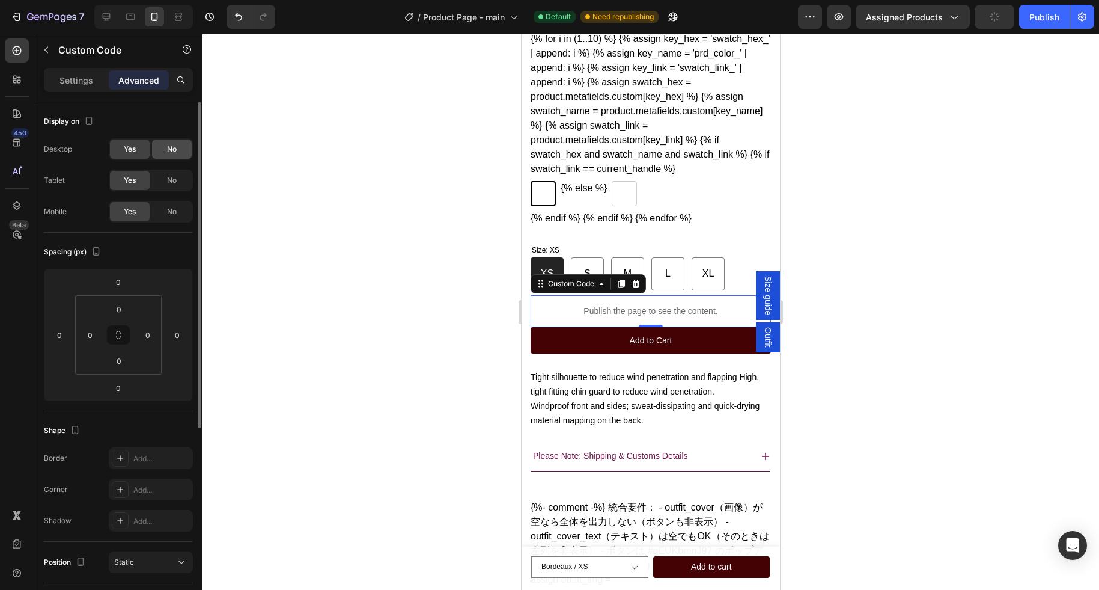
click at [165, 152] on div "No" at bounding box center [172, 148] width 40 height 19
click at [167, 177] on span "No" at bounding box center [172, 180] width 10 height 11
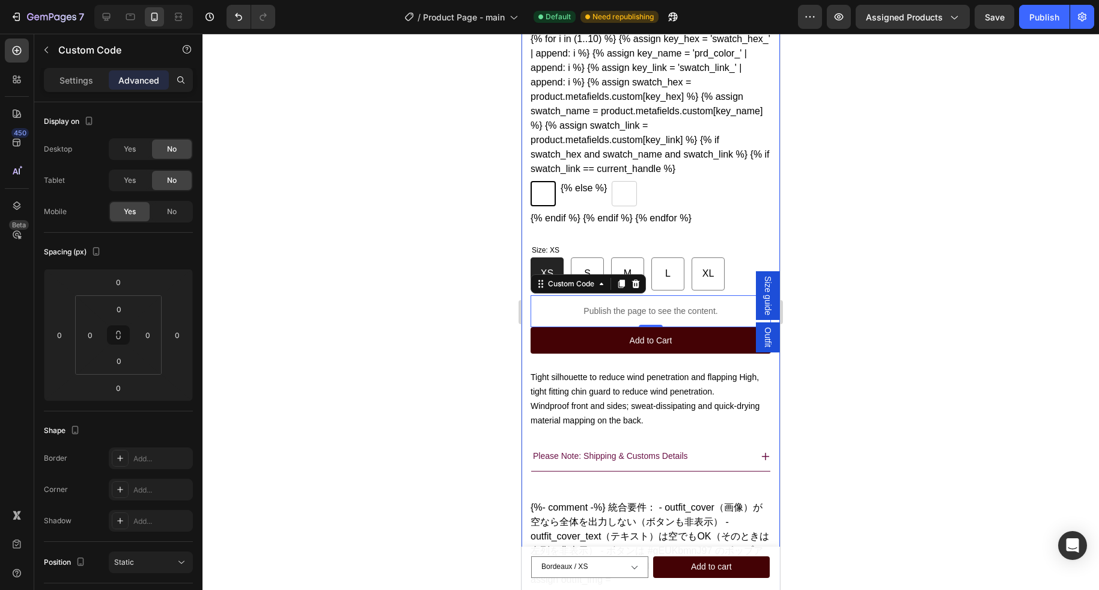
click at [464, 337] on div at bounding box center [651, 312] width 897 height 556
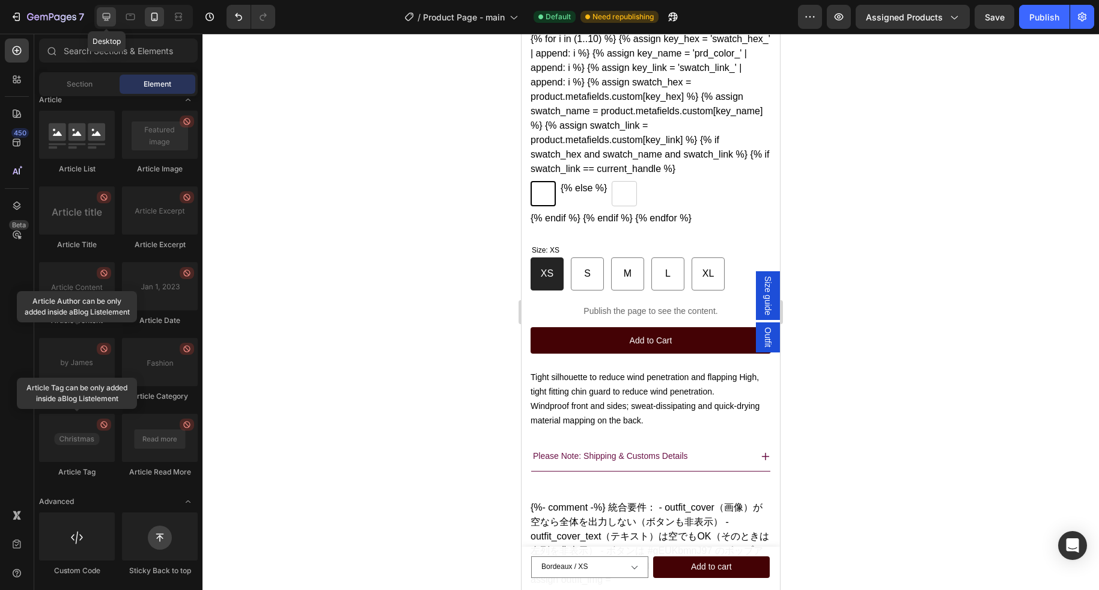
click at [108, 17] on icon at bounding box center [106, 17] width 12 height 12
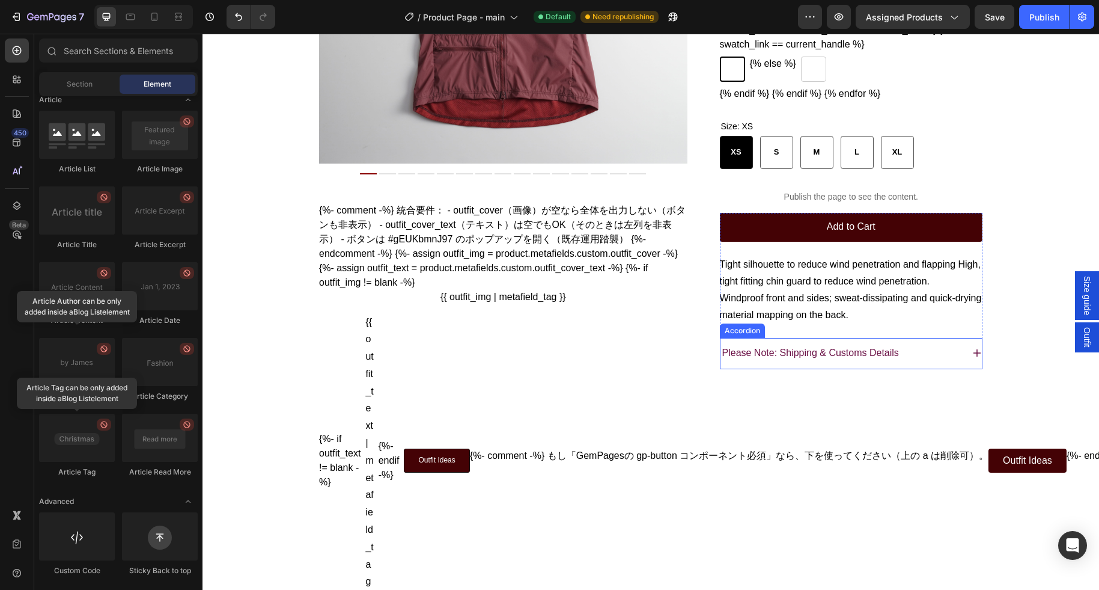
scroll to position [261, 0]
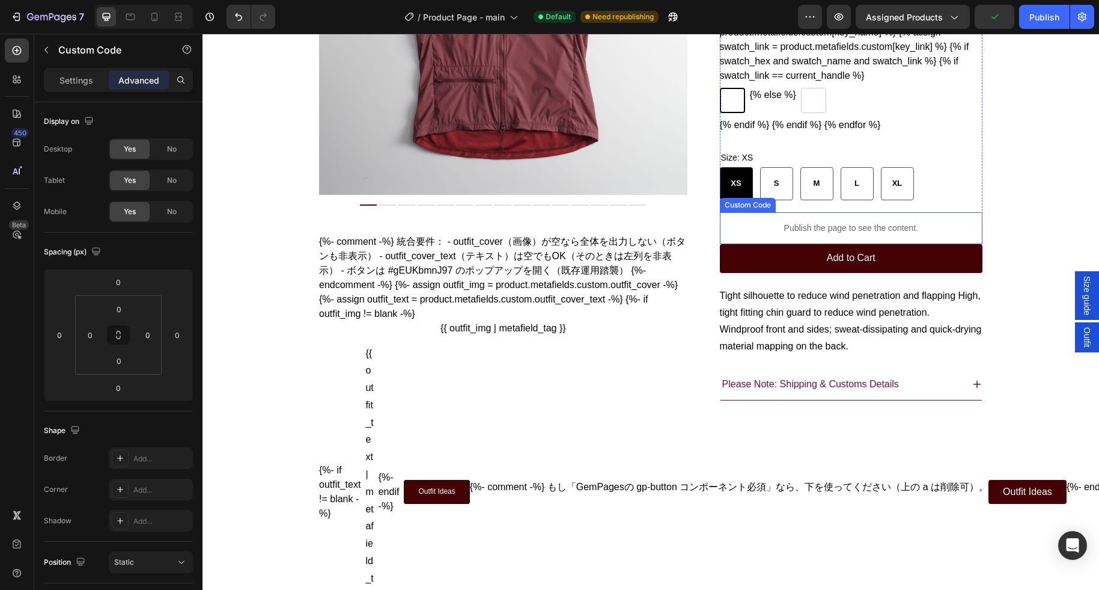
click at [815, 244] on div "Publish the page to see the content." at bounding box center [851, 228] width 263 height 32
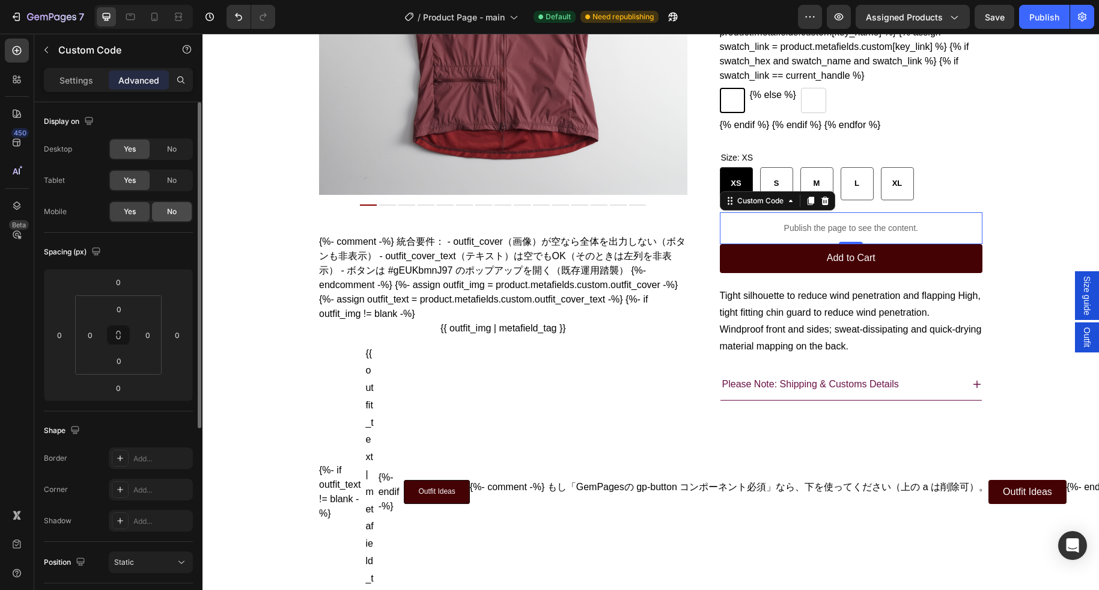
click at [172, 205] on div "No" at bounding box center [172, 211] width 40 height 19
click at [1046, 14] on div "Publish" at bounding box center [1045, 17] width 30 height 13
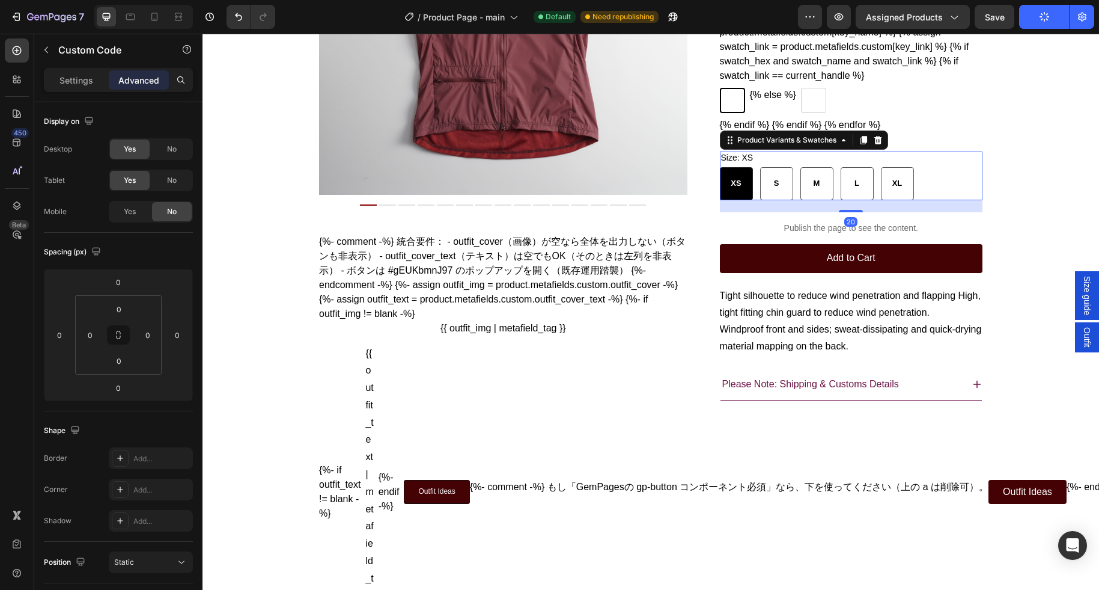
click at [941, 196] on div "XS XS XS S S S M M M L L L XL XL XL" at bounding box center [851, 183] width 263 height 33
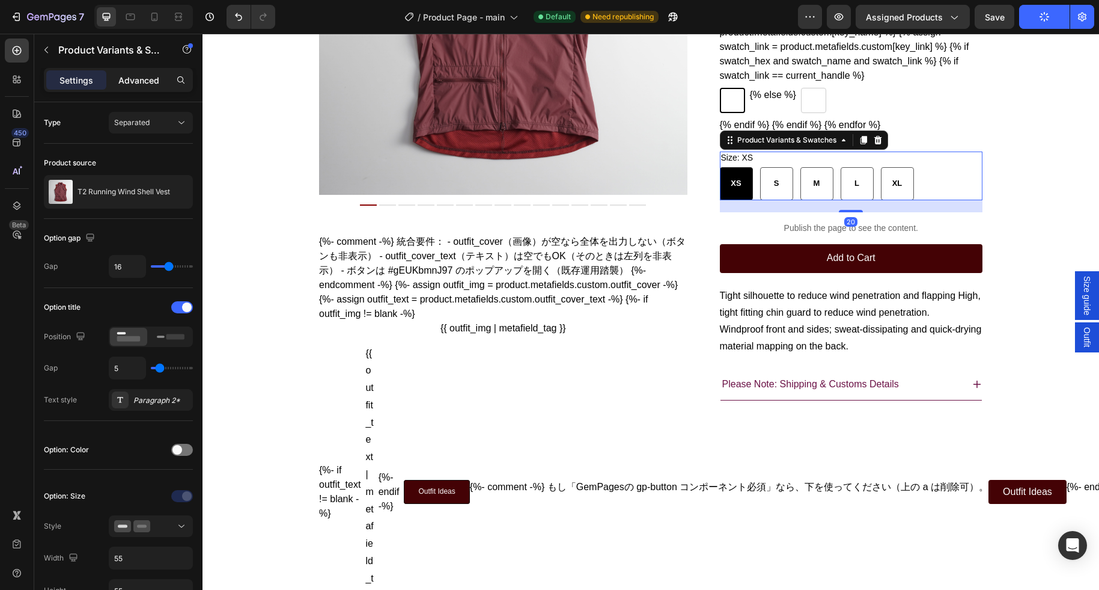
click at [140, 70] on div "Advanced" at bounding box center [139, 79] width 60 height 19
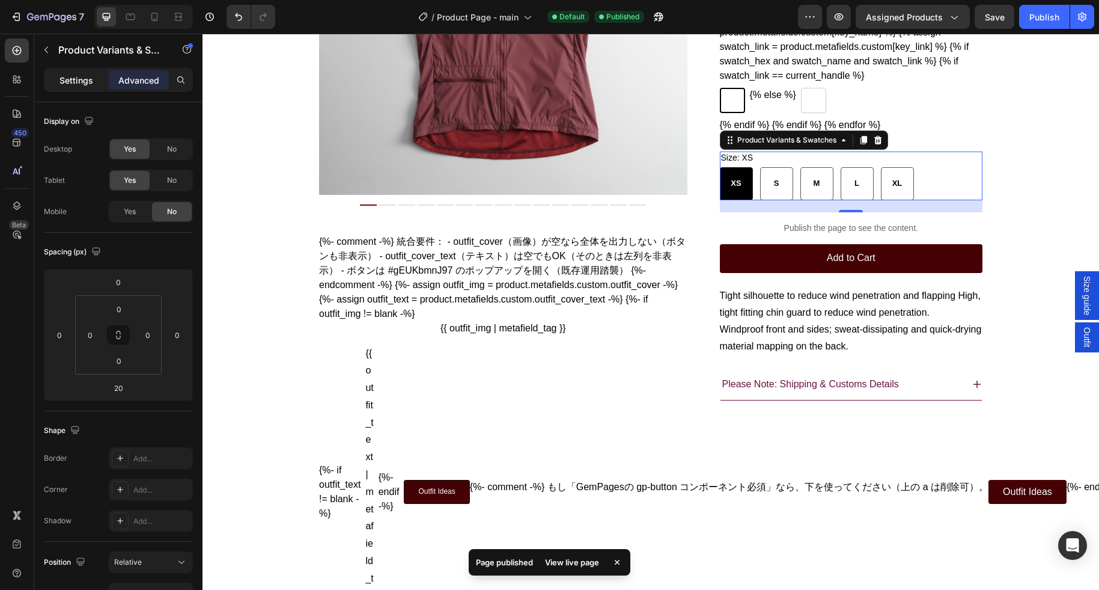
click at [63, 80] on p "Settings" at bounding box center [77, 80] width 34 height 13
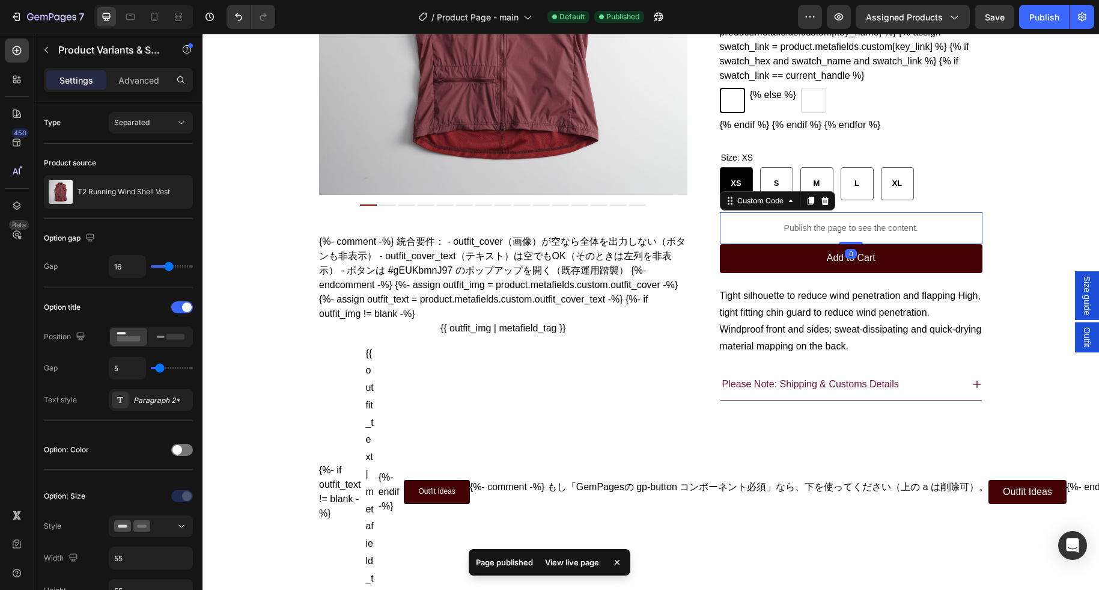
click at [817, 234] on p "Publish the page to see the content." at bounding box center [851, 228] width 263 height 13
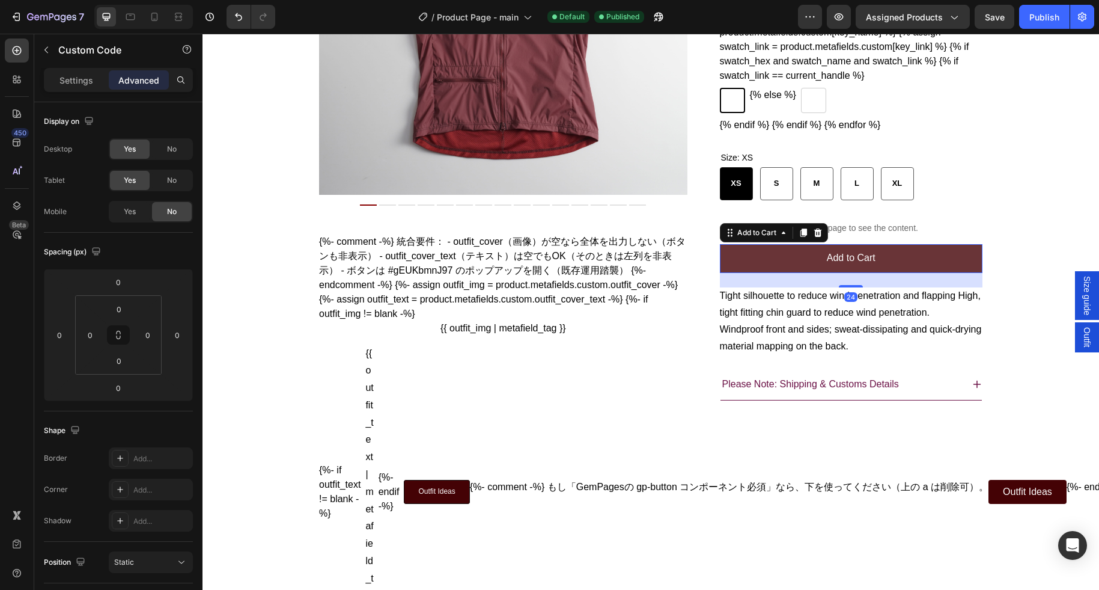
click at [961, 273] on button "Add to Cart" at bounding box center [851, 258] width 263 height 29
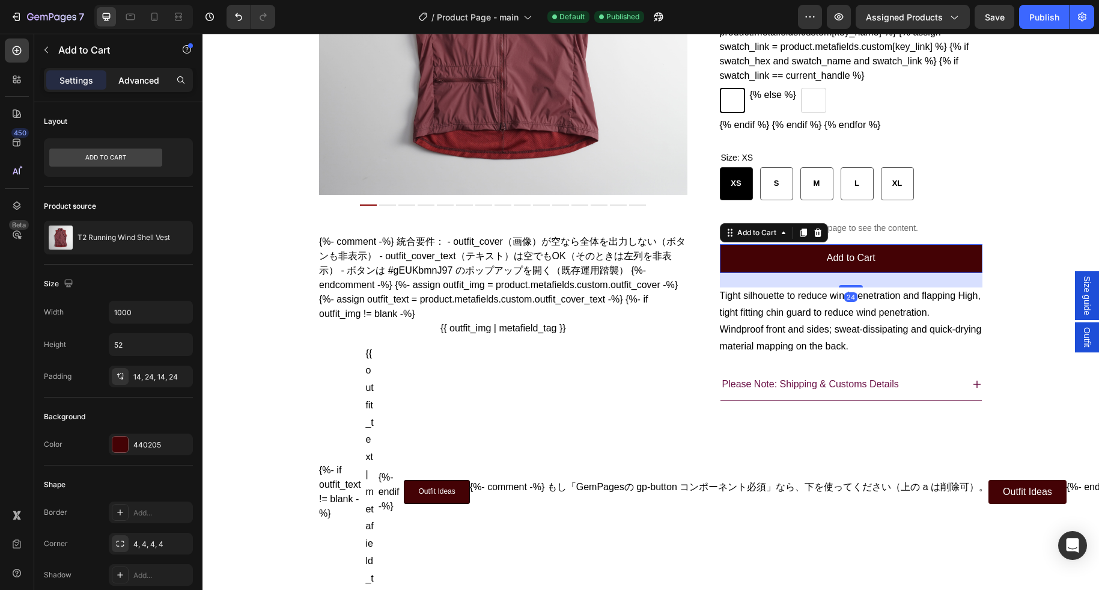
click at [138, 80] on p "Advanced" at bounding box center [138, 80] width 41 height 13
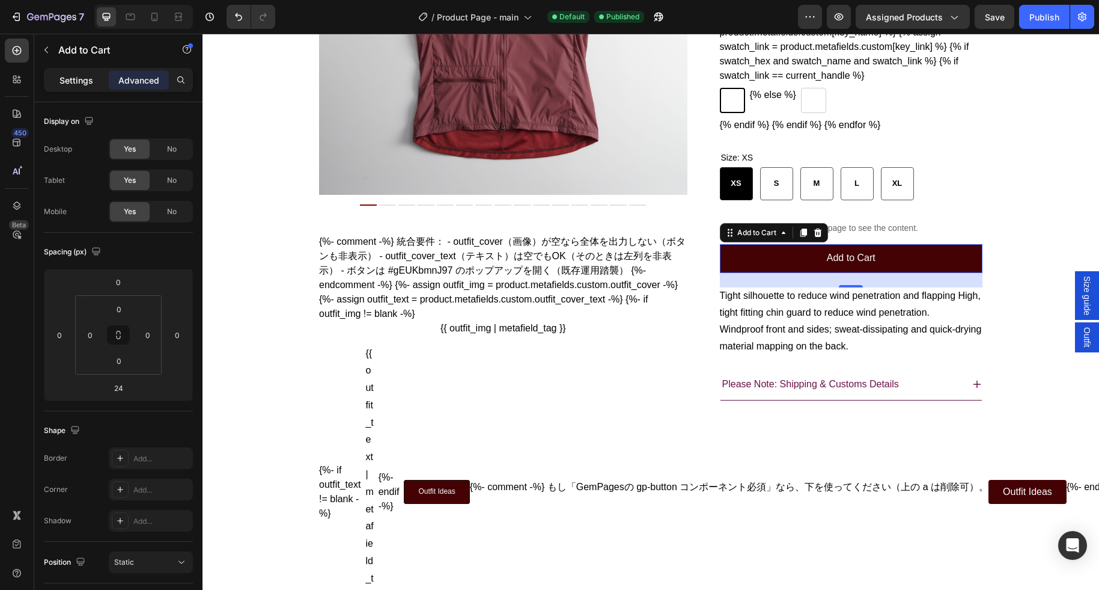
click at [82, 81] on p "Settings" at bounding box center [77, 80] width 34 height 13
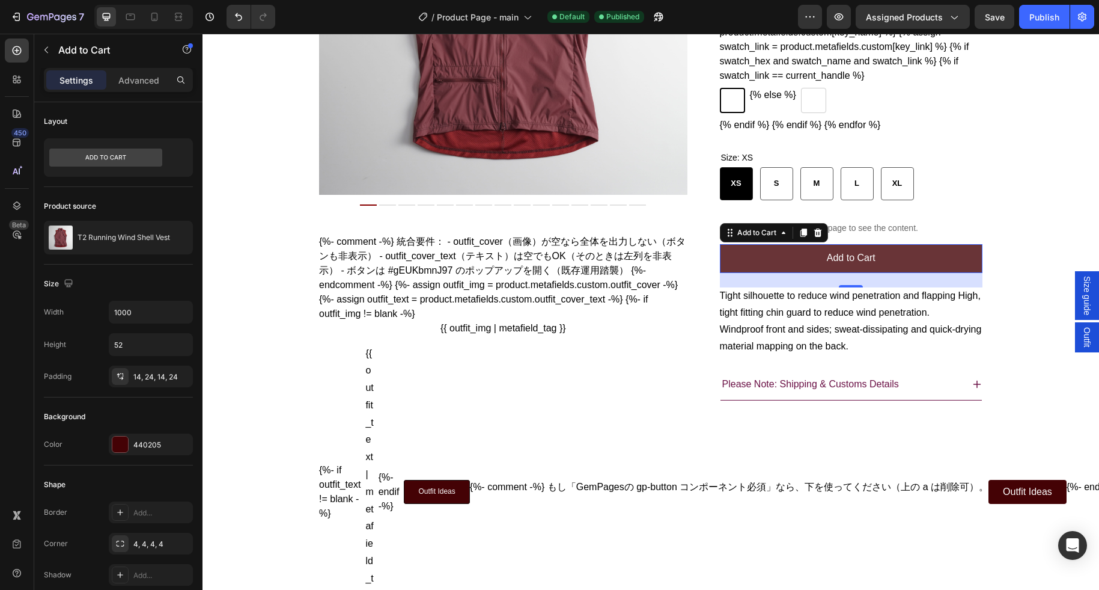
click at [787, 273] on button "Add to Cart" at bounding box center [851, 258] width 263 height 29
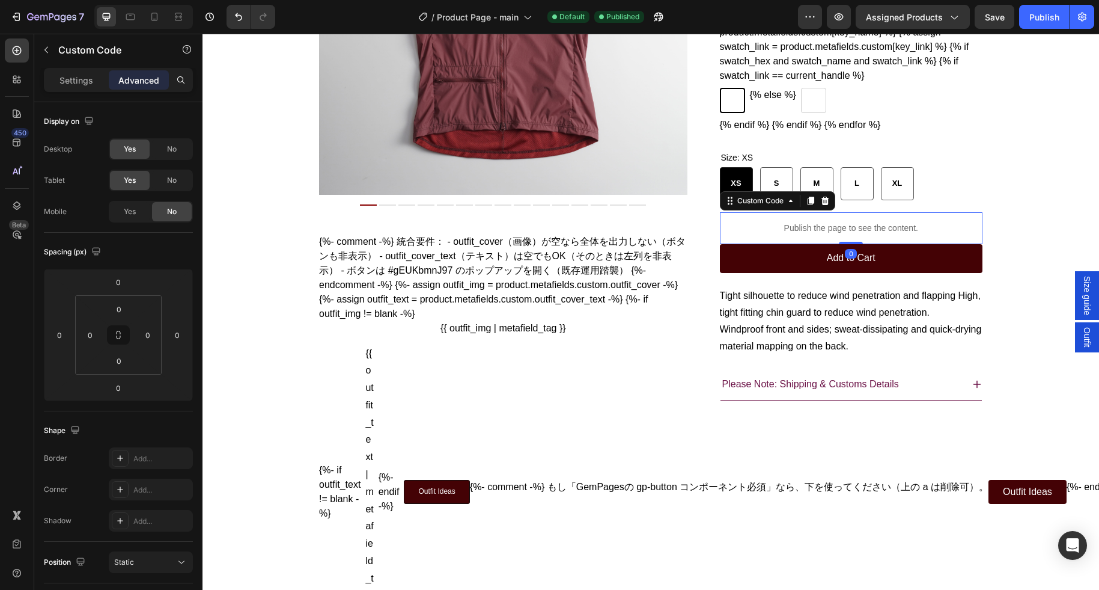
click at [909, 234] on p "Publish the page to see the content." at bounding box center [851, 228] width 263 height 13
click at [153, 19] on icon at bounding box center [154, 17] width 12 height 12
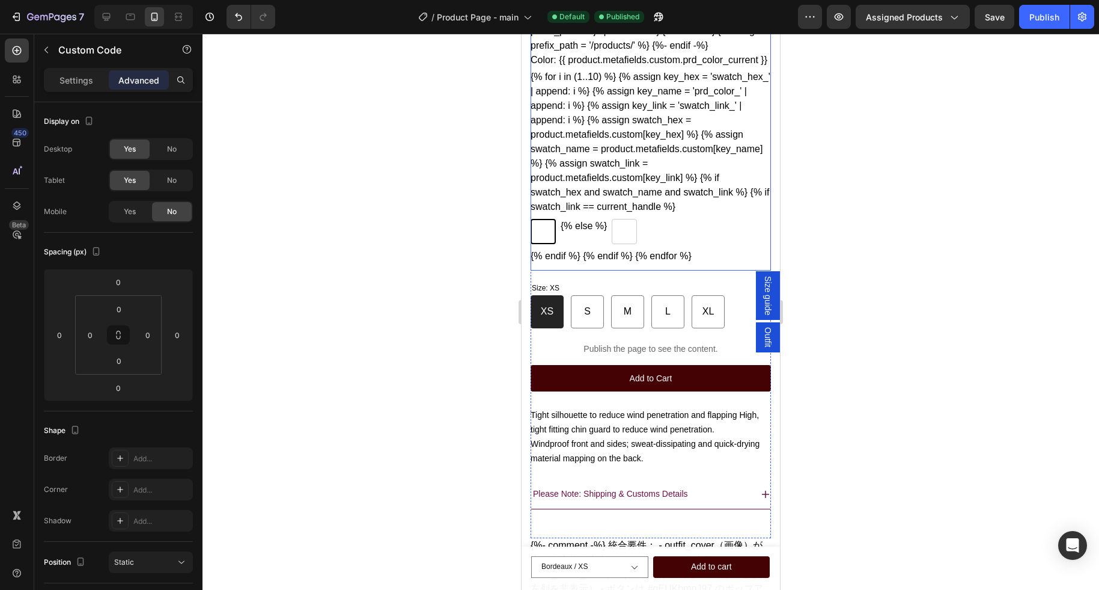
scroll to position [428, 0]
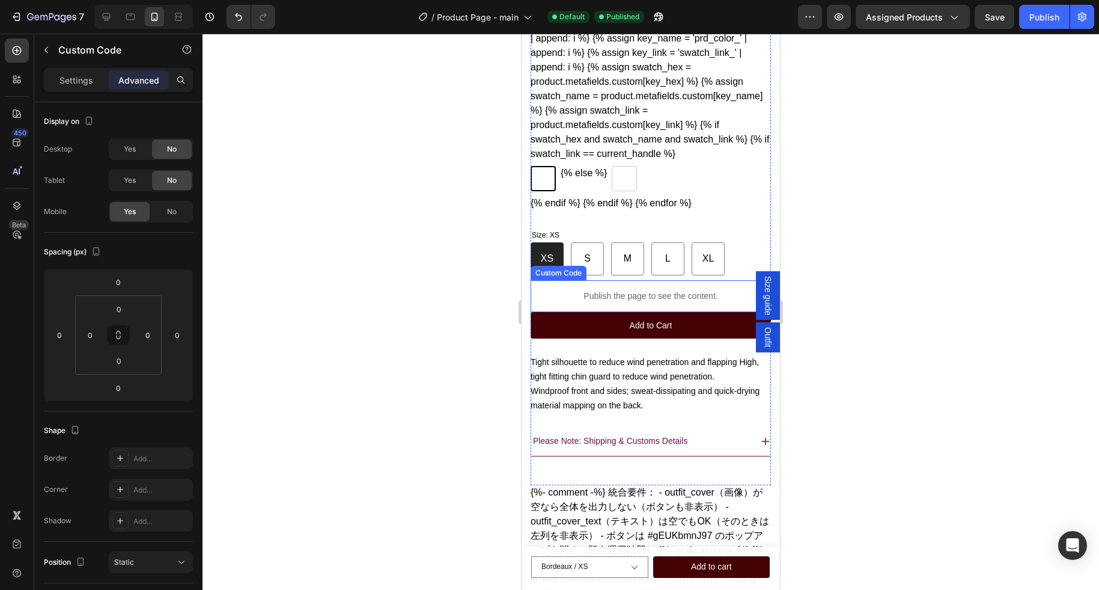
click at [598, 302] on p "Publish the page to see the content." at bounding box center [651, 296] width 240 height 13
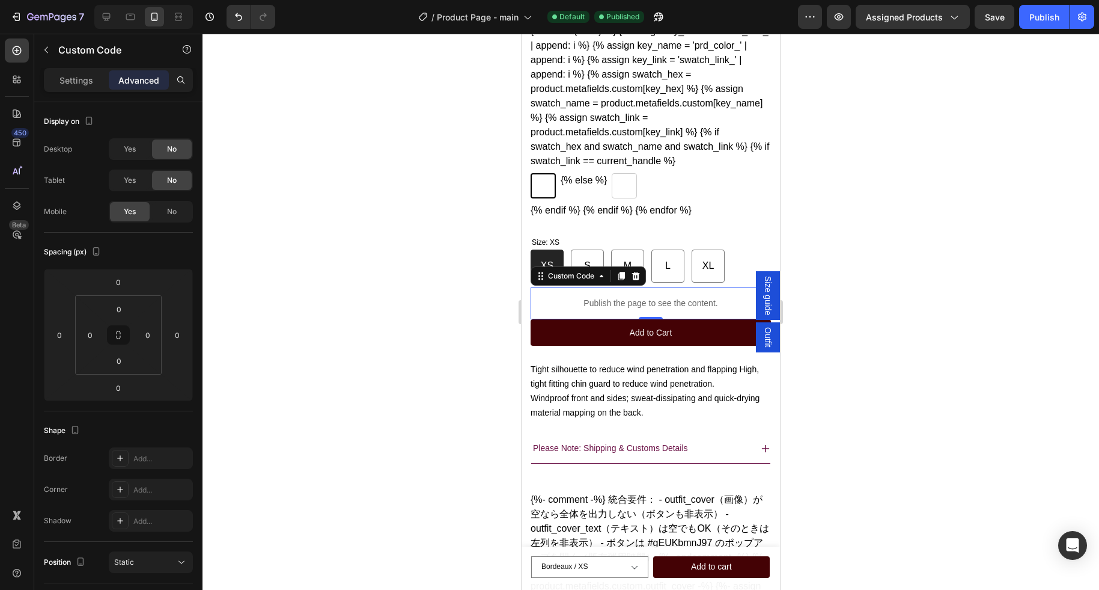
scroll to position [419, 0]
click at [579, 308] on p "Publish the page to see the content." at bounding box center [651, 302] width 240 height 13
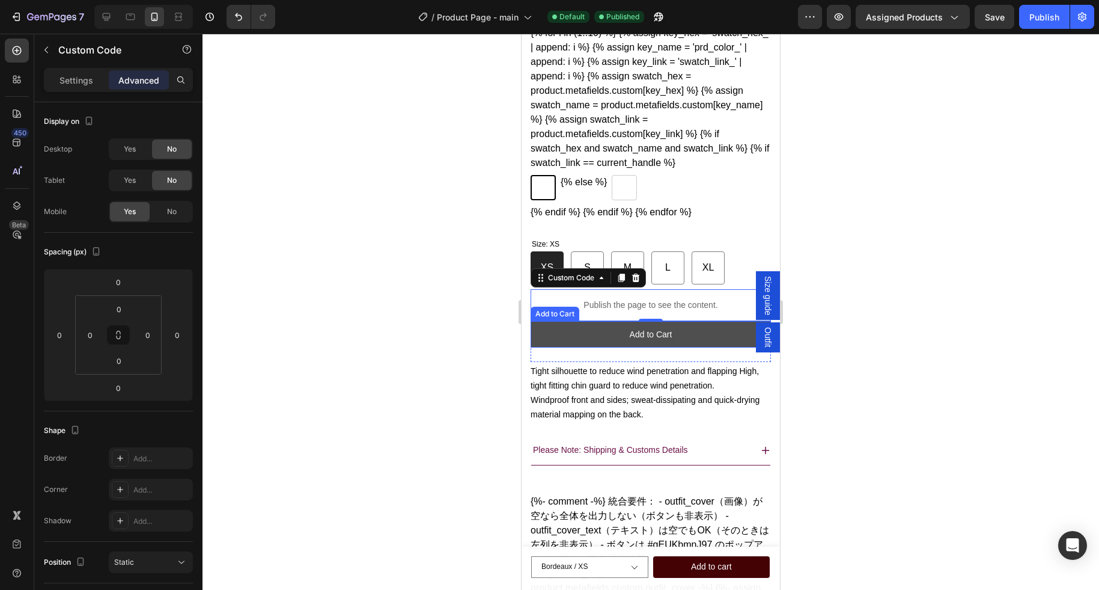
click at [598, 347] on button "Add to Cart" at bounding box center [651, 334] width 240 height 26
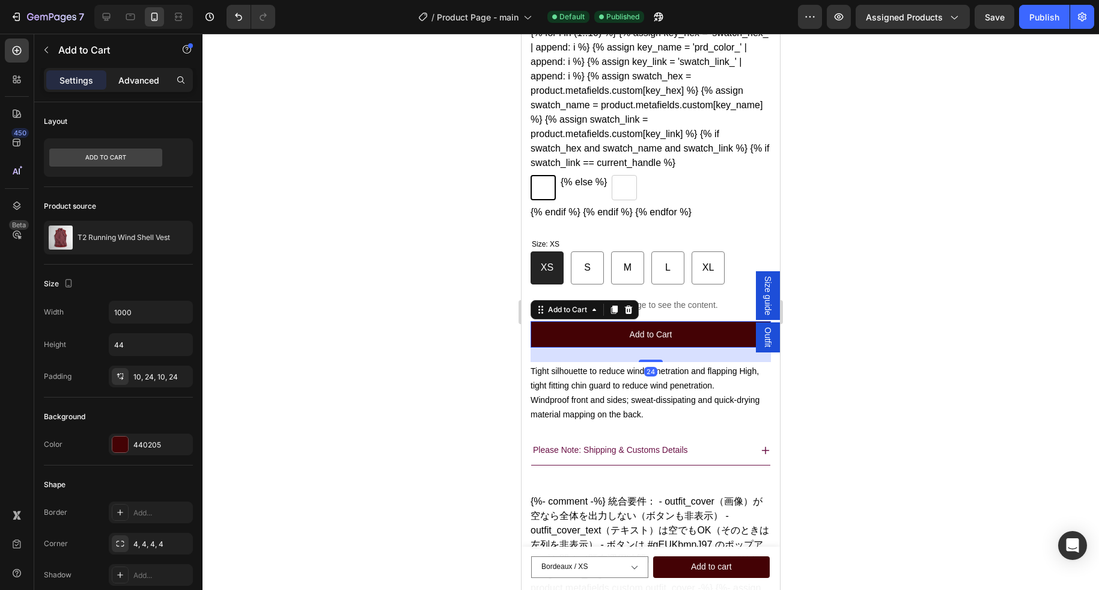
click at [126, 82] on p "Advanced" at bounding box center [138, 80] width 41 height 13
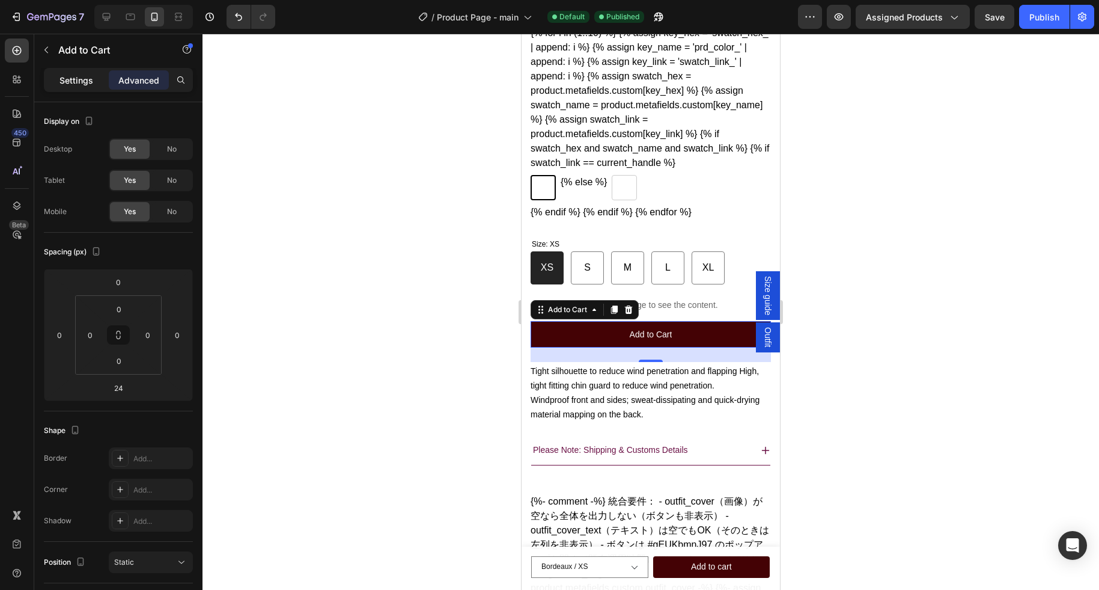
click at [81, 79] on p "Settings" at bounding box center [77, 80] width 34 height 13
click at [673, 311] on p "Publish the page to see the content." at bounding box center [651, 305] width 240 height 13
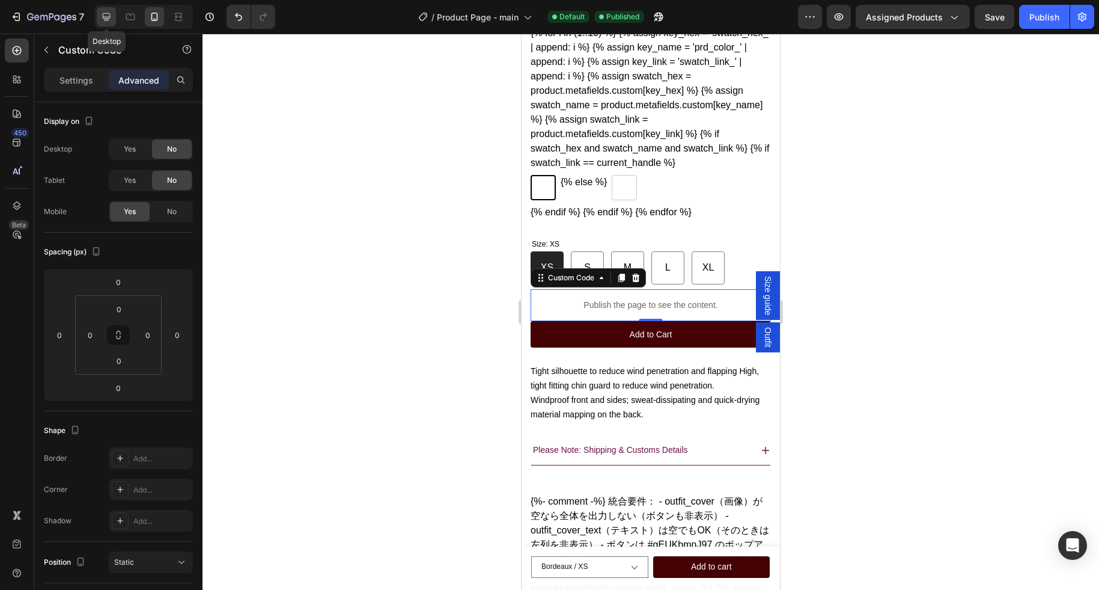
click at [108, 16] on icon at bounding box center [107, 17] width 8 height 8
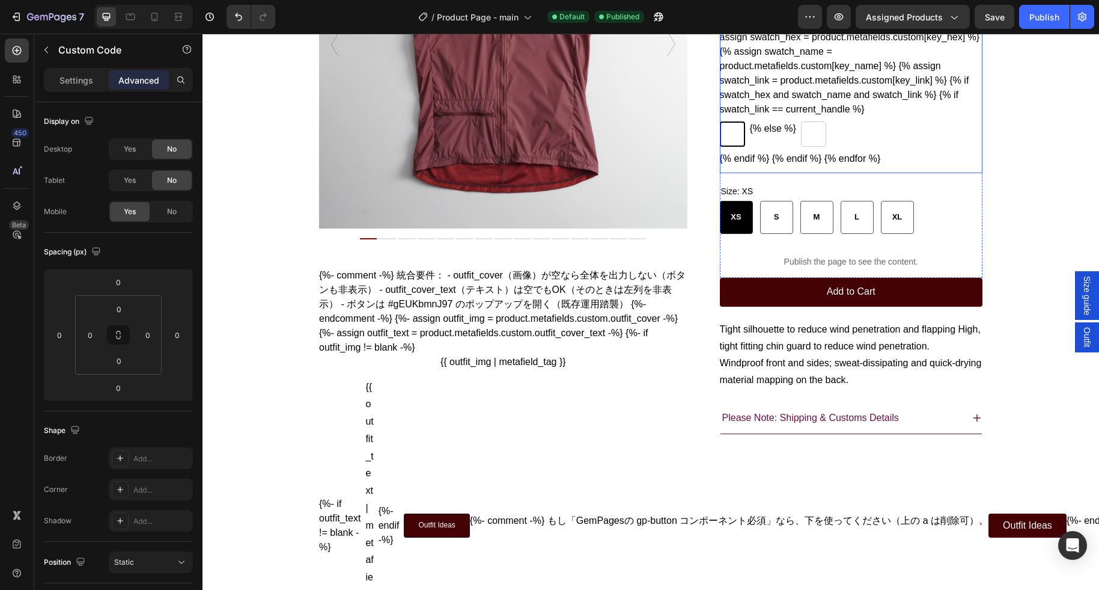
scroll to position [205, 0]
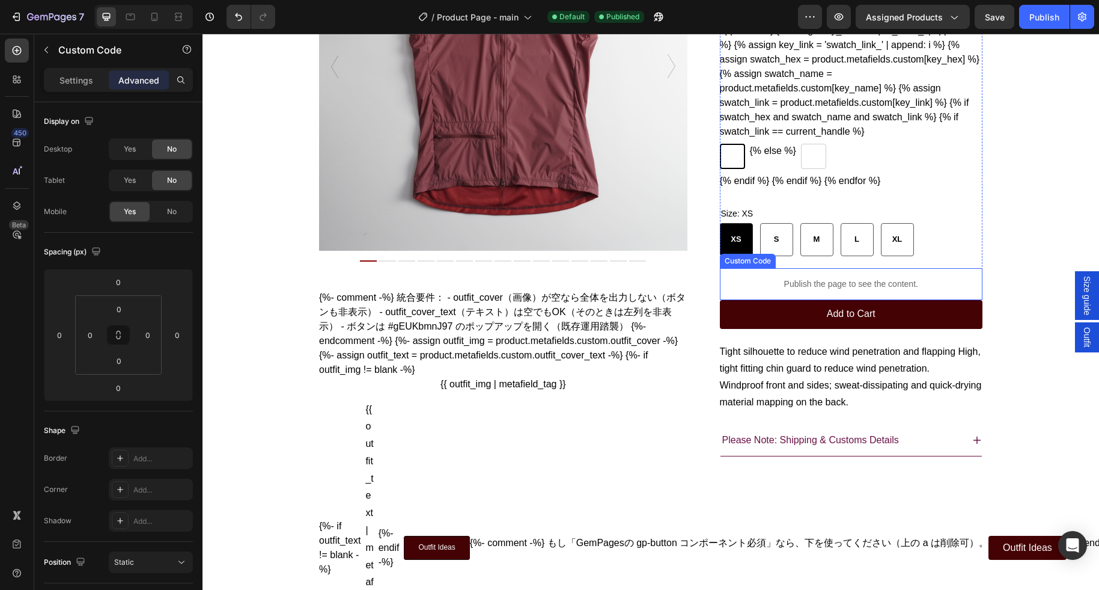
click at [810, 290] on p "Publish the page to see the content." at bounding box center [851, 284] width 263 height 13
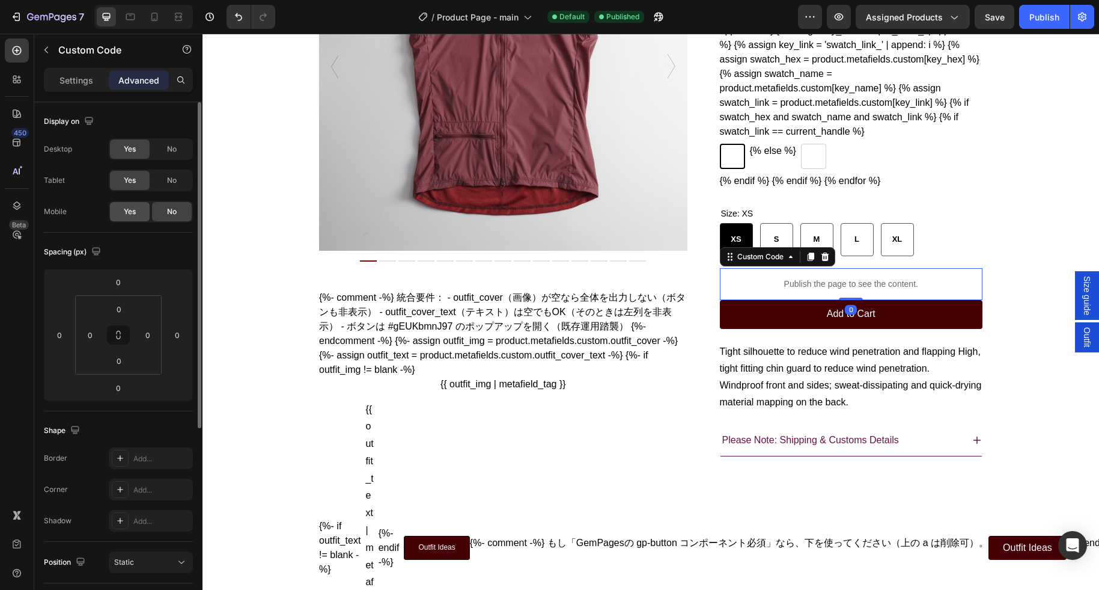
click at [132, 210] on span "Yes" at bounding box center [130, 211] width 12 height 11
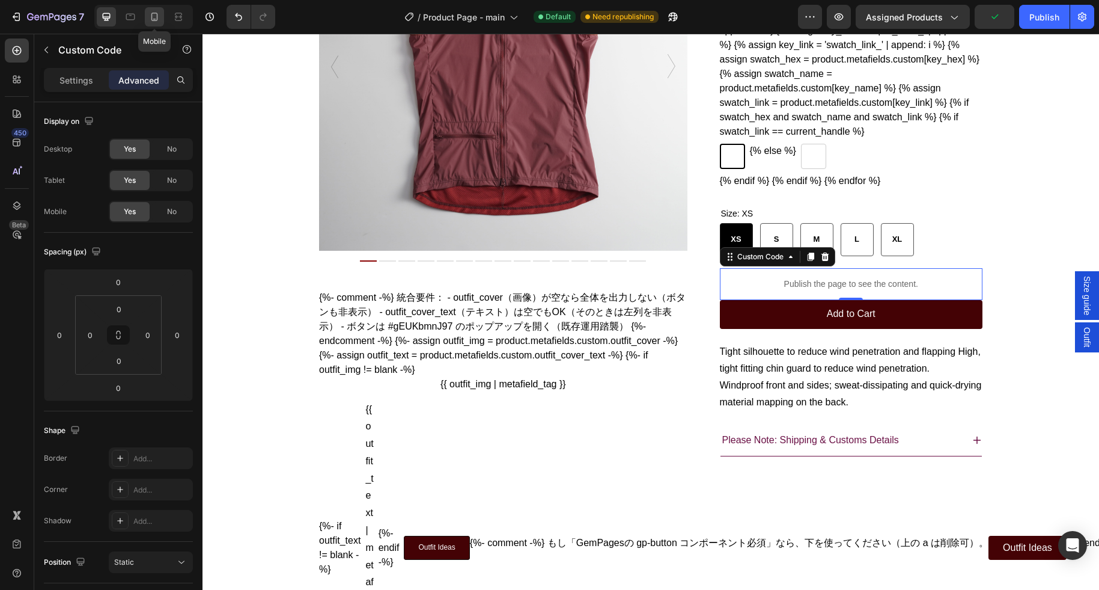
click at [155, 16] on icon at bounding box center [154, 17] width 12 height 12
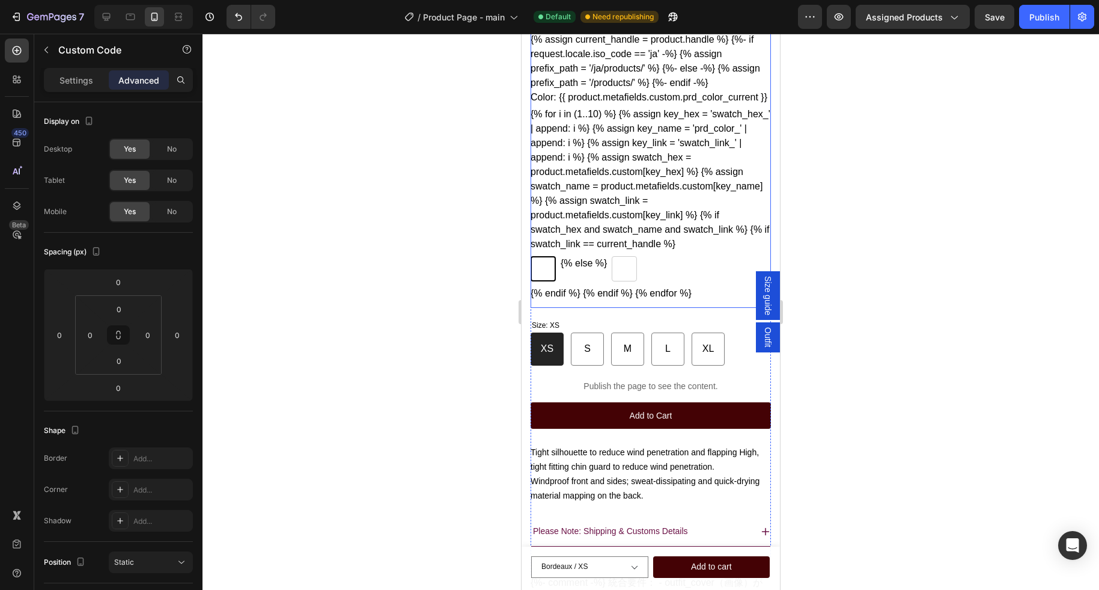
scroll to position [340, 0]
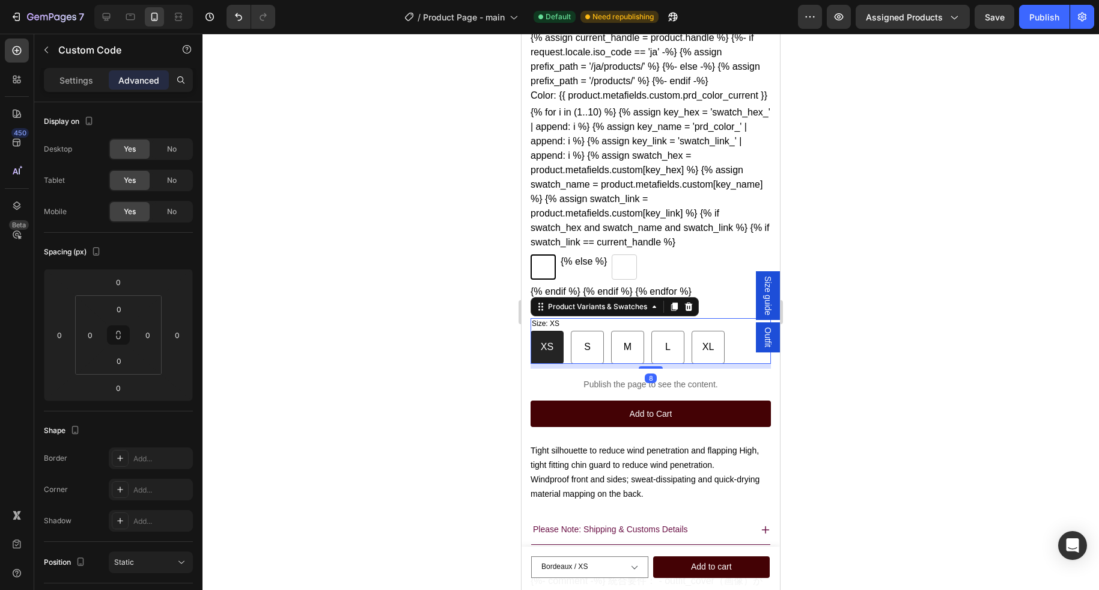
click at [566, 352] on div "Size: XS XS XS XS S S S M M M L L L XL XL XL" at bounding box center [651, 341] width 240 height 46
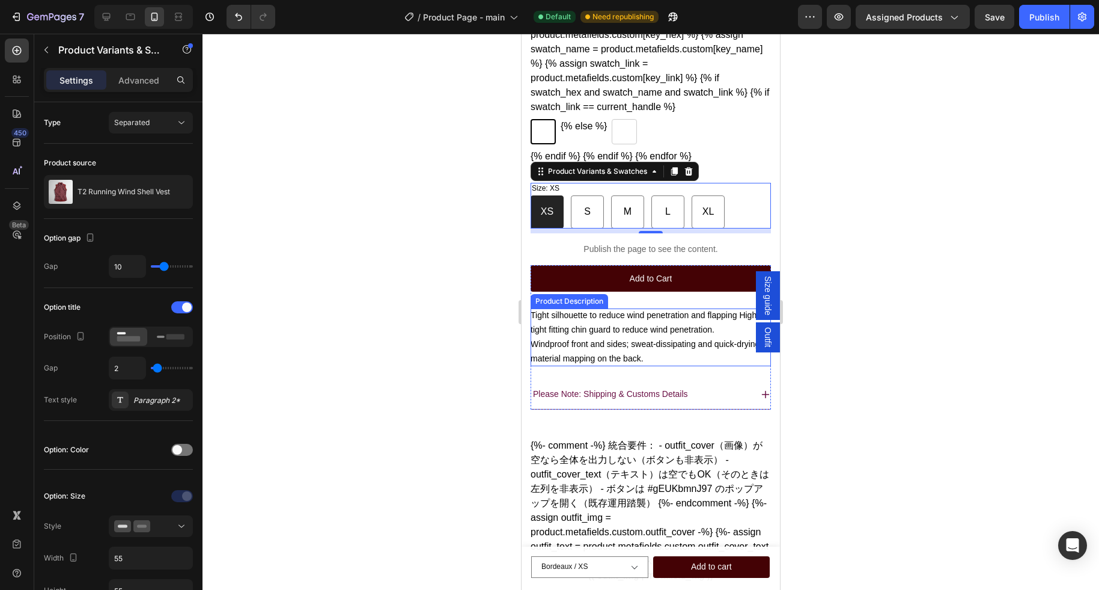
scroll to position [483, 0]
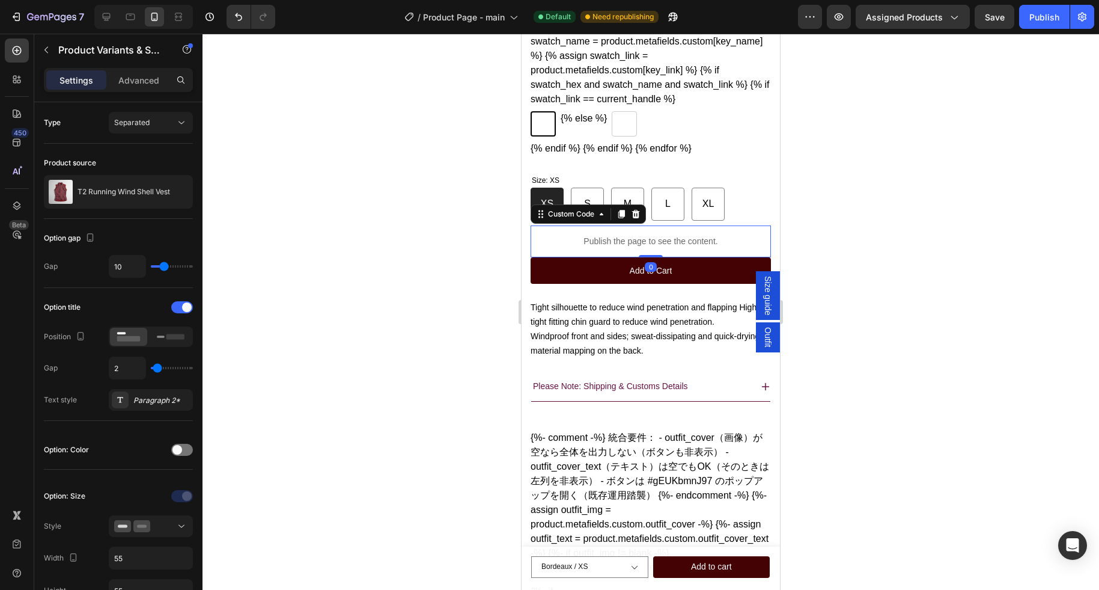
click at [580, 248] on p "Publish the page to see the content." at bounding box center [651, 241] width 240 height 13
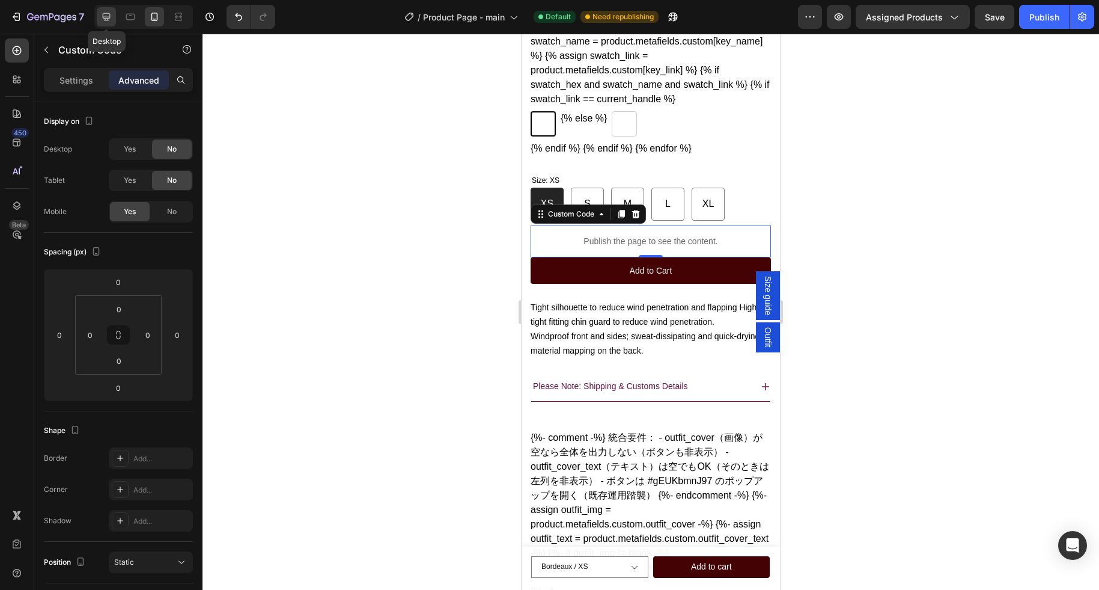
click at [105, 20] on icon at bounding box center [107, 17] width 8 height 8
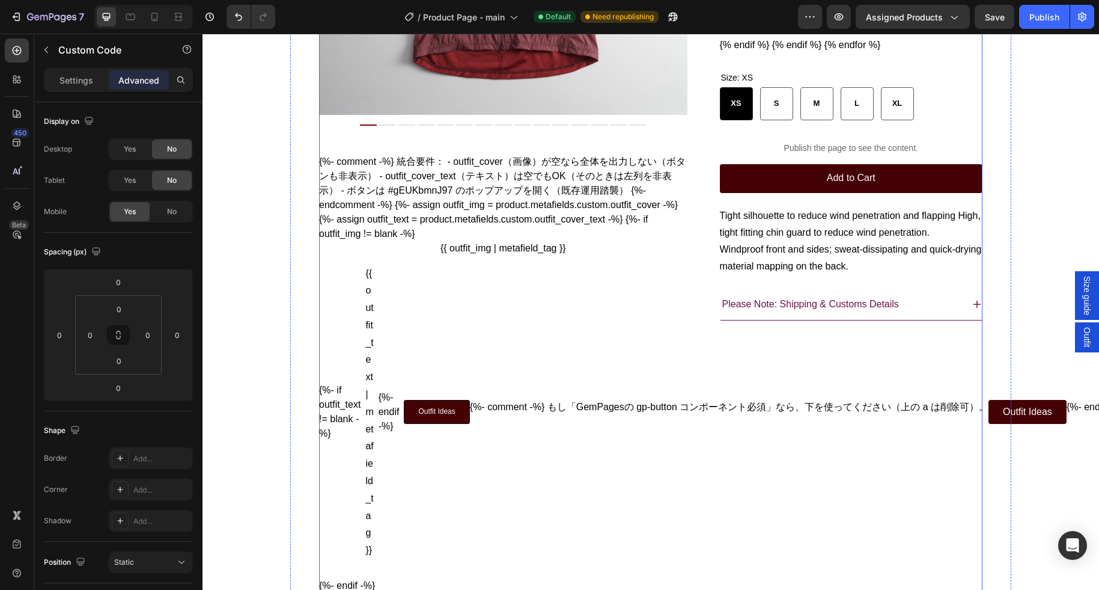
scroll to position [276, 0]
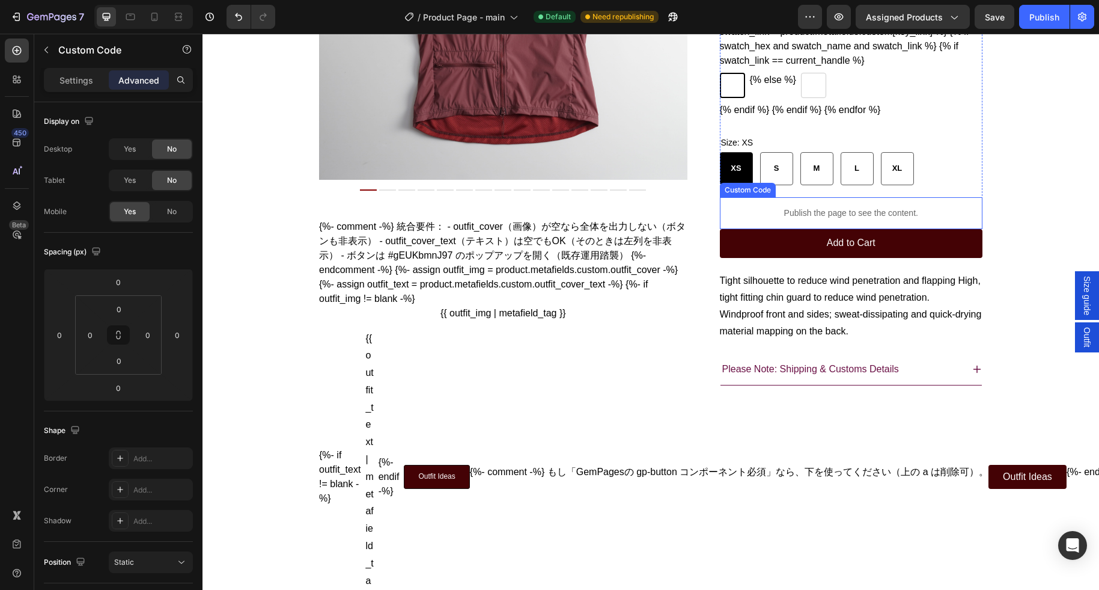
click at [786, 219] on p "Publish the page to see the content." at bounding box center [851, 213] width 263 height 13
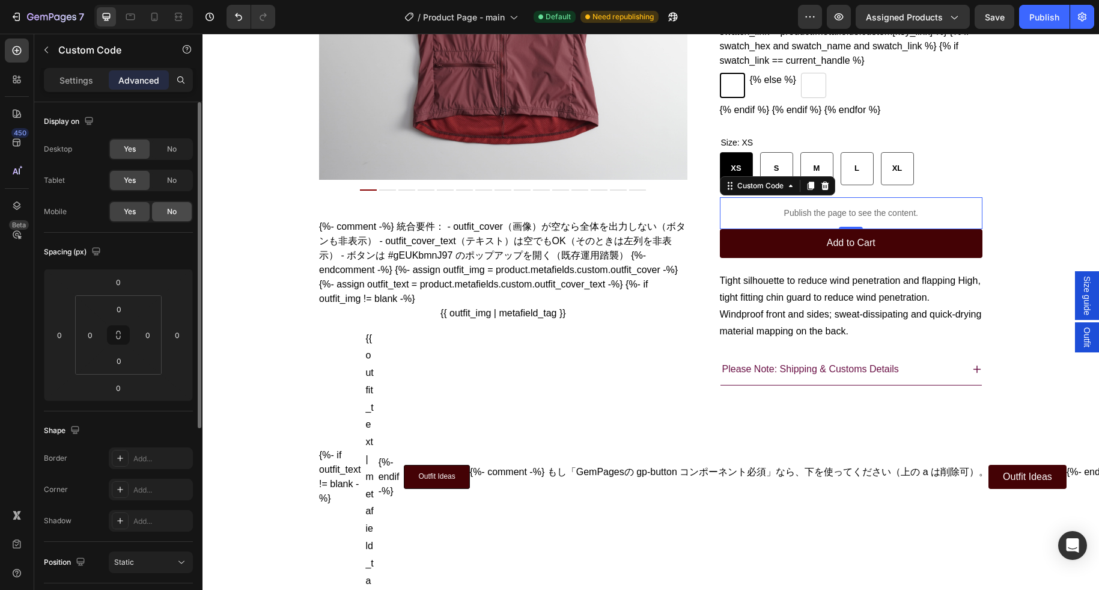
click at [171, 206] on span "No" at bounding box center [172, 211] width 10 height 11
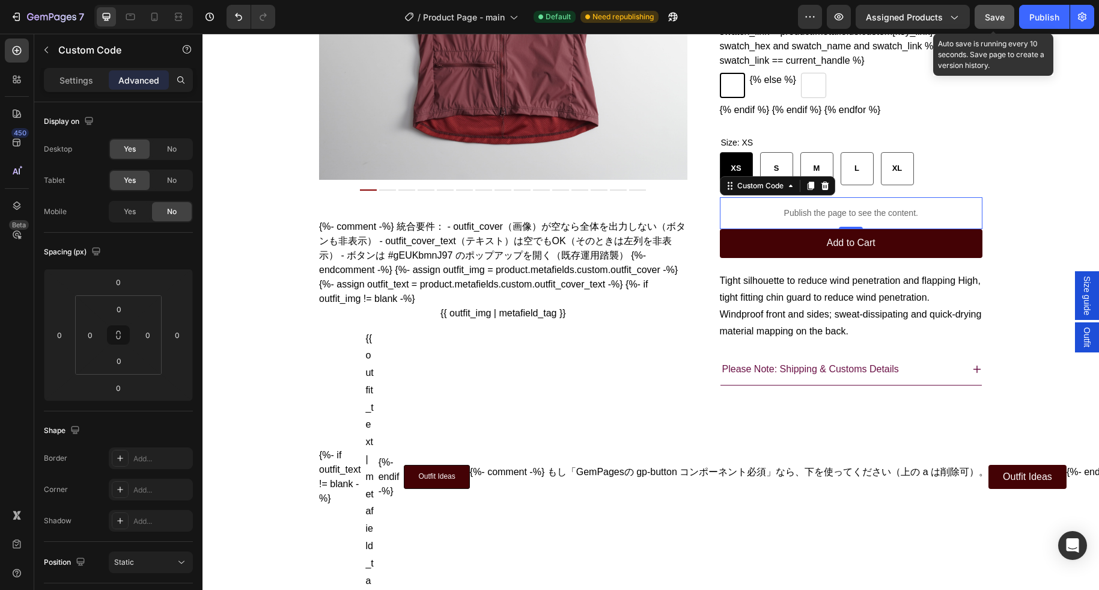
drag, startPoint x: 995, startPoint y: 17, endPoint x: 1050, endPoint y: 14, distance: 54.8
click at [996, 17] on span "Save" at bounding box center [995, 17] width 20 height 10
click at [1062, 14] on button "Publish" at bounding box center [1045, 17] width 50 height 24
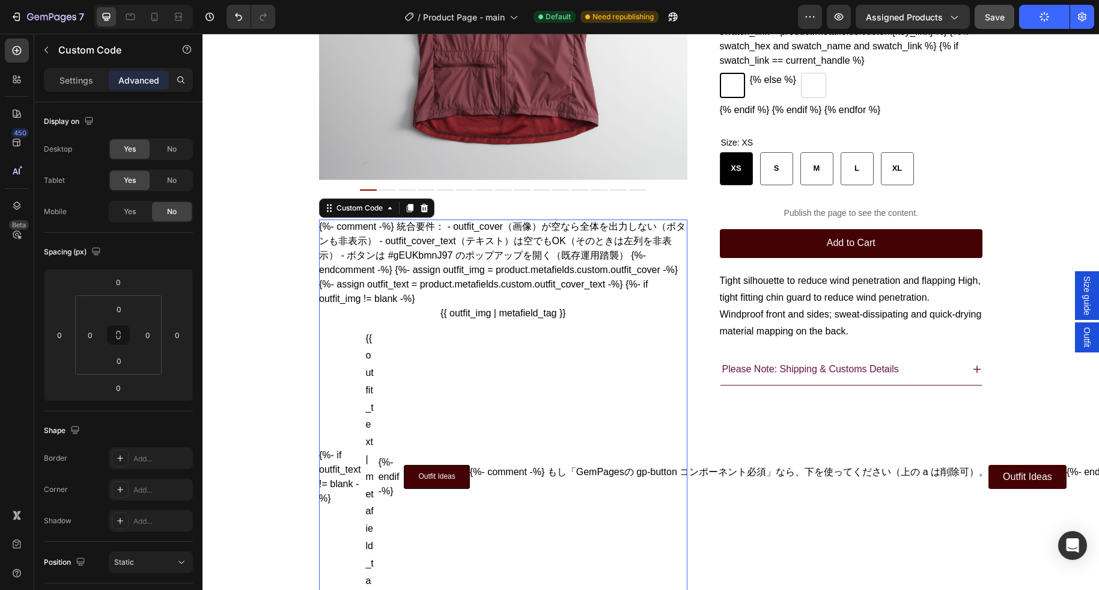
click at [1053, 484] on span "Outfit Ideas" at bounding box center [1027, 476] width 49 height 14
